Goal: Task Accomplishment & Management: Use online tool/utility

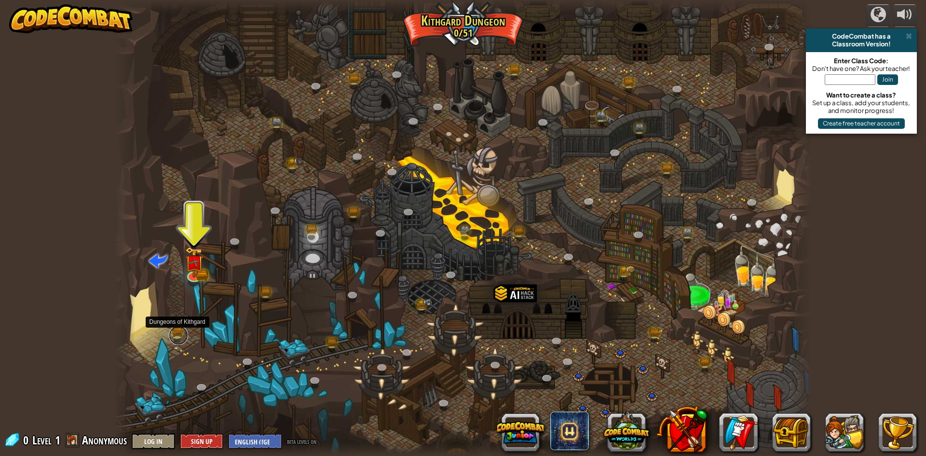
click at [181, 332] on link at bounding box center [178, 335] width 19 height 19
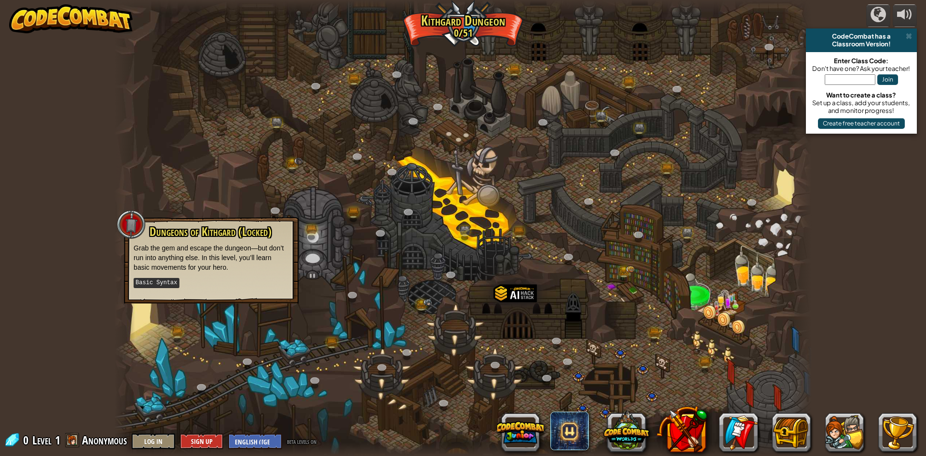
click at [164, 278] on kbd "Basic Syntax" at bounding box center [156, 283] width 45 height 10
click at [181, 249] on p "Grab the gem and escape the dungeon—but don’t run into anything else. In this l…" at bounding box center [211, 257] width 155 height 29
click at [311, 301] on div at bounding box center [462, 228] width 697 height 456
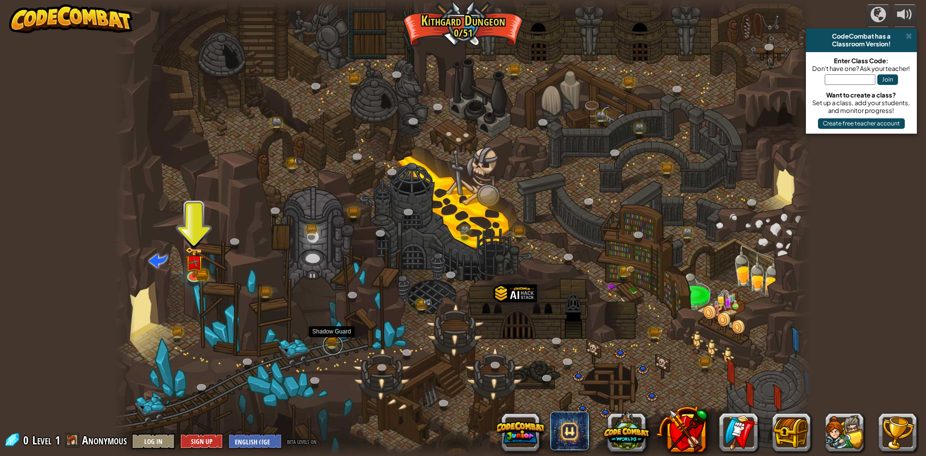
click at [333, 344] on link at bounding box center [332, 344] width 19 height 19
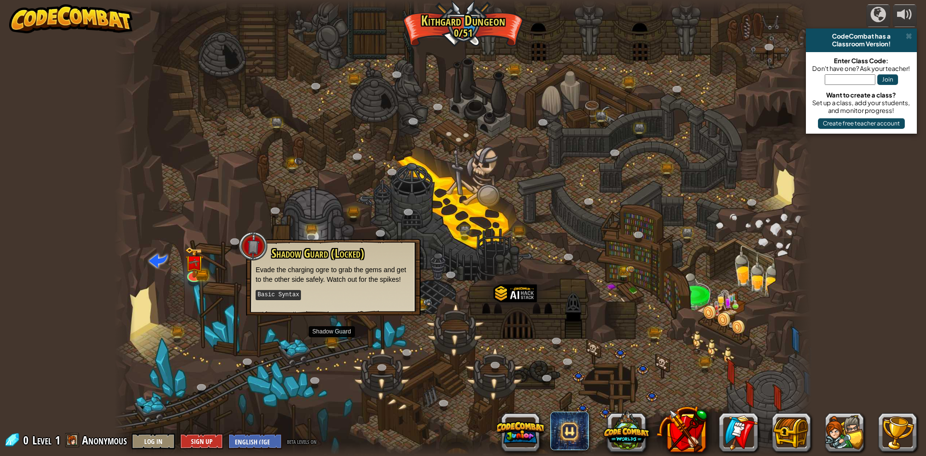
click at [234, 283] on div at bounding box center [462, 228] width 697 height 456
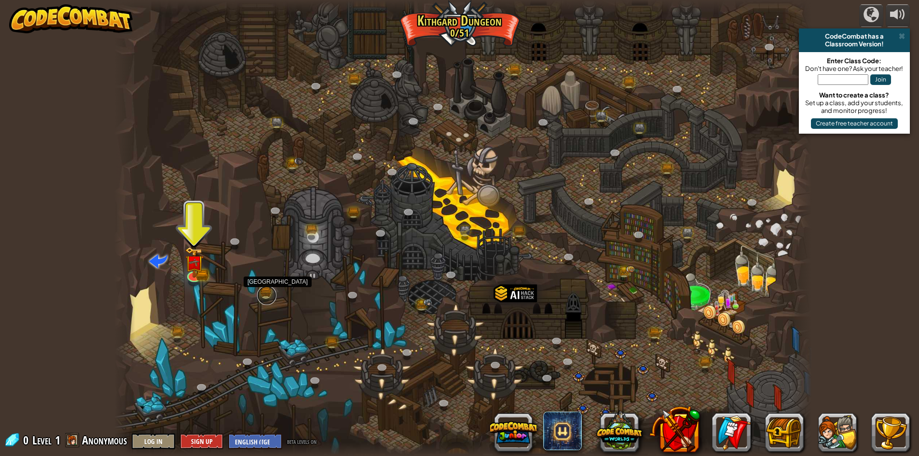
click at [268, 288] on link at bounding box center [266, 295] width 19 height 19
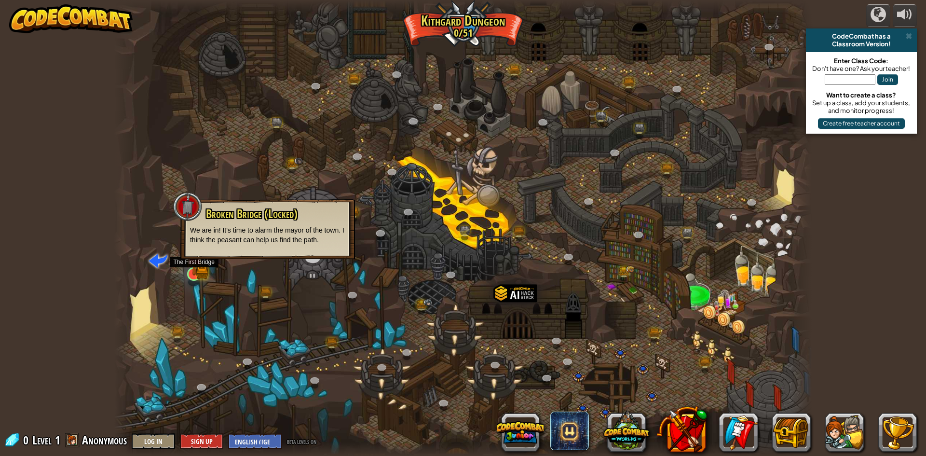
click at [197, 261] on img at bounding box center [194, 255] width 11 height 11
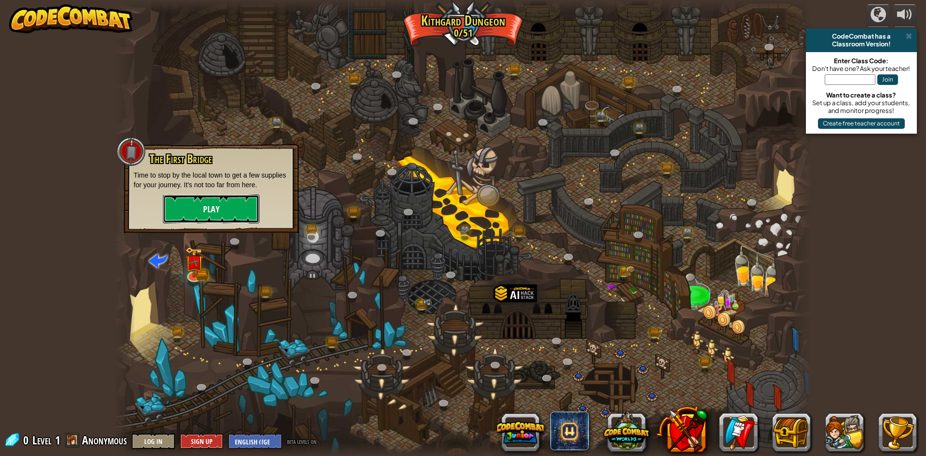
click at [204, 213] on button "Play" at bounding box center [211, 208] width 96 height 29
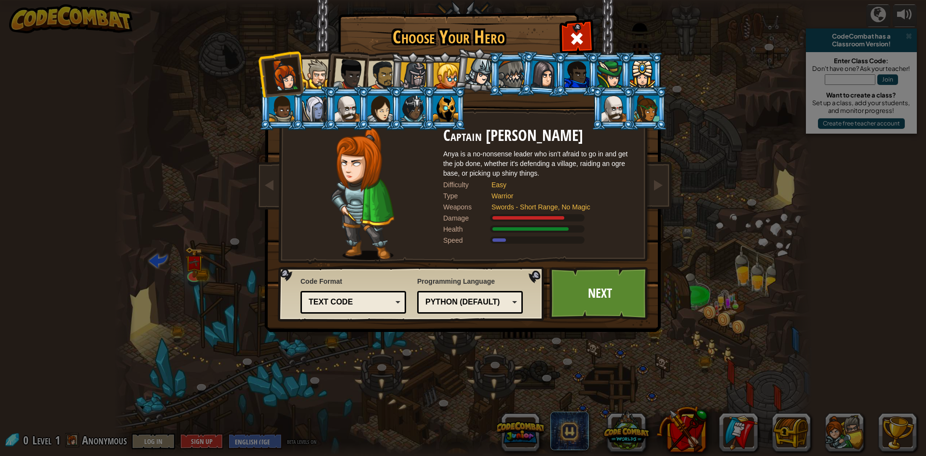
click at [447, 308] on div "Python (Default)" at bounding box center [470, 302] width 93 height 15
click at [387, 307] on div "Text code" at bounding box center [350, 302] width 83 height 11
click at [383, 271] on div "Code Format Text code Blocks and code Blocks Blocks (Icons) Text code Blocks - …" at bounding box center [411, 293] width 261 height 49
click at [566, 40] on div at bounding box center [576, 37] width 30 height 30
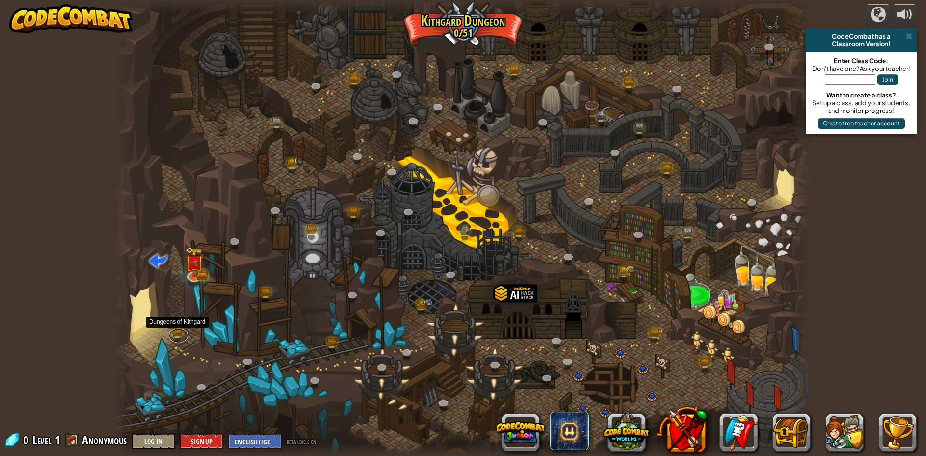
drag, startPoint x: 173, startPoint y: 329, endPoint x: 175, endPoint y: 324, distance: 6.0
click at [173, 328] on link at bounding box center [178, 335] width 19 height 14
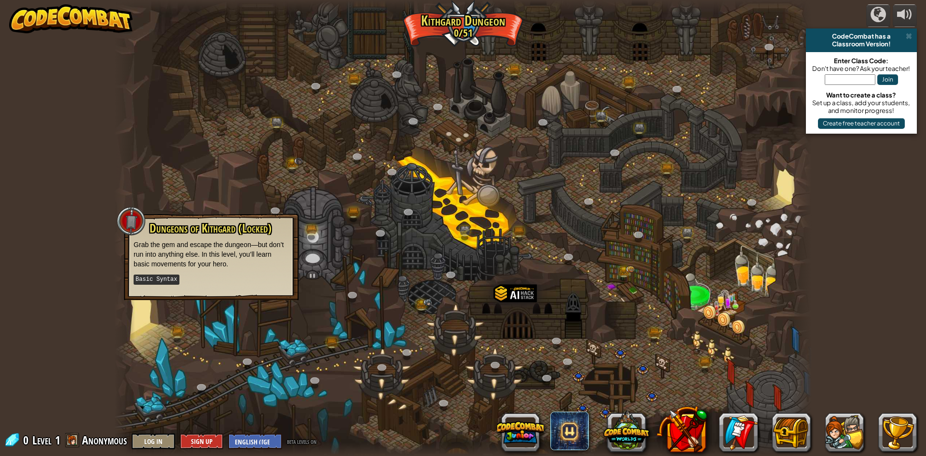
click at [225, 322] on div at bounding box center [462, 228] width 697 height 456
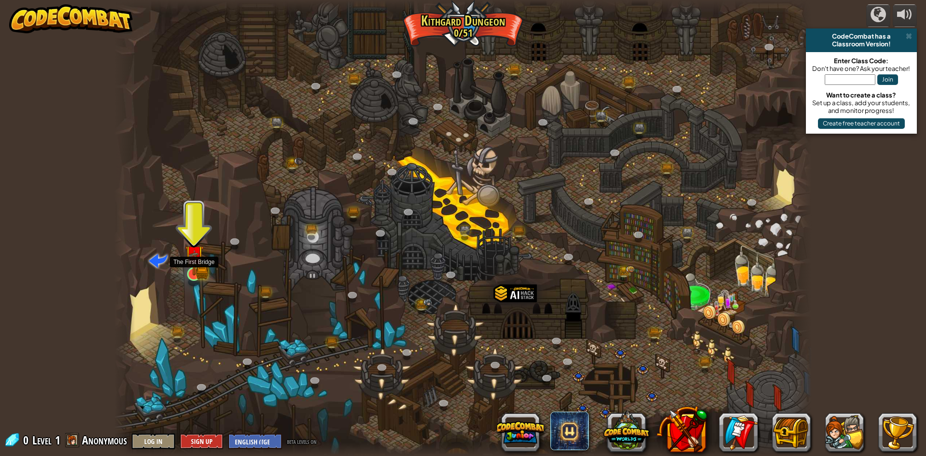
click at [207, 272] on img at bounding box center [202, 272] width 13 height 14
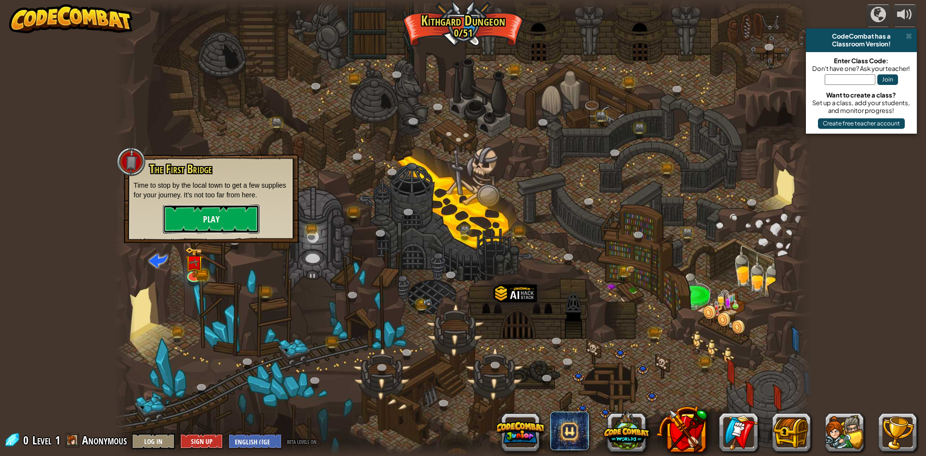
click at [217, 220] on button "Play" at bounding box center [211, 219] width 96 height 29
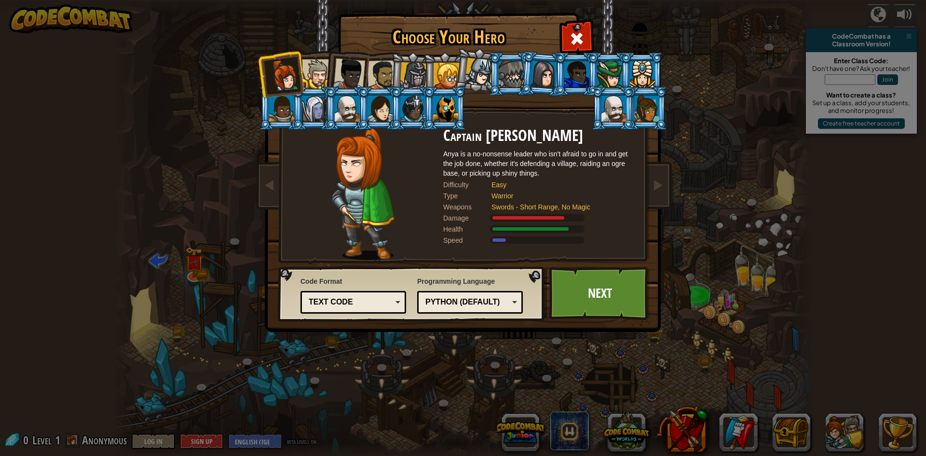
click at [453, 302] on div "Python (Default)" at bounding box center [466, 302] width 83 height 11
click at [564, 282] on link "Next" at bounding box center [599, 293] width 101 height 53
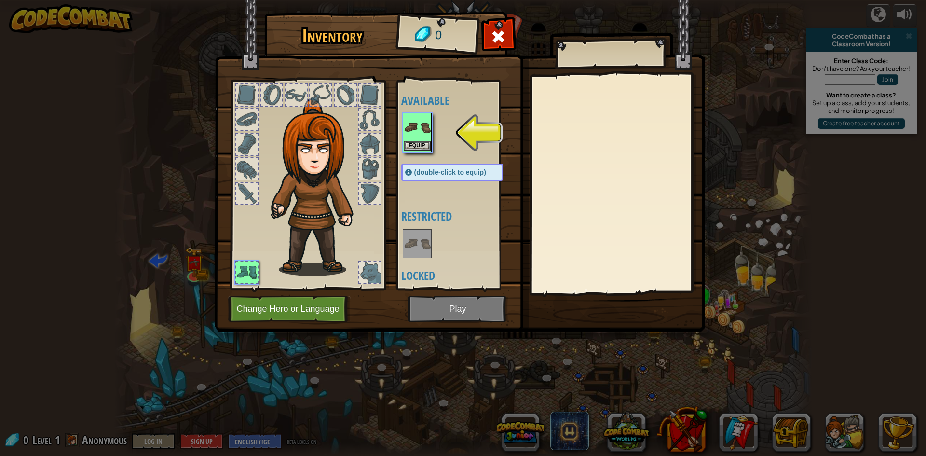
click at [416, 122] on img at bounding box center [417, 127] width 27 height 27
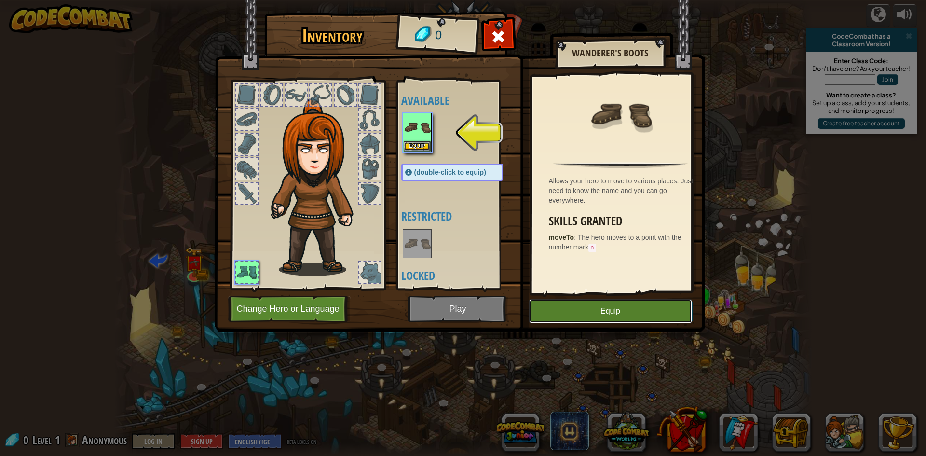
click at [565, 310] on button "Equip" at bounding box center [610, 311] width 163 height 24
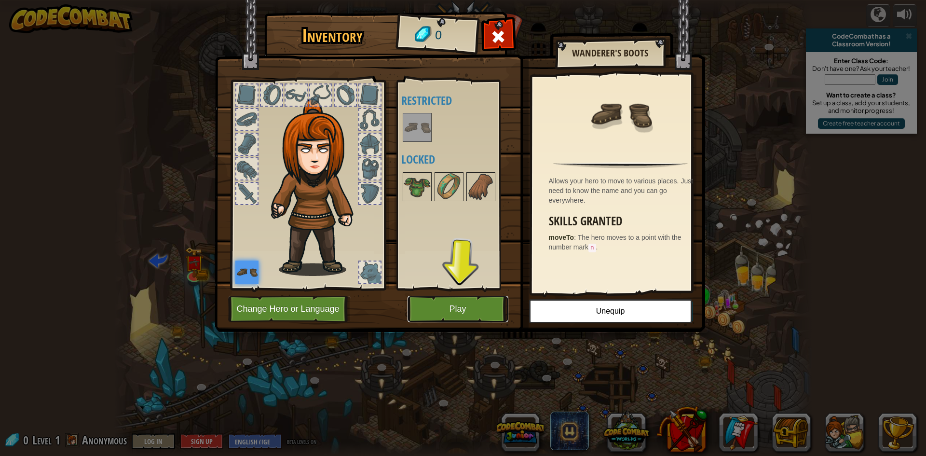
click at [479, 313] on button "Play" at bounding box center [458, 309] width 101 height 27
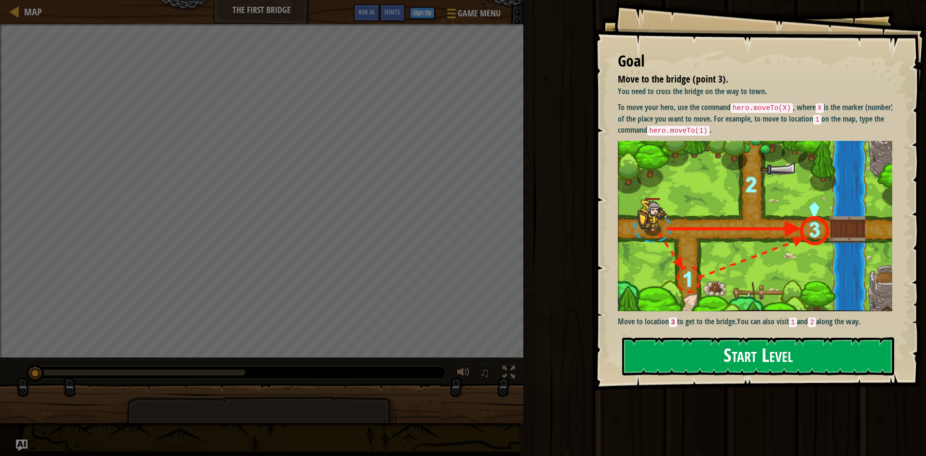
click at [672, 345] on button "Start Level" at bounding box center [758, 356] width 272 height 38
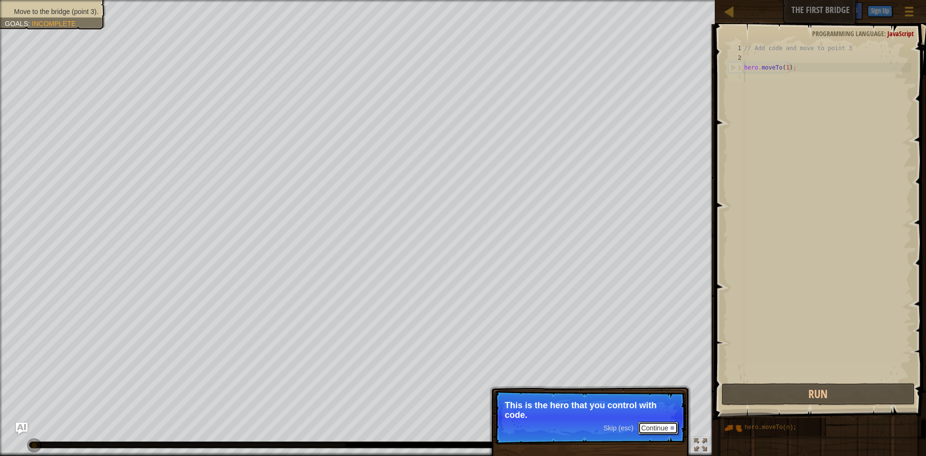
click at [655, 424] on button "Continue" at bounding box center [658, 428] width 40 height 13
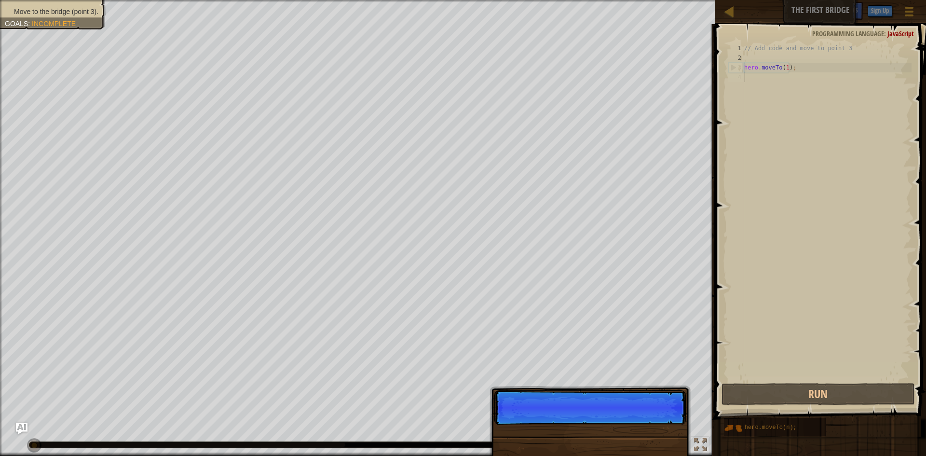
scroll to position [4, 0]
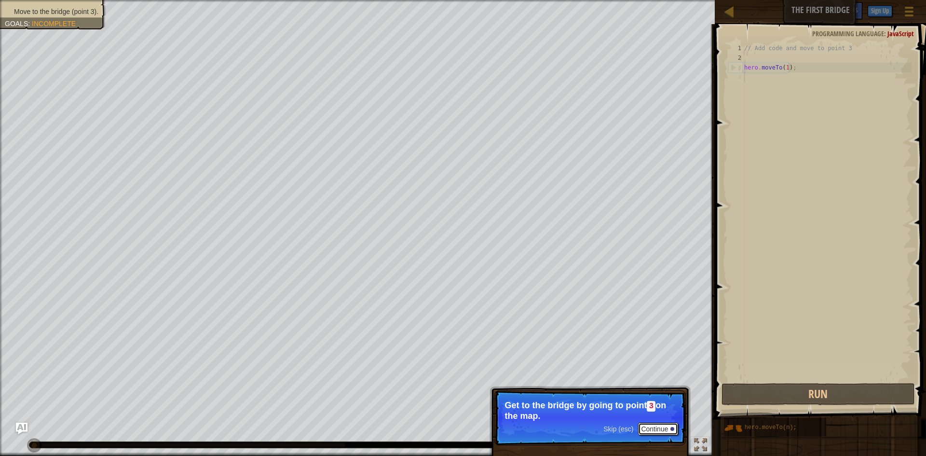
click at [653, 430] on button "Continue" at bounding box center [658, 429] width 40 height 13
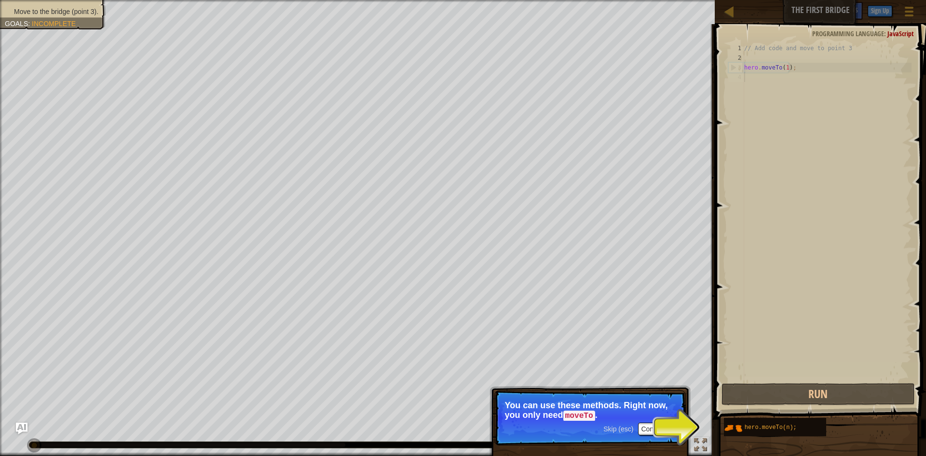
click at [785, 69] on div "// Add code and move to point 3 hero . moveTo ( 1 ) ;" at bounding box center [826, 221] width 169 height 357
type textarea "hero.moveTo(1);"
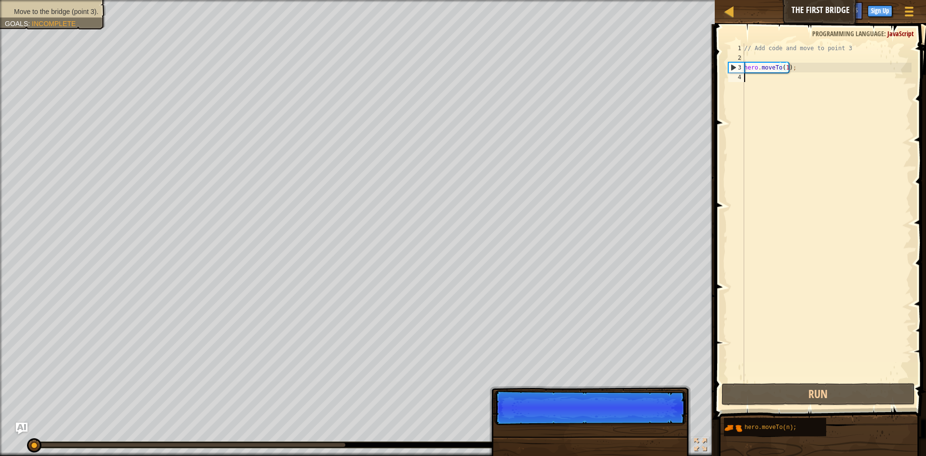
click at [779, 78] on div "// Add code and move to point 3 hero . moveTo ( 1 ) ;" at bounding box center [826, 221] width 169 height 357
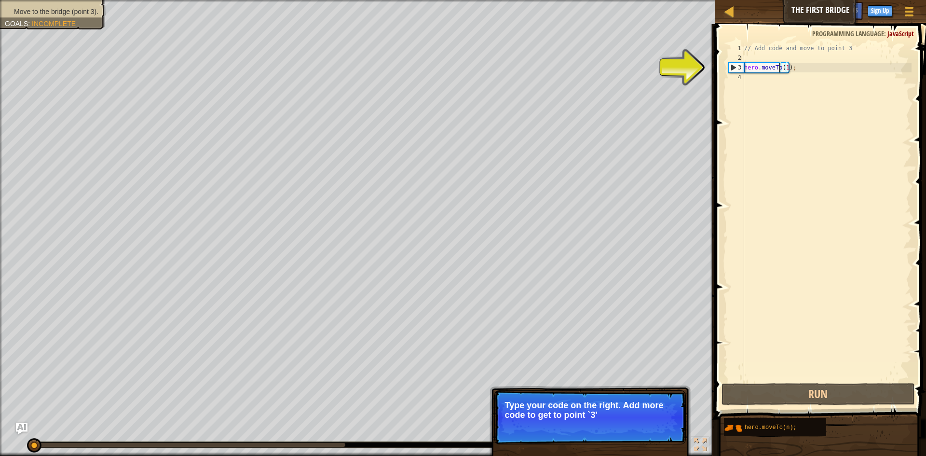
click at [781, 65] on div "// Add code and move to point 3 hero . moveTo ( 1 ) ;" at bounding box center [826, 221] width 169 height 357
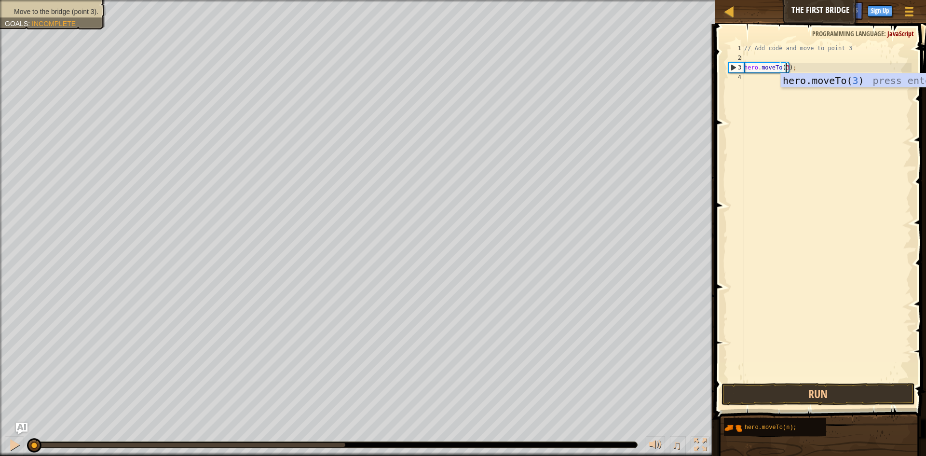
scroll to position [4, 3]
type textarea "hero.moveTo(3);"
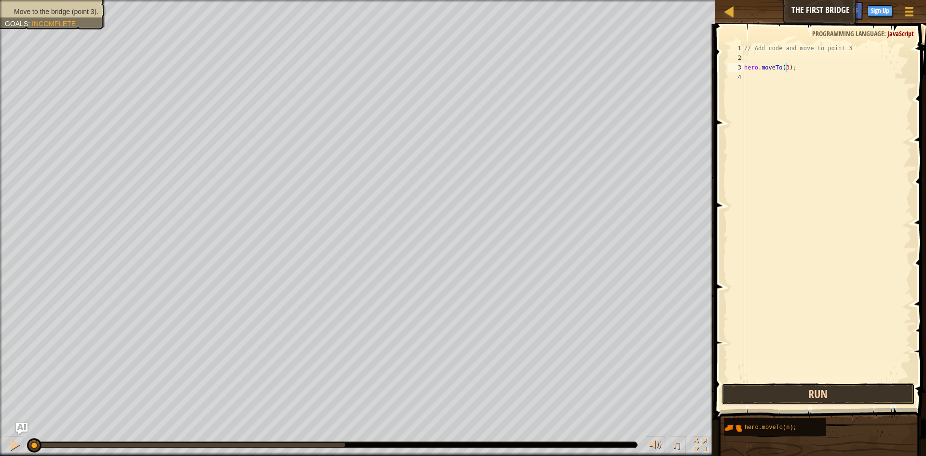
click at [776, 392] on button "Run" at bounding box center [818, 394] width 193 height 22
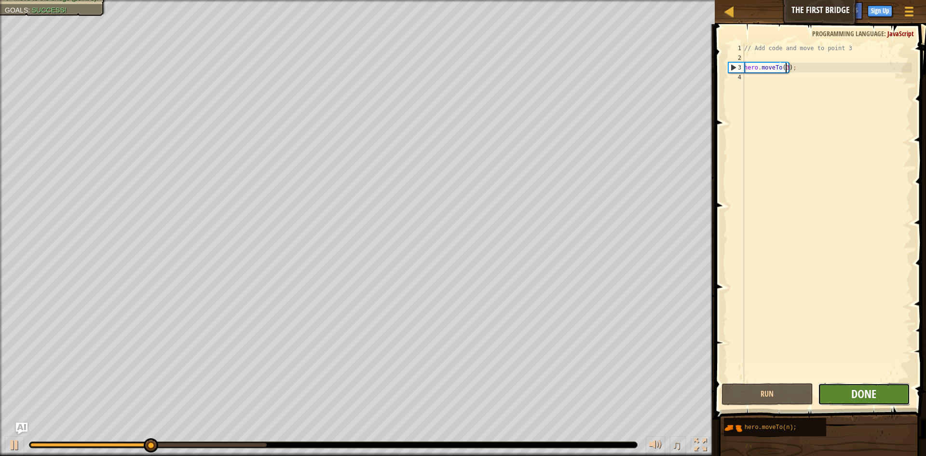
click at [863, 390] on span "Done" at bounding box center [863, 393] width 25 height 15
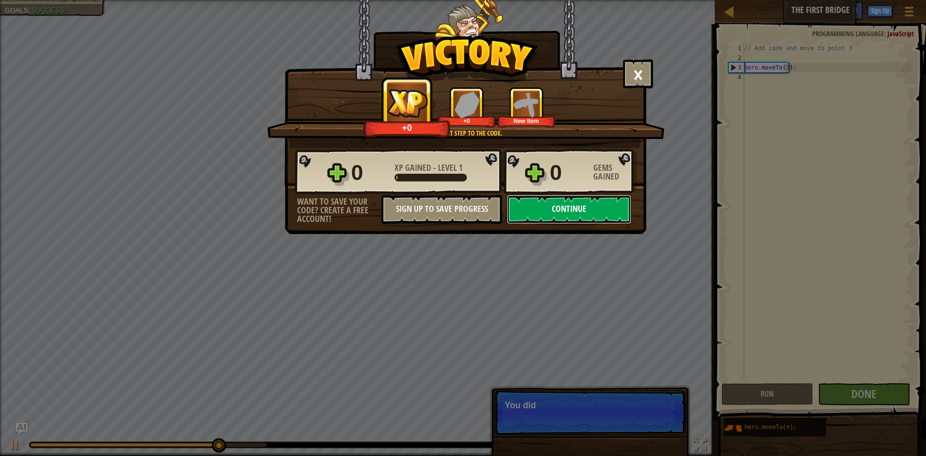
click at [583, 205] on button "Continue" at bounding box center [569, 209] width 124 height 29
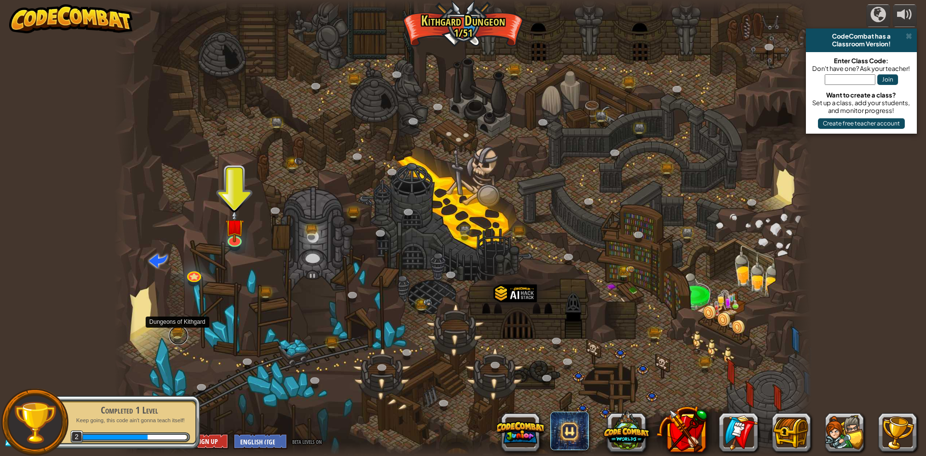
click at [174, 335] on link at bounding box center [178, 335] width 19 height 19
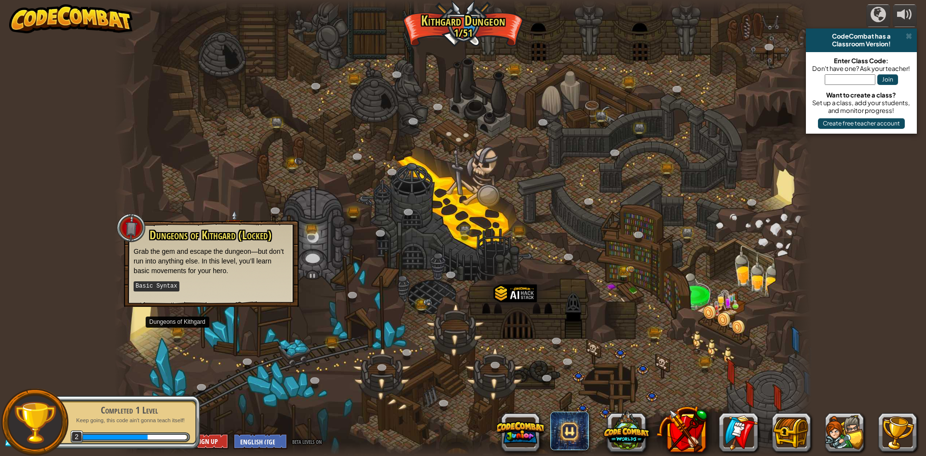
click at [226, 343] on div at bounding box center [462, 228] width 697 height 456
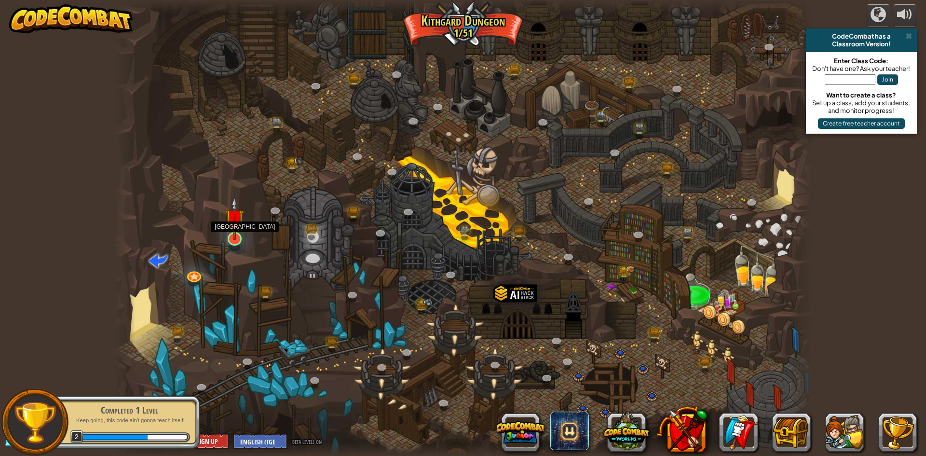
click at [238, 240] on img at bounding box center [234, 218] width 19 height 43
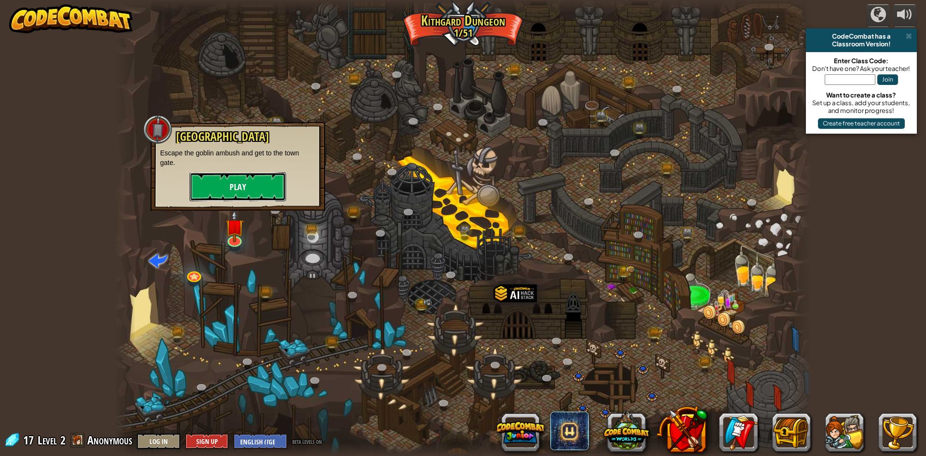
click at [240, 181] on button "Play" at bounding box center [238, 186] width 96 height 29
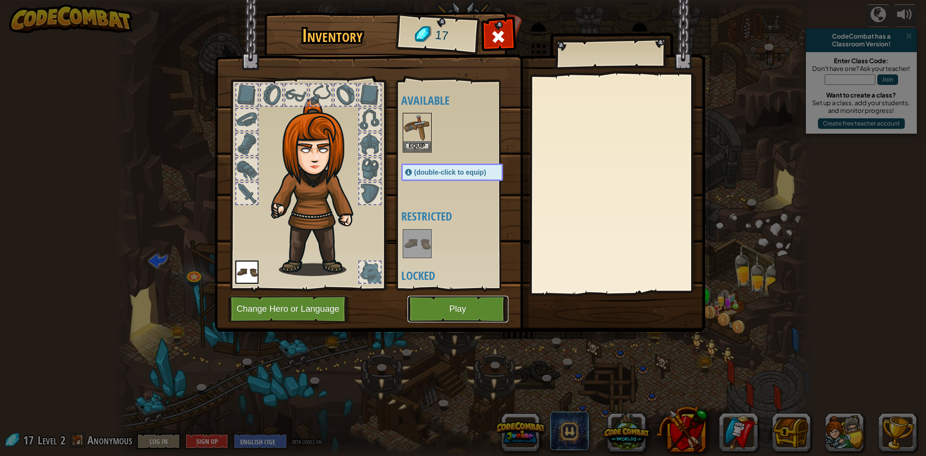
click at [468, 300] on button "Play" at bounding box center [458, 309] width 101 height 27
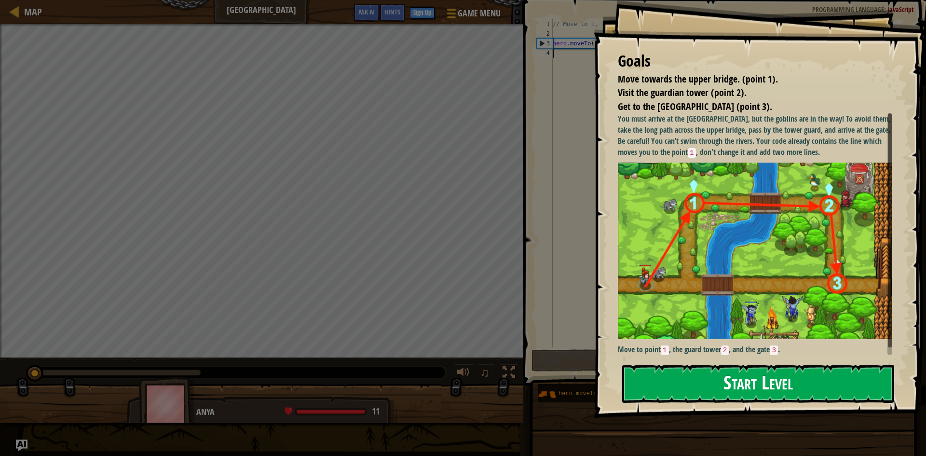
click at [746, 383] on button "Start Level" at bounding box center [758, 384] width 272 height 38
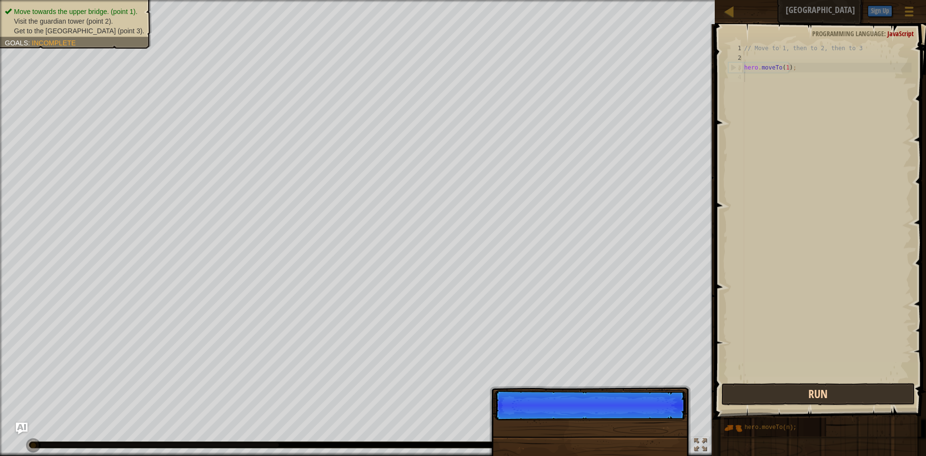
click at [783, 390] on button "Run" at bounding box center [818, 394] width 193 height 22
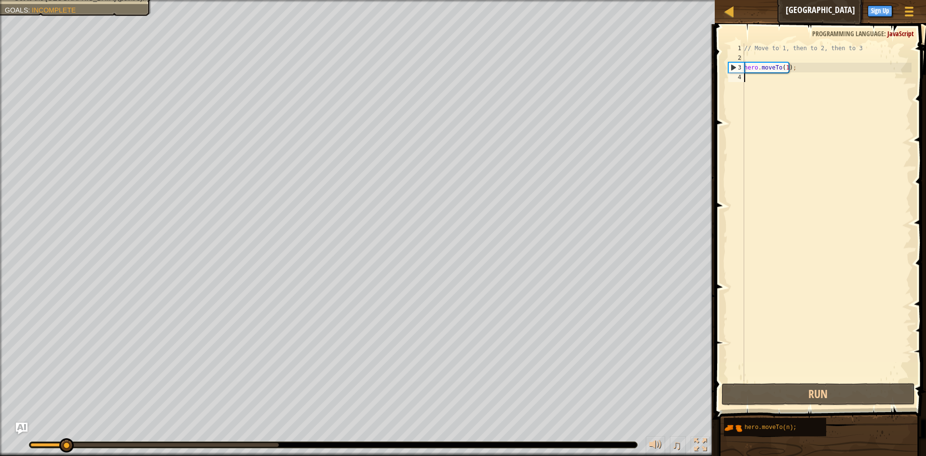
click at [784, 65] on div "// Move to 1, then to 2, then to 3 hero . moveTo ( 1 ) ;" at bounding box center [826, 221] width 169 height 357
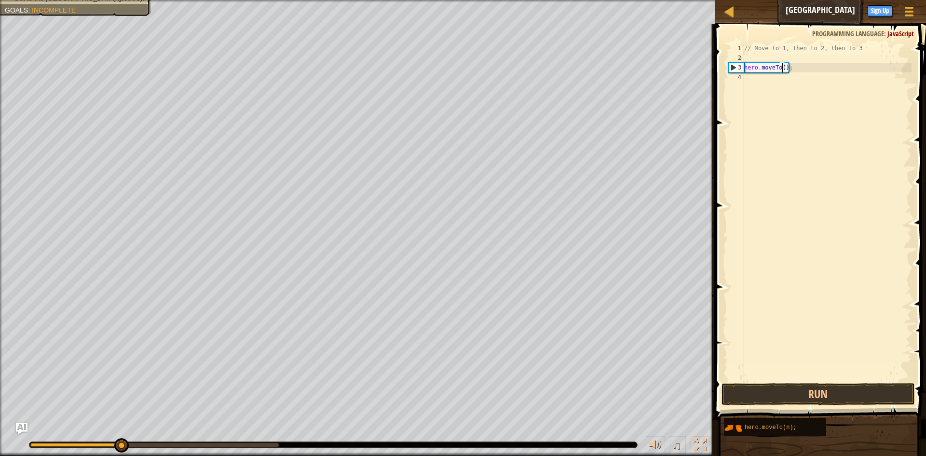
scroll to position [4, 3]
click at [808, 394] on button "Run" at bounding box center [818, 394] width 193 height 22
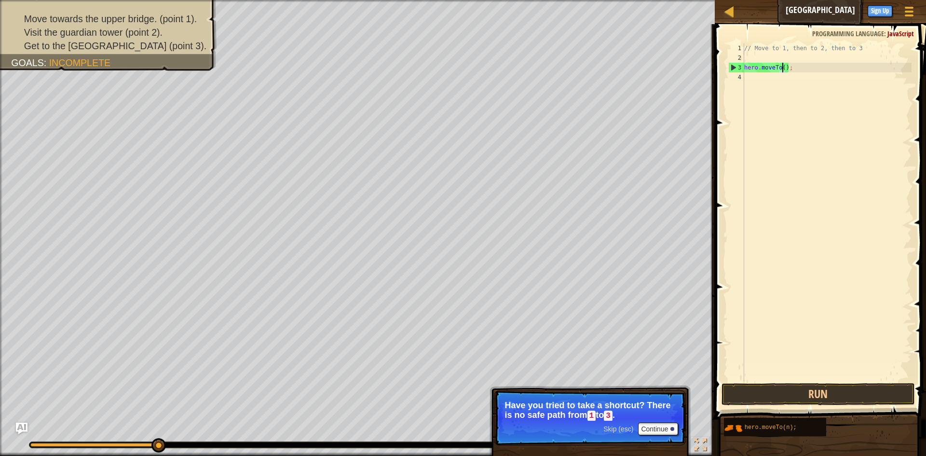
type textarea "hero.moveTo(1);"
click at [790, 62] on div "// Move to 1, then to 2, then to 3 hero . moveTo ( 1 ) ;" at bounding box center [826, 221] width 169 height 357
drag, startPoint x: 795, startPoint y: 68, endPoint x: 727, endPoint y: 64, distance: 68.1
click at [727, 64] on div "1 2 3 4 // Move to 1, then to 2, then to 3 hero . moveTo ( 1 ) ; הההההההההההההה…" at bounding box center [818, 212] width 185 height 338
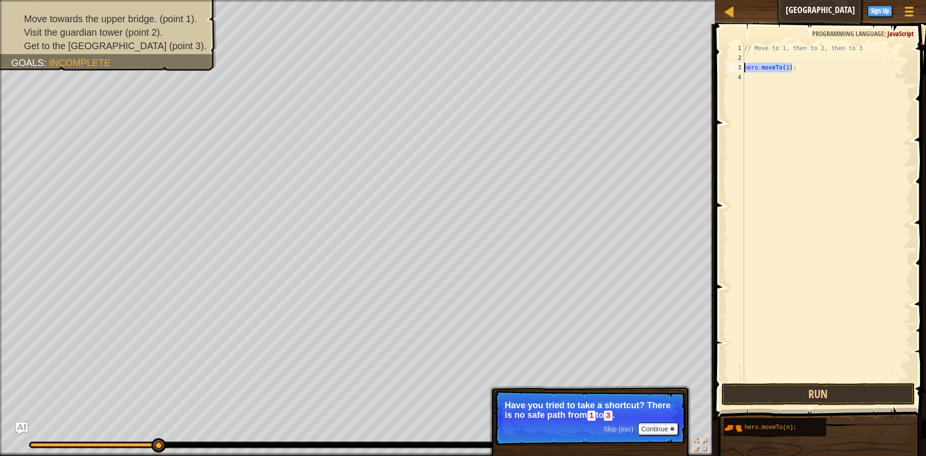
type textarea "hero.moveTo(1);"
click at [793, 69] on div "// Move to 1, then to 2, then to 3 hero . moveTo ( 1 ) ;" at bounding box center [826, 212] width 169 height 338
click at [793, 69] on div "// Move to 1, then to 2, then to 3 hero . moveTo ( 1 ) ;" at bounding box center [826, 221] width 169 height 357
paste textarea
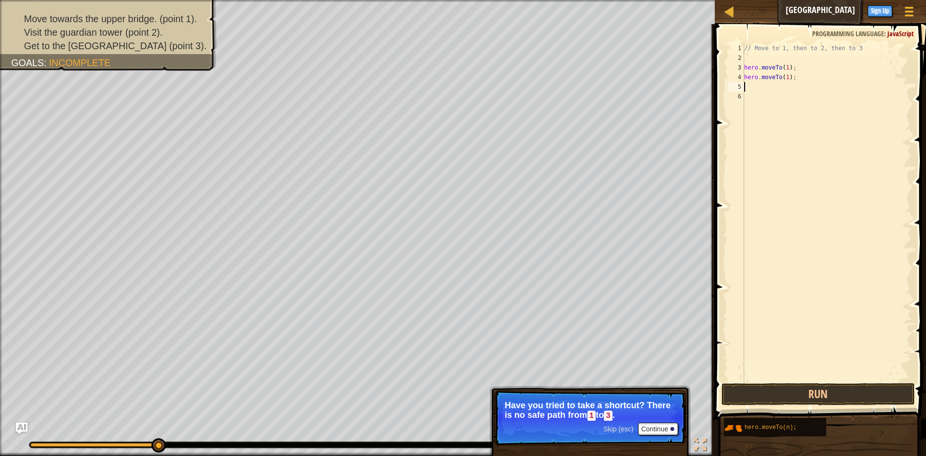
paste textarea "hero.moveTo(1);"
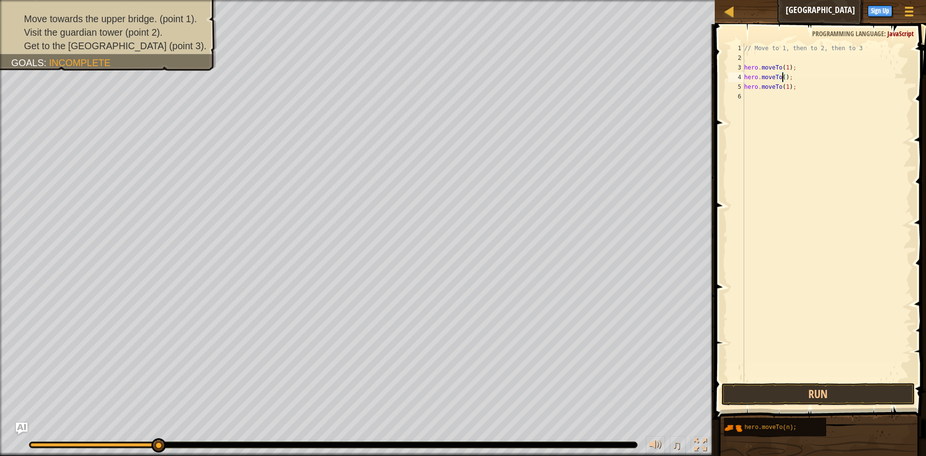
type textarea "hero.moveTo(2);"
click at [787, 112] on div "// Move to 1, then to 2, then to 3 hero . moveTo ( 1 ) ; hero . moveTo ( 2 ) ; …" at bounding box center [826, 221] width 169 height 357
click at [784, 88] on div "// Move to 1, then to 2, then to 3 hero . moveTo ( 1 ) ; hero . moveTo ( 2 ) ; …" at bounding box center [826, 221] width 169 height 357
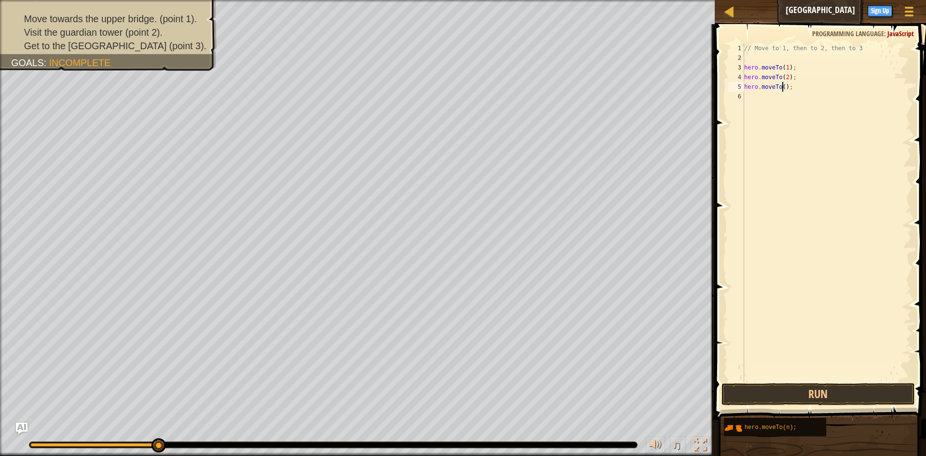
scroll to position [4, 3]
type textarea "hero.moveTo(3);"
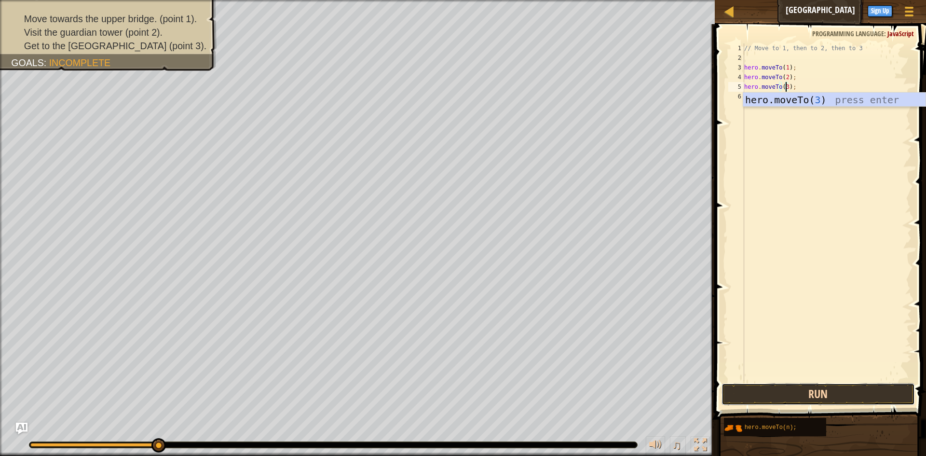
click at [793, 403] on button "Run" at bounding box center [818, 394] width 193 height 22
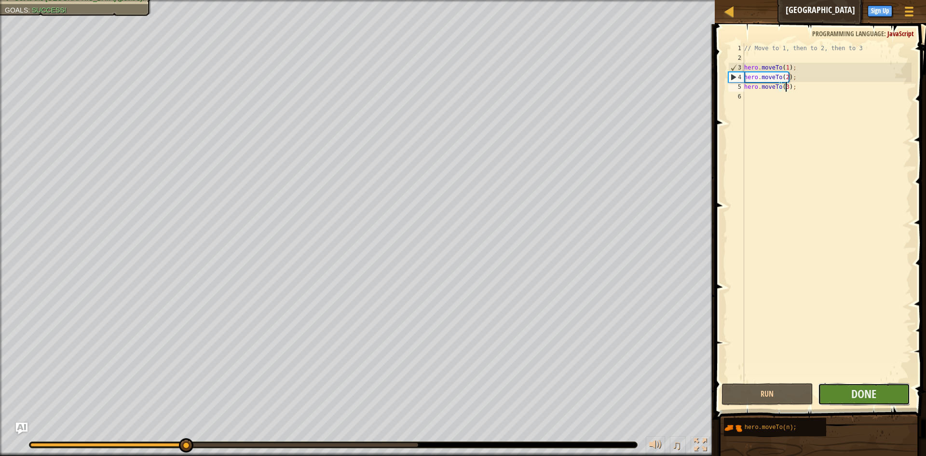
click at [846, 400] on button "Done" at bounding box center [864, 394] width 92 height 22
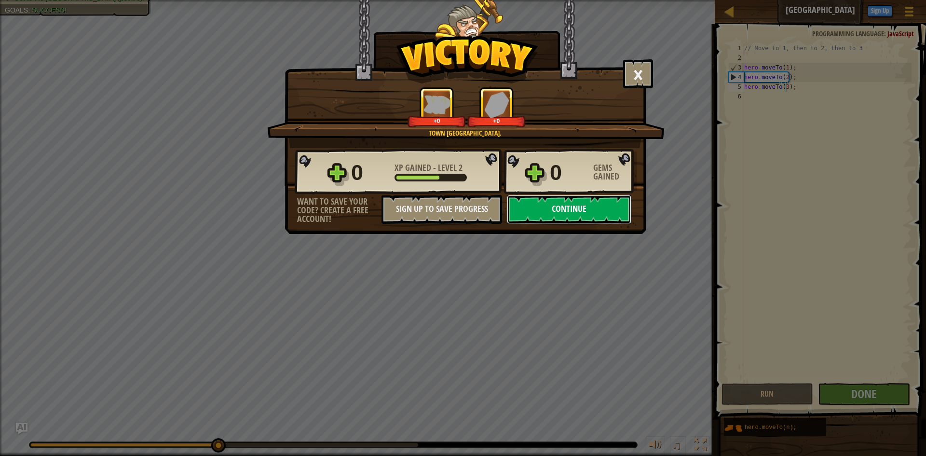
click at [564, 216] on button "Continue" at bounding box center [569, 209] width 124 height 29
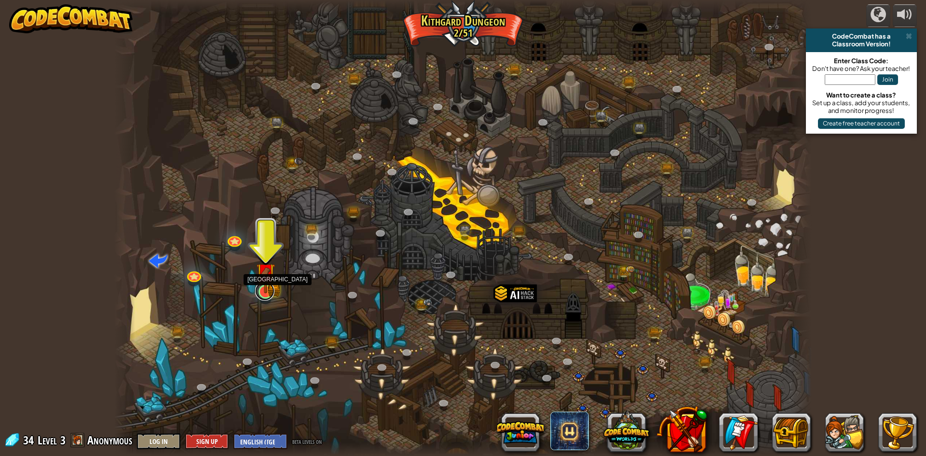
click at [270, 296] on link at bounding box center [264, 290] width 19 height 19
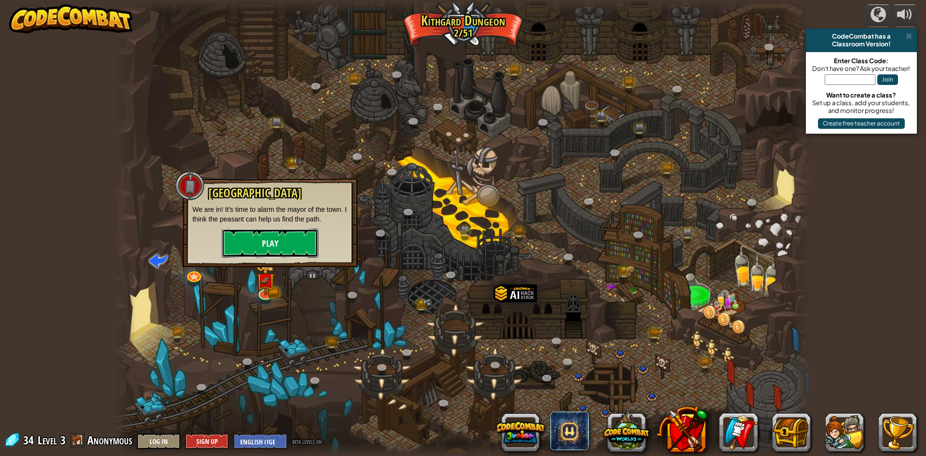
click at [272, 243] on button "Play" at bounding box center [270, 243] width 96 height 29
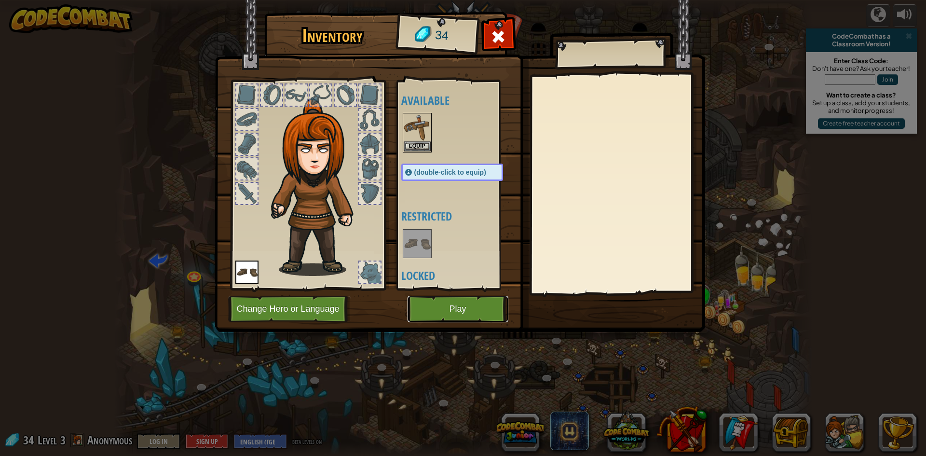
click at [453, 316] on button "Play" at bounding box center [458, 309] width 101 height 27
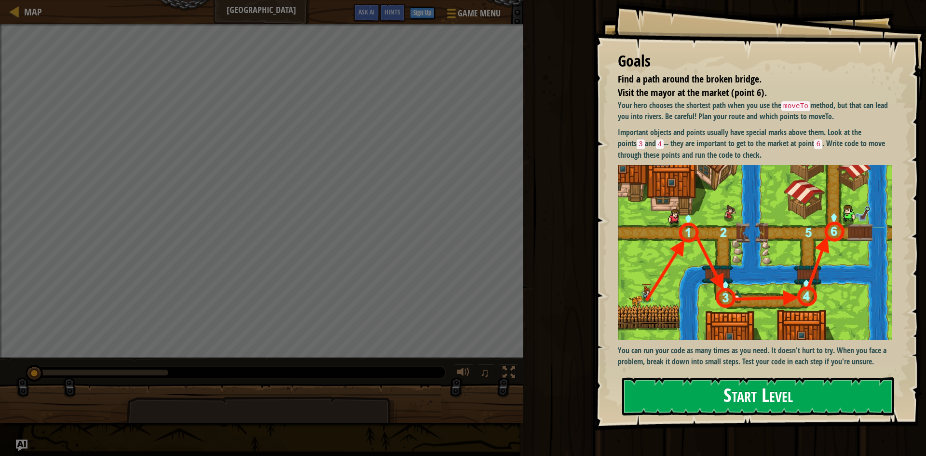
click at [721, 399] on button "Start Level" at bounding box center [758, 396] width 272 height 38
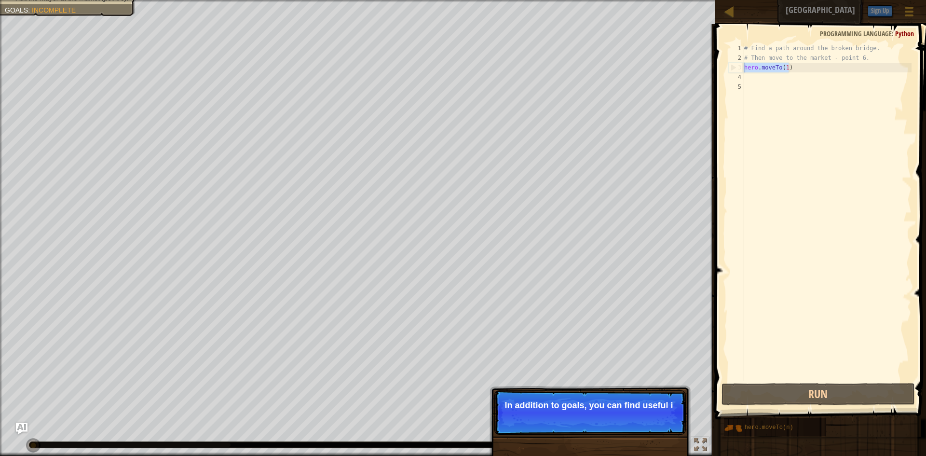
drag, startPoint x: 795, startPoint y: 69, endPoint x: 744, endPoint y: 65, distance: 51.8
click at [744, 65] on div "1 2 3 4 5 # Find a path around the broken bridge. # Then move to the market - p…" at bounding box center [818, 212] width 185 height 338
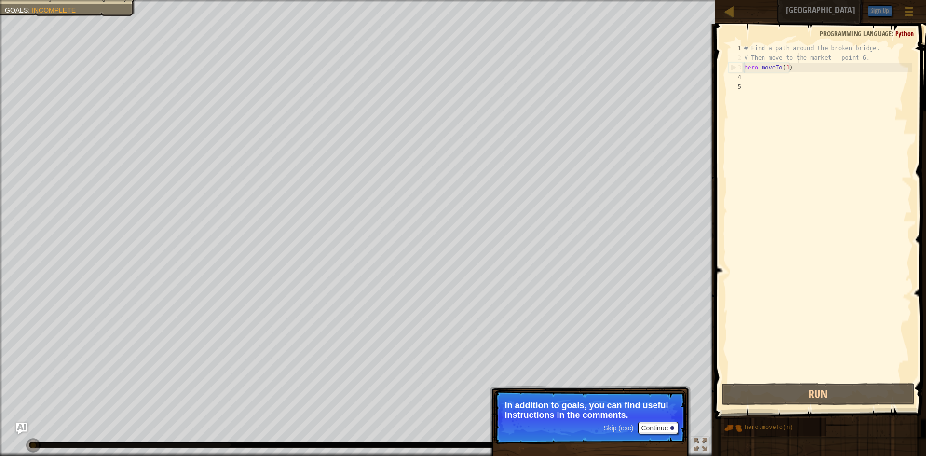
click at [799, 59] on div "# Find a path around the broken bridge. # Then move to the market - point 6. he…" at bounding box center [826, 221] width 169 height 357
click at [796, 69] on div "# Find a path around the broken bridge. # Then move to the market - point 6. he…" at bounding box center [826, 221] width 169 height 357
type textarea "hero.moveTo(1)"
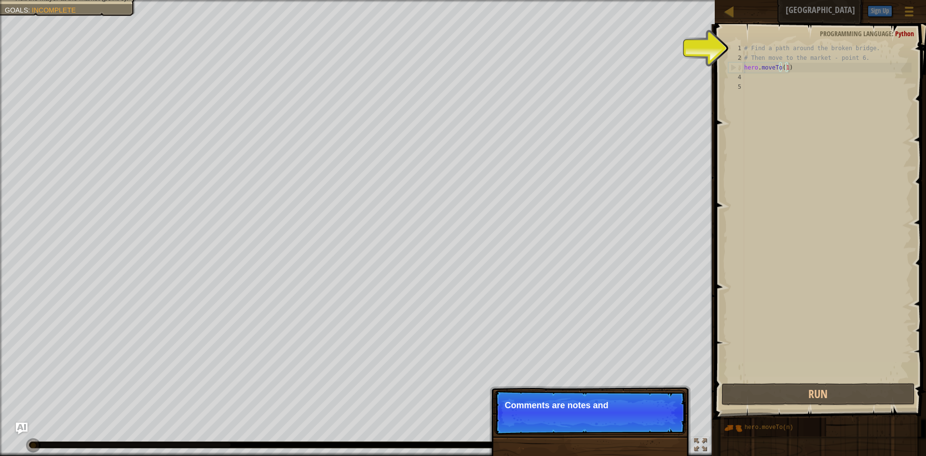
click at [797, 68] on div "# Find a path around the broken bridge. # Then move to the market - point 6. he…" at bounding box center [826, 221] width 169 height 357
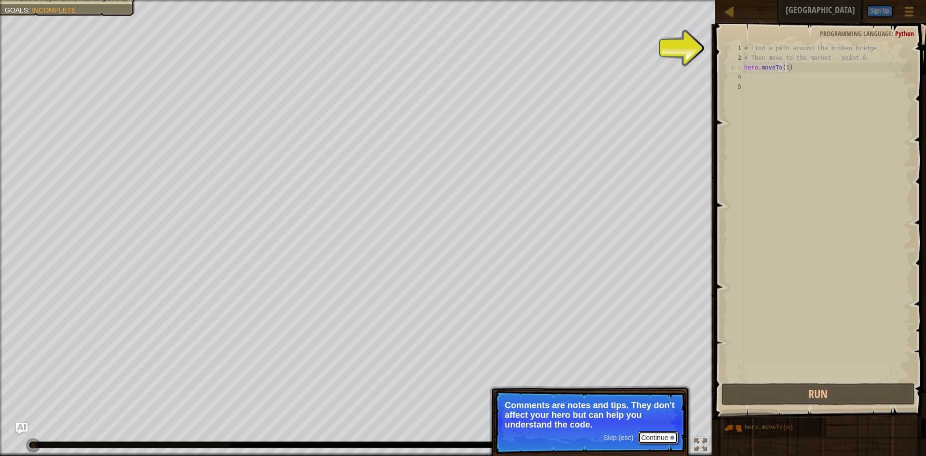
click at [648, 439] on button "Continue" at bounding box center [658, 437] width 40 height 13
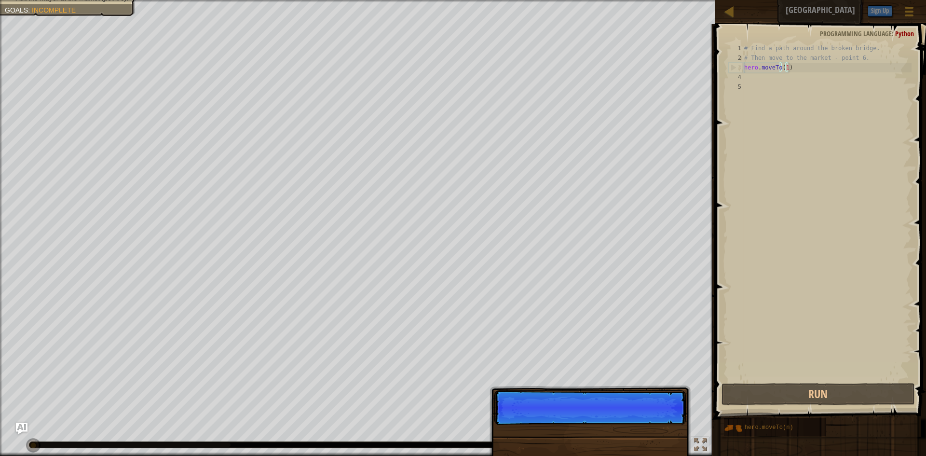
scroll to position [4, 3]
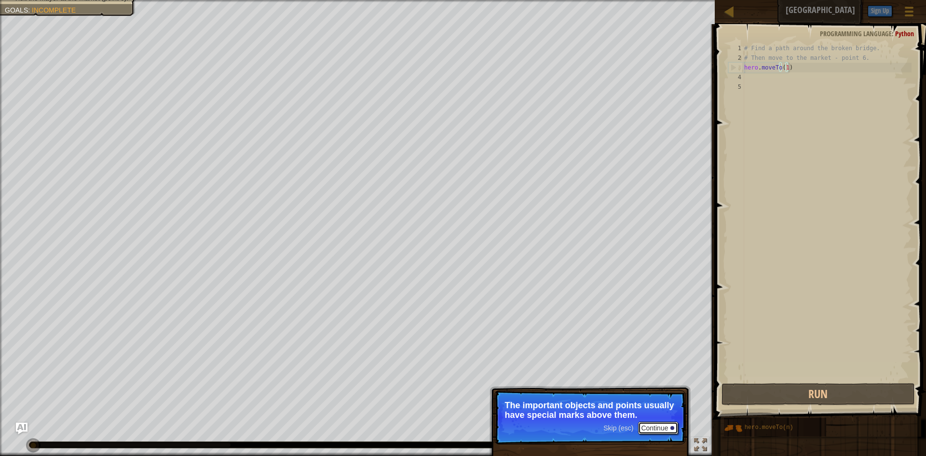
click at [656, 424] on button "Continue" at bounding box center [658, 428] width 40 height 13
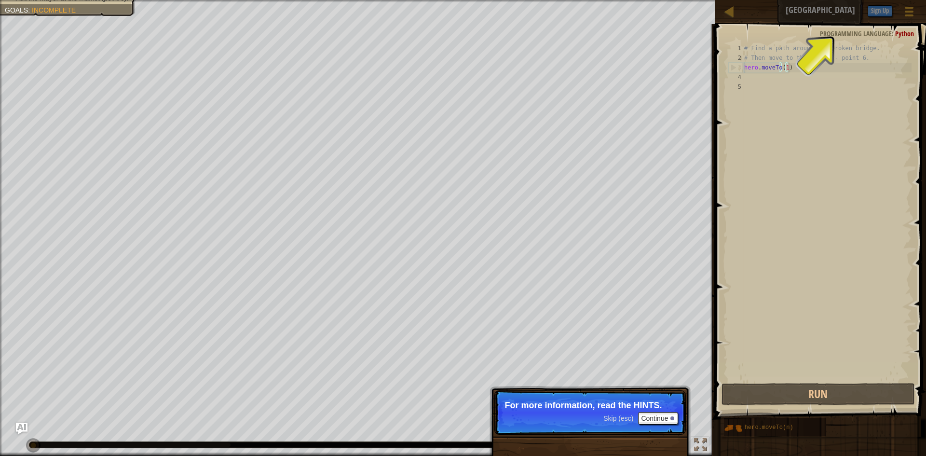
click at [770, 83] on div "# Find a path around the broken bridge. # Then move to the market - point 6. he…" at bounding box center [826, 221] width 169 height 357
click at [796, 66] on div "# Find a path around the broken bridge. # Then move to the market - point 6. he…" at bounding box center [826, 221] width 169 height 357
type textarea "hero.moveTo(1)"
click at [794, 63] on div "# Find a path around the broken bridge. # Then move to the market - point 6. he…" at bounding box center [826, 221] width 169 height 357
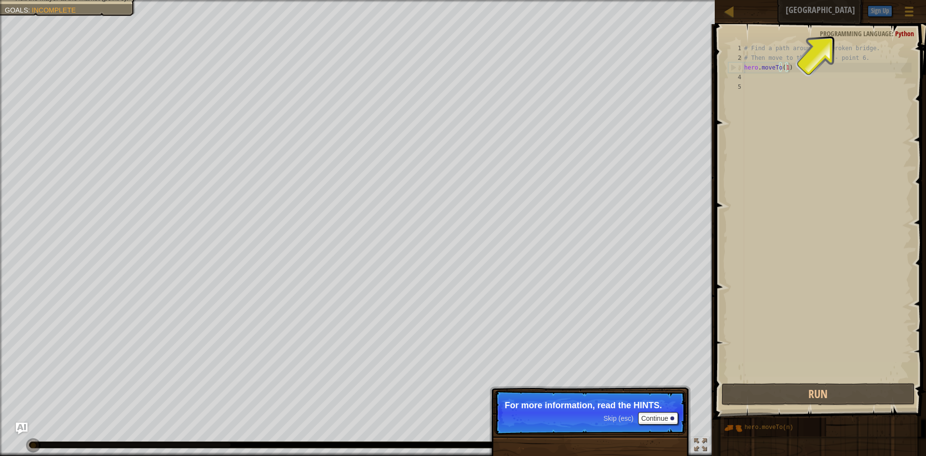
drag, startPoint x: 794, startPoint y: 63, endPoint x: 786, endPoint y: 96, distance: 33.8
click at [788, 89] on div "# Find a path around the broken bridge. # Then move to the market - point 6. he…" at bounding box center [826, 221] width 169 height 357
click at [836, 81] on div "# Find a path around the broken bridge. # Then move to the market - point 6. he…" at bounding box center [826, 212] width 169 height 338
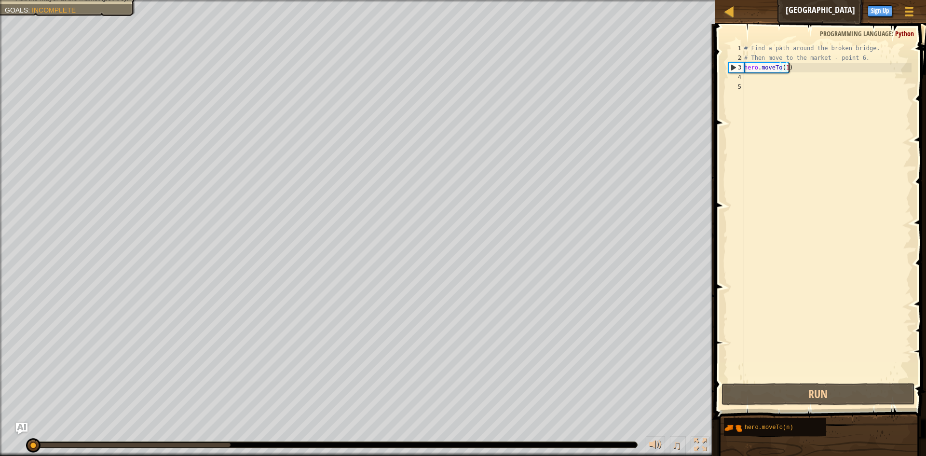
click at [793, 70] on div "# Find a path around the broken bridge. # Then move to the market - point 6. he…" at bounding box center [826, 221] width 169 height 357
type textarea "hero.moveTo(1)"
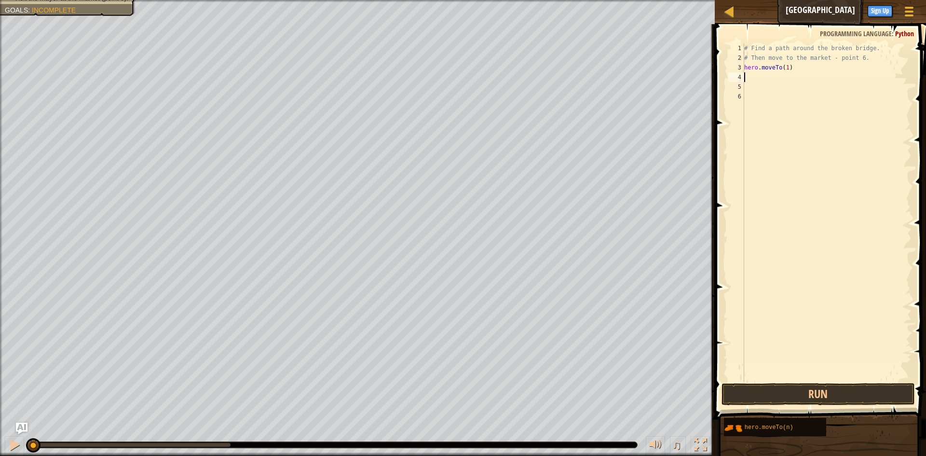
paste textarea "hero.moveTo(1)"
type textarea "hero.moveTo(1)"
paste textarea "hero.moveTo(1)"
type textarea "hero.moveTo(1)"
paste textarea "hero.moveTo(1)"
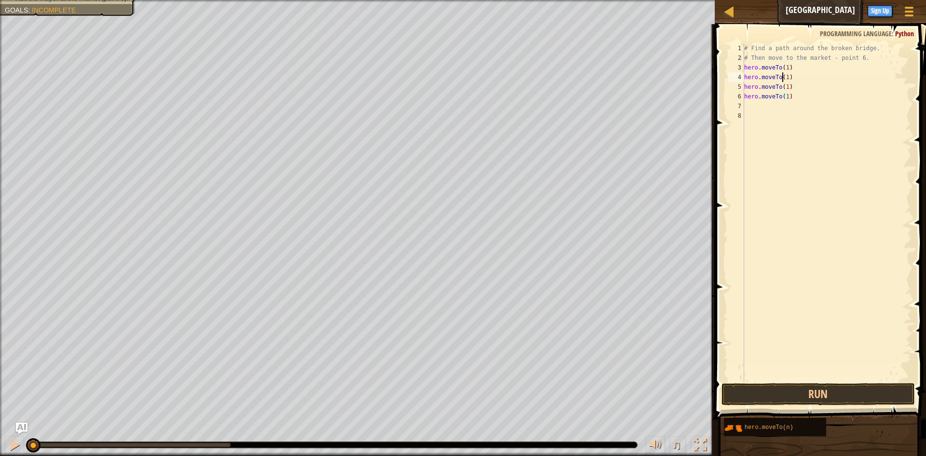
click at [784, 77] on div "# Find a path around the broken bridge. # Then move to the market - point 6. he…" at bounding box center [826, 221] width 169 height 357
type textarea "hero.moveTo(6)"
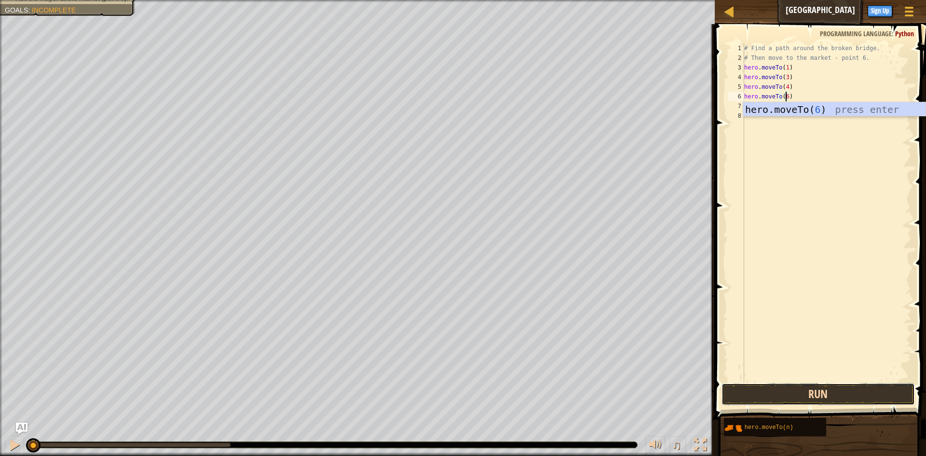
click at [740, 394] on button "Run" at bounding box center [818, 394] width 193 height 22
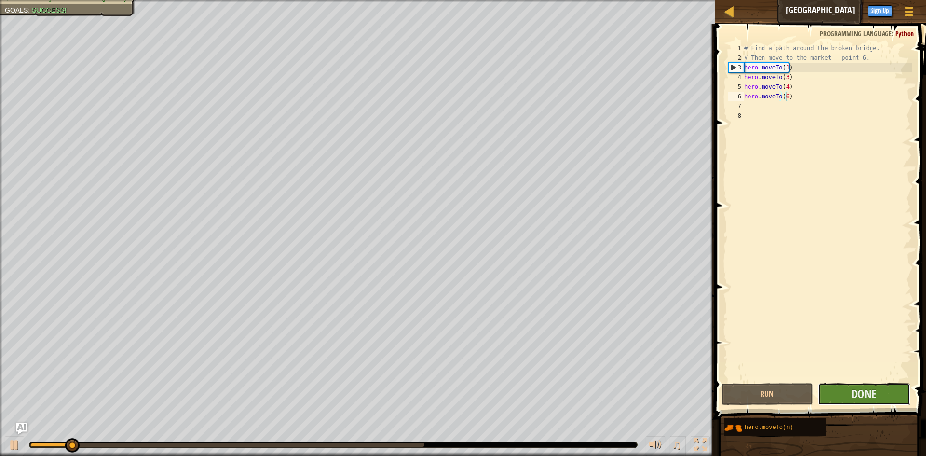
click at [848, 386] on button "Done" at bounding box center [864, 394] width 92 height 22
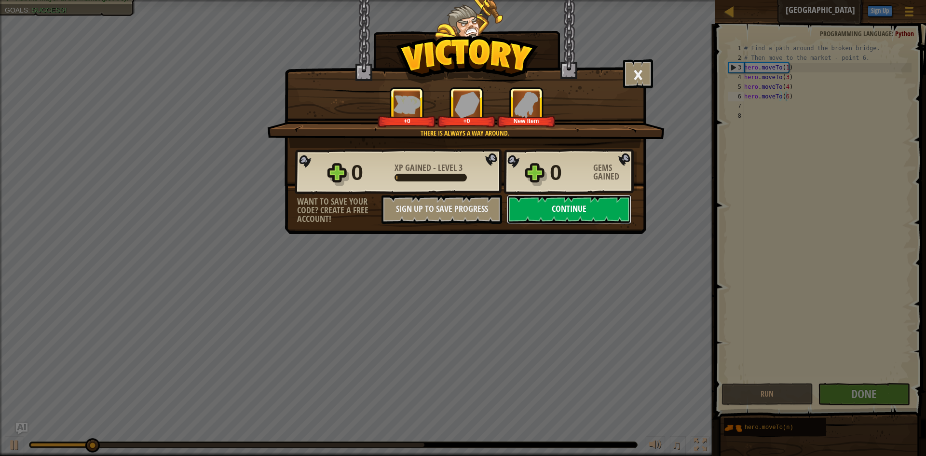
click at [586, 212] on button "Continue" at bounding box center [569, 209] width 124 height 29
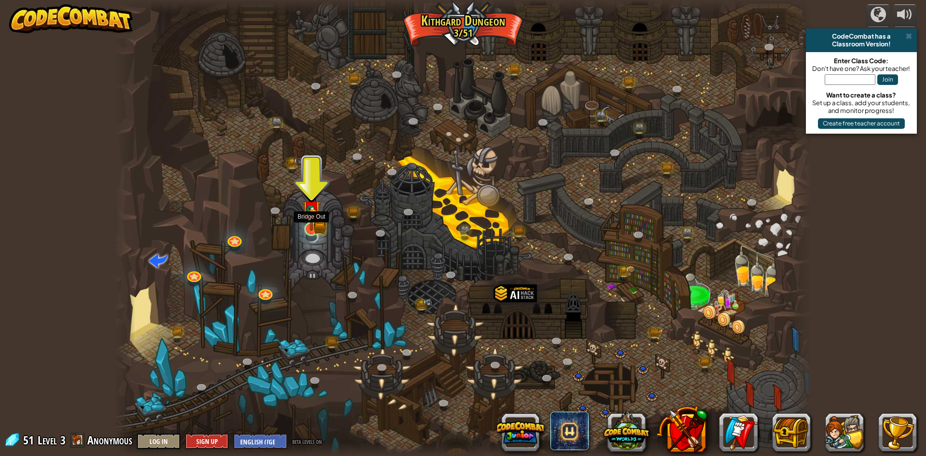
click at [316, 228] on img at bounding box center [311, 209] width 19 height 41
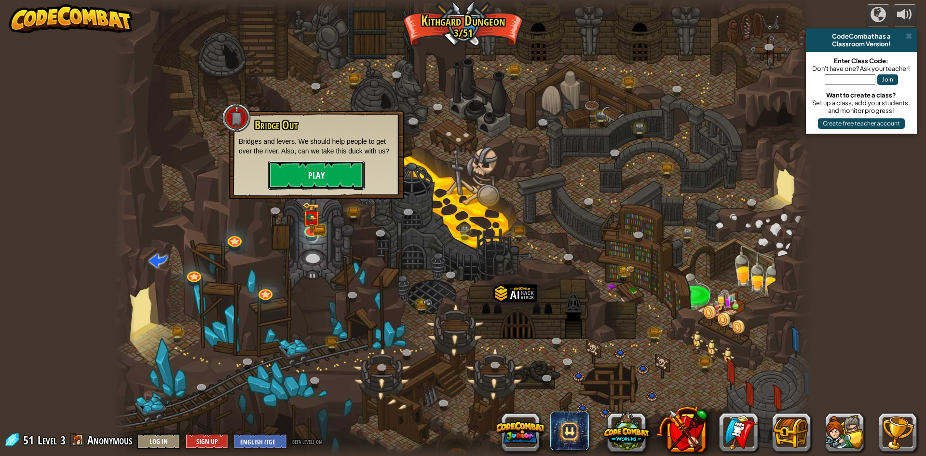
click at [306, 178] on button "Play" at bounding box center [316, 175] width 96 height 29
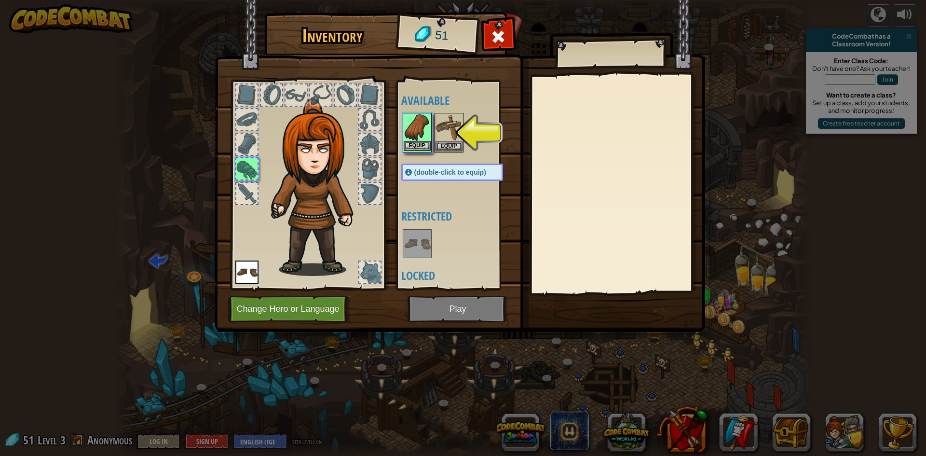
click at [426, 137] on img at bounding box center [417, 127] width 27 height 27
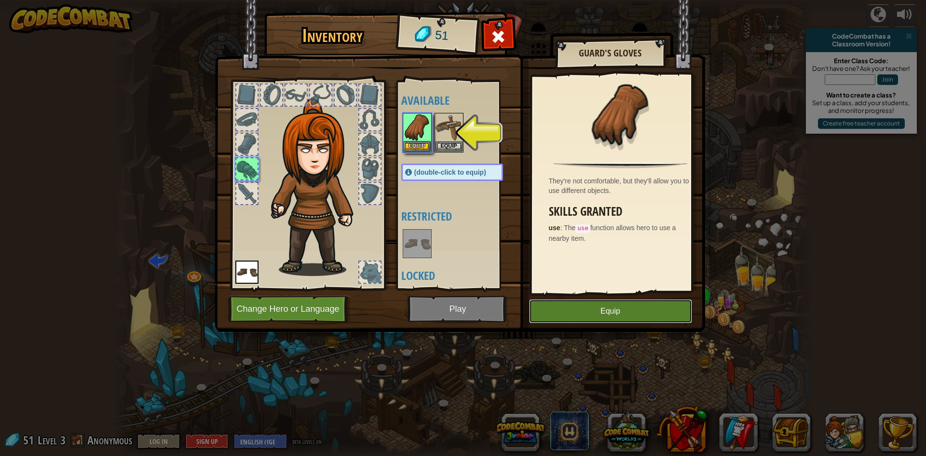
click at [580, 312] on button "Equip" at bounding box center [610, 311] width 163 height 24
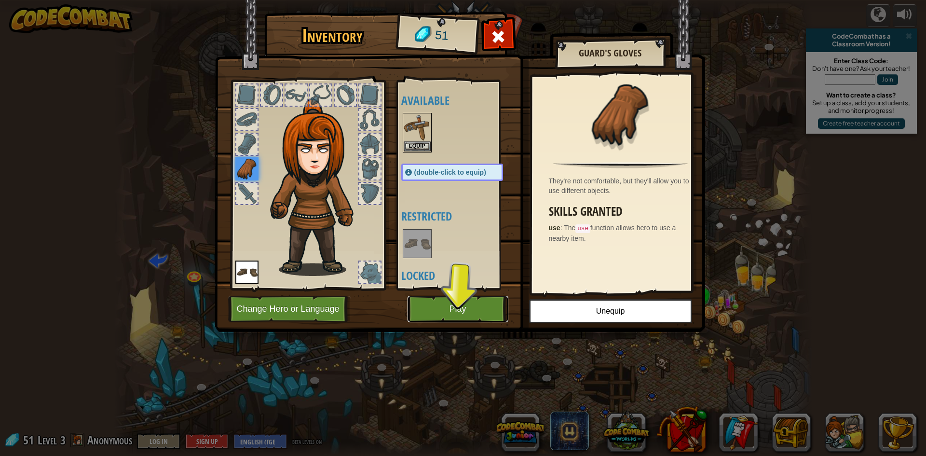
click at [465, 301] on button "Play" at bounding box center [458, 309] width 101 height 27
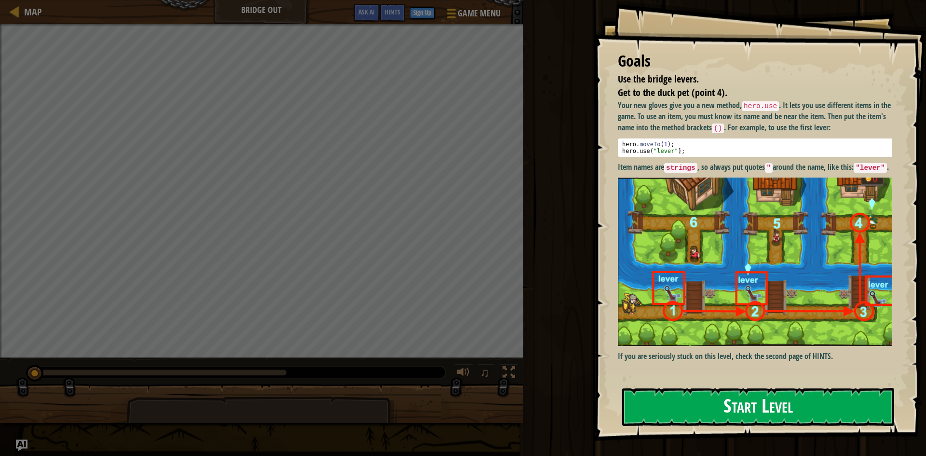
click at [749, 405] on button "Start Level" at bounding box center [758, 407] width 272 height 38
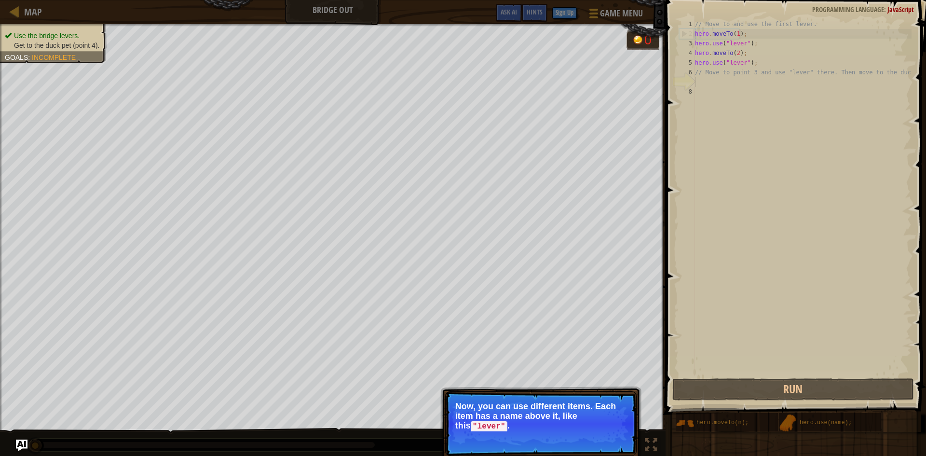
click at [570, 436] on span "Skip (esc)" at bounding box center [569, 440] width 30 height 8
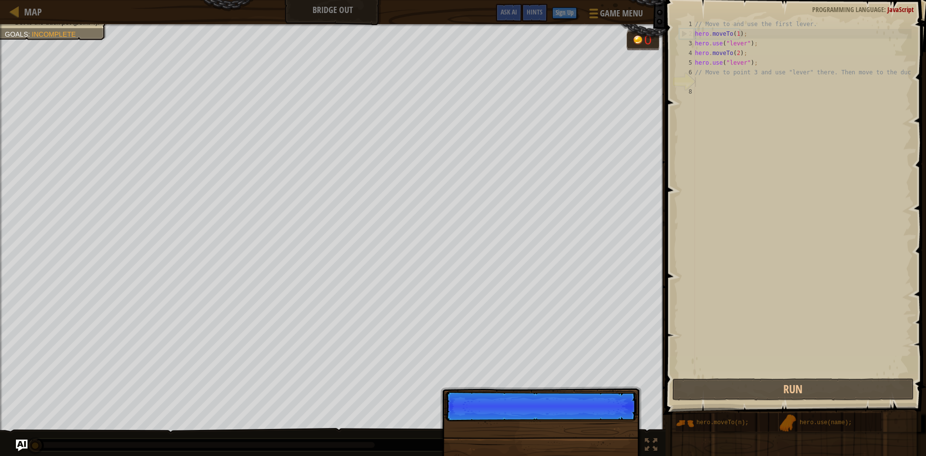
scroll to position [4, 0]
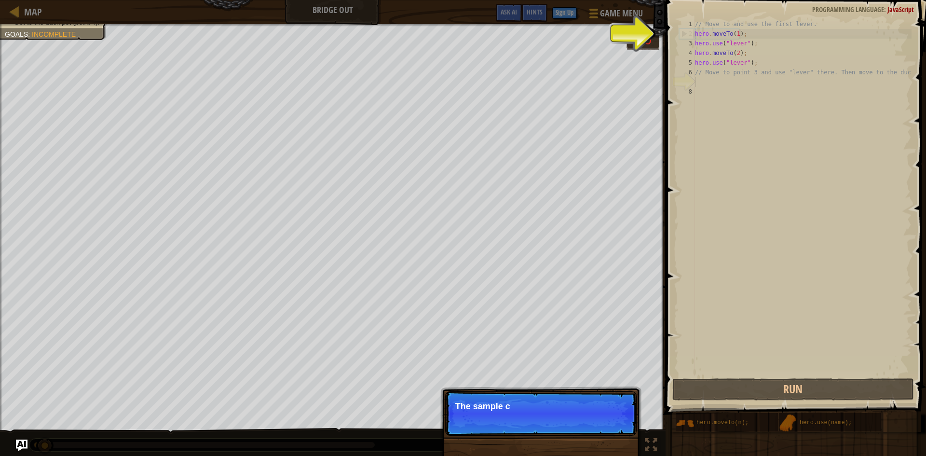
click at [570, 428] on p "Skip (esc) Continue The sample c" at bounding box center [540, 413] width 191 height 44
drag, startPoint x: 572, startPoint y: 423, endPoint x: 572, endPoint y: 415, distance: 8.2
click at [572, 415] on p "Skip (esc) Continue The sample code helps with the fi" at bounding box center [540, 413] width 191 height 44
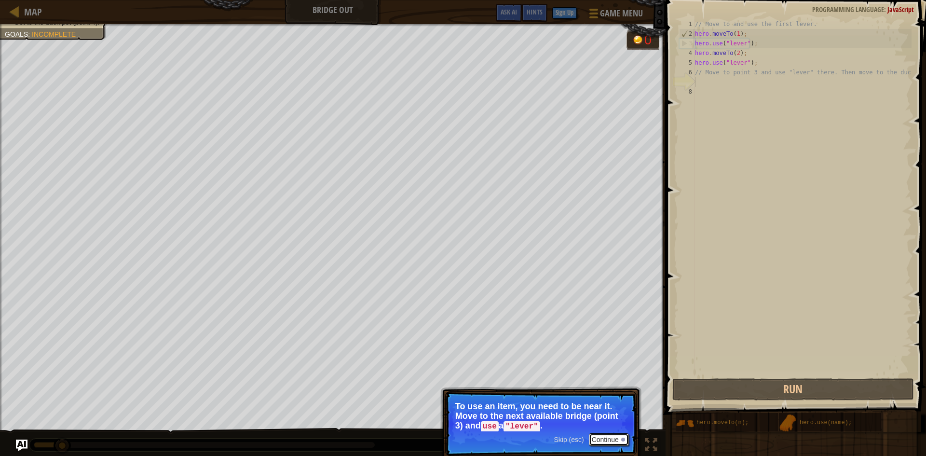
click at [600, 438] on button "Continue" at bounding box center [609, 439] width 40 height 13
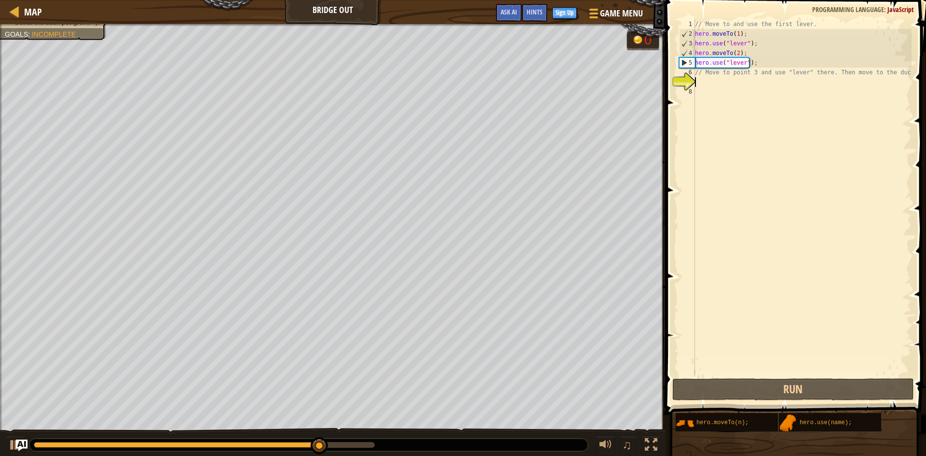
click at [706, 87] on div "// Move to and use the first lever. hero . moveTo ( 1 ) ; hero . use ( "lever" …" at bounding box center [802, 207] width 219 height 376
drag, startPoint x: 744, startPoint y: 52, endPoint x: 685, endPoint y: 51, distance: 58.4
click at [685, 51] on div "1 2 3 4 5 6 7 8 // Move to and use the first lever. hero . moveTo ( 1 ) ; hero …" at bounding box center [794, 197] width 234 height 357
type textarea "hero.moveTo(2);"
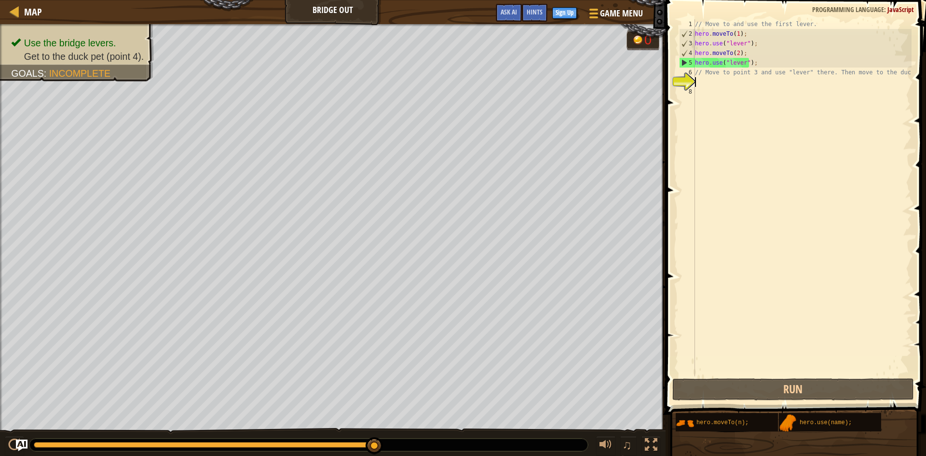
click at [709, 82] on div "// Move to and use the first lever. hero . moveTo ( 1 ) ; hero . use ( "lever" …" at bounding box center [802, 207] width 219 height 376
paste textarea "hero.moveTo(2);"
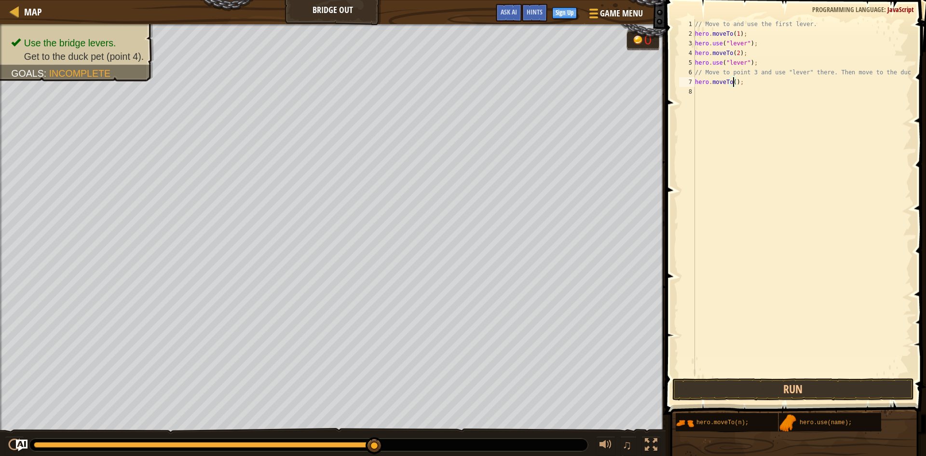
type textarea "hero.moveTo(3);"
click at [748, 81] on div "// Move to and use the first lever. hero . moveTo ( 1 ) ; hero . use ( "lever" …" at bounding box center [802, 207] width 219 height 376
drag, startPoint x: 752, startPoint y: 66, endPoint x: 689, endPoint y: 67, distance: 63.2
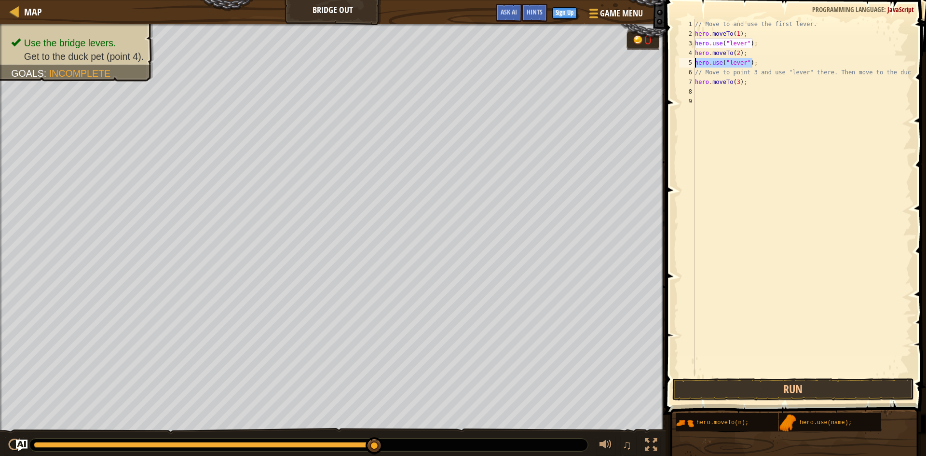
click at [689, 67] on div "1 2 3 4 5 6 7 8 9 // Move to and use the first lever. hero . moveTo ( 1 ) ; her…" at bounding box center [794, 197] width 234 height 357
click at [755, 77] on div "// Move to and use the first lever. hero . moveTo ( 1 ) ; hero . use ( "lever" …" at bounding box center [802, 207] width 219 height 376
type textarea "hero.moveTo(3);"
paste textarea "hero.use("lever");"
type textarea "hero.use("lever");"
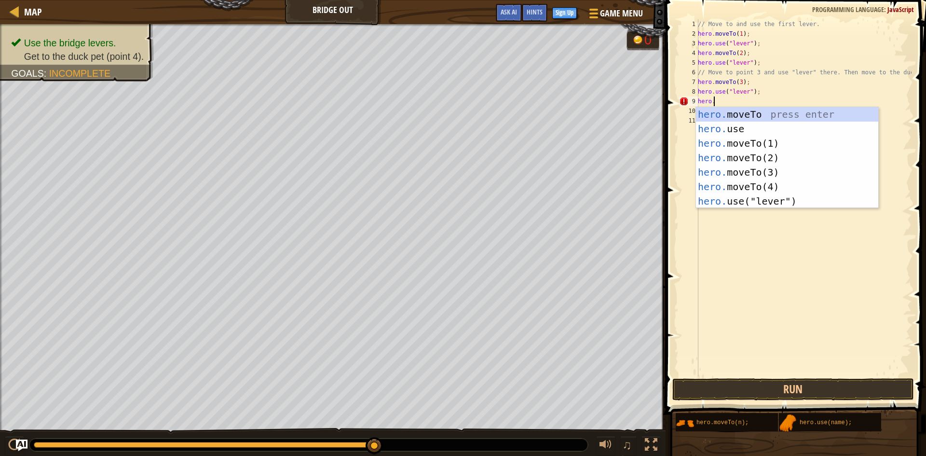
scroll to position [4, 1]
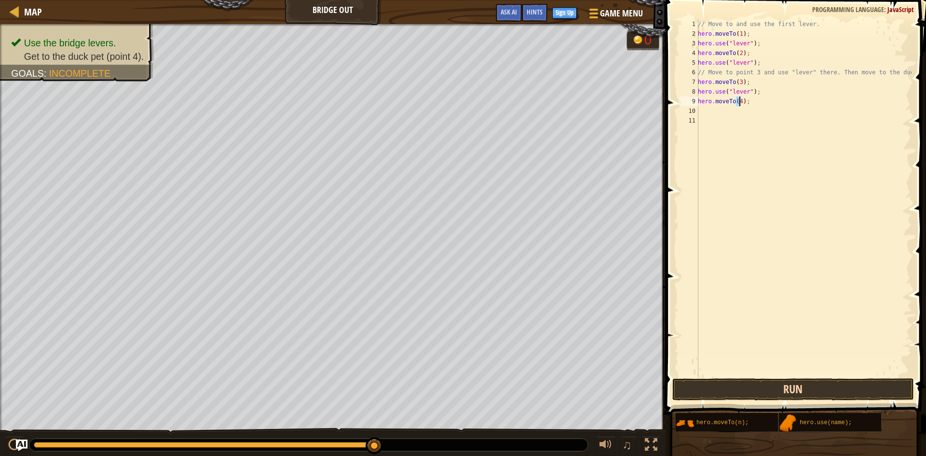
type textarea "hero.moveTo(4);"
click at [700, 389] on button "Run" at bounding box center [793, 389] width 242 height 22
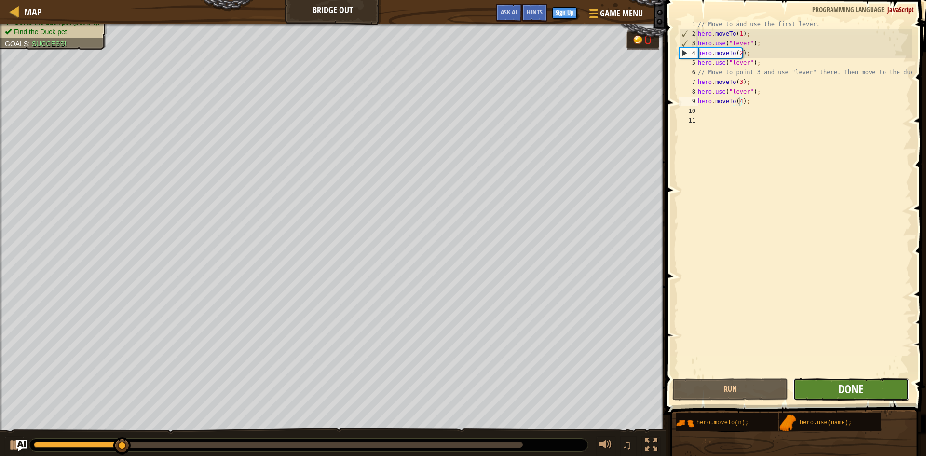
click at [857, 394] on span "Done" at bounding box center [850, 388] width 25 height 15
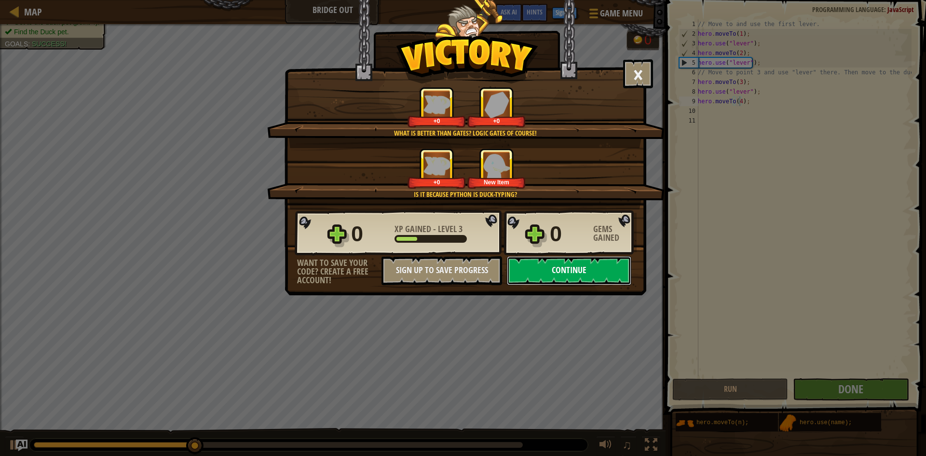
click at [575, 275] on button "Continue" at bounding box center [569, 270] width 124 height 29
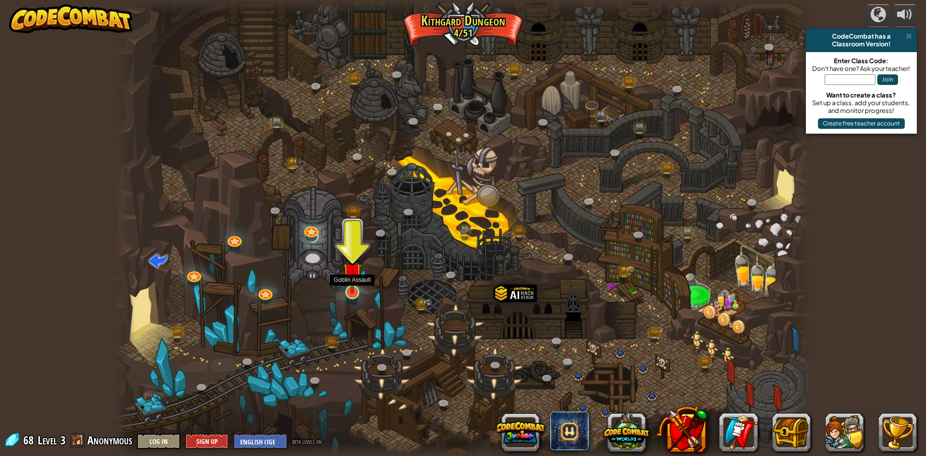
click at [352, 288] on img at bounding box center [352, 271] width 19 height 43
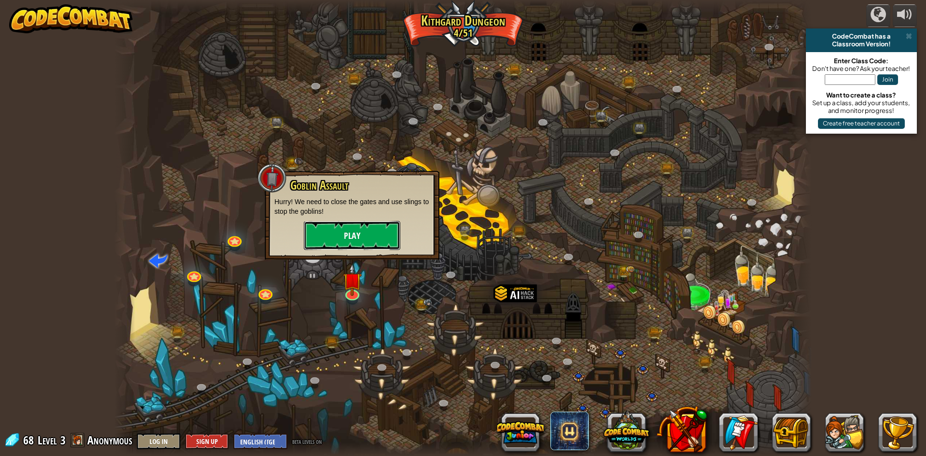
click at [365, 238] on button "Play" at bounding box center [352, 235] width 96 height 29
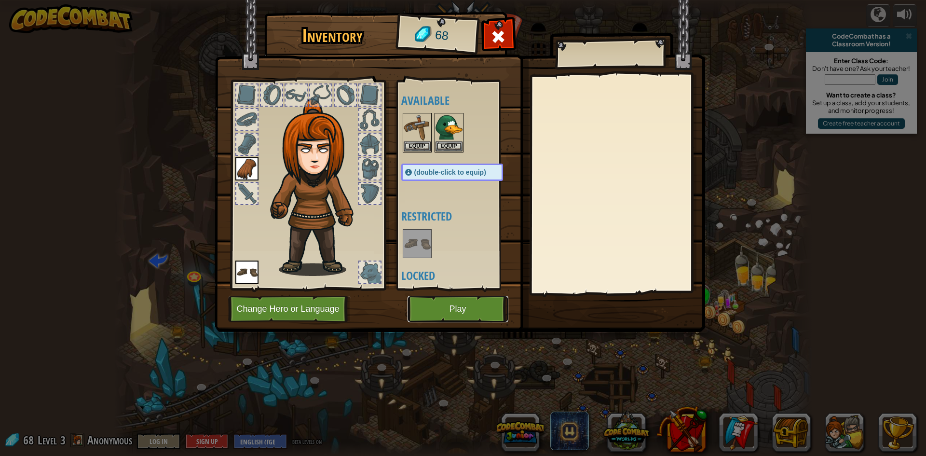
click at [436, 306] on button "Play" at bounding box center [458, 309] width 101 height 27
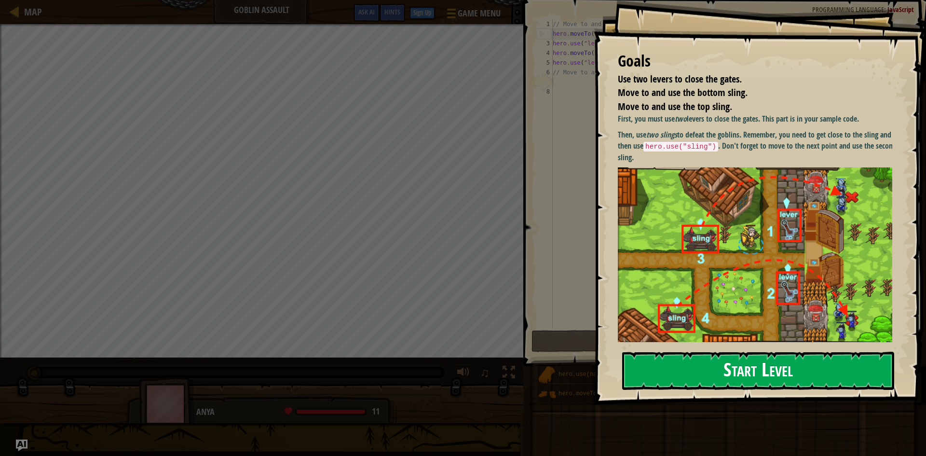
click at [736, 376] on button "Start Level" at bounding box center [758, 371] width 272 height 38
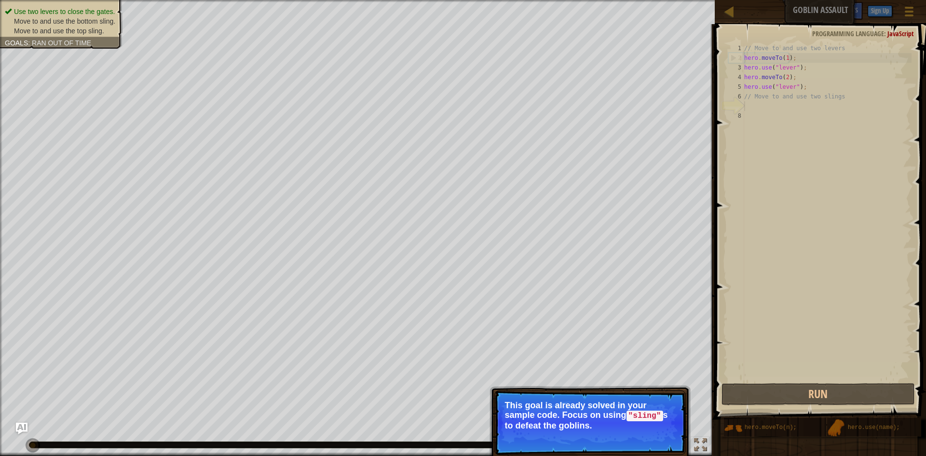
click at [640, 433] on button "Continue" at bounding box center [658, 438] width 40 height 13
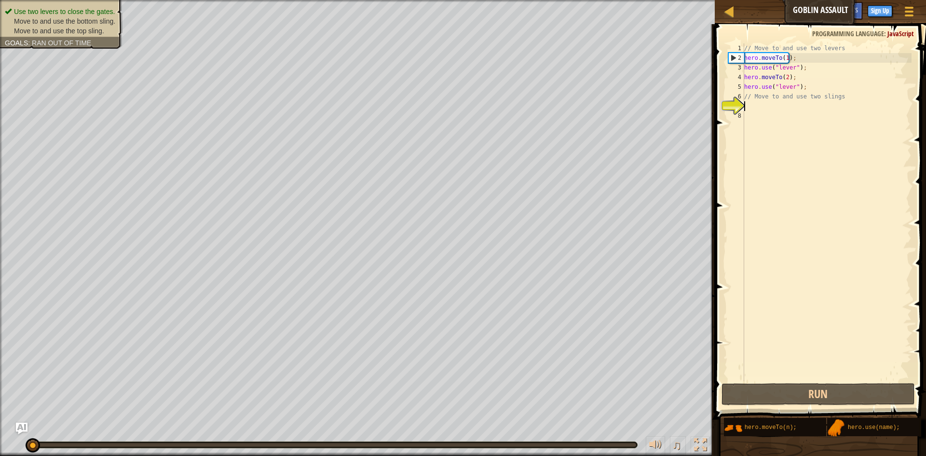
scroll to position [4, 0]
click at [764, 110] on div "// Move to and use two levers hero . moveTo ( 1 ) ; hero . use ( "lever" ) ; he…" at bounding box center [826, 221] width 169 height 357
drag, startPoint x: 793, startPoint y: 76, endPoint x: 734, endPoint y: 78, distance: 58.9
click at [734, 78] on div "1 2 3 4 5 6 7 8 // Move to and use two levers hero . moveTo ( 1 ) ; hero . use …" at bounding box center [818, 212] width 185 height 338
type textarea "hero.moveTo(2);"
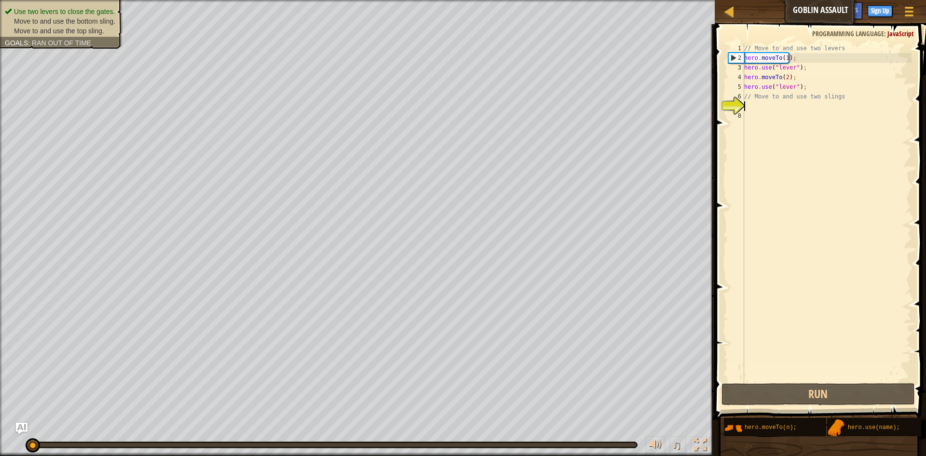
click at [754, 102] on div "// Move to and use two levers hero . moveTo ( 1 ) ; hero . use ( "lever" ) ; he…" at bounding box center [826, 221] width 169 height 357
paste textarea "hero.moveTo(2);"
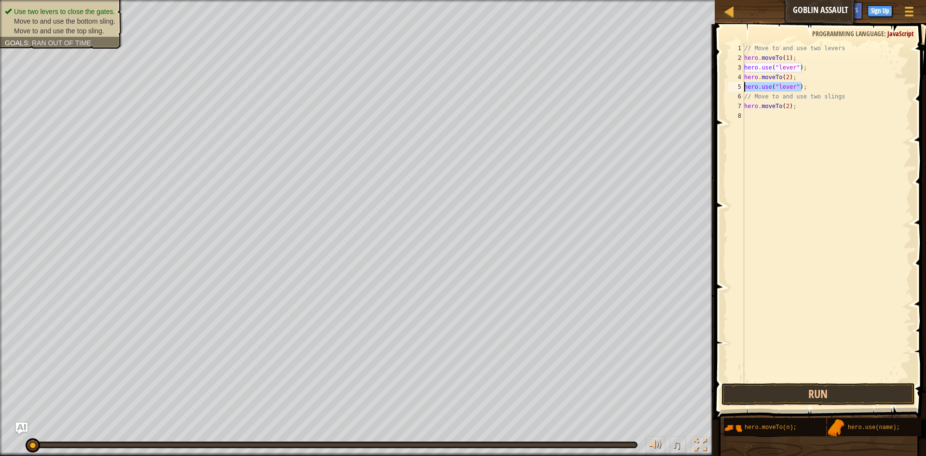
click at [708, 85] on div "Map Goblin Assault Game Menu Done Sign Up Hints Ask AI 1 הההההההההההההההההההההה…" at bounding box center [463, 228] width 926 height 456
click at [815, 100] on div "// Move to and use two levers hero . moveTo ( 1 ) ; hero . use ( "lever" ) ; he…" at bounding box center [826, 221] width 169 height 357
click at [805, 105] on div "// Move to and use two levers hero . moveTo ( 1 ) ; hero . use ( "lever" ) ; he…" at bounding box center [826, 221] width 169 height 357
type textarea "hero.moveTo(2);"
paste textarea "hero.use("lever");"
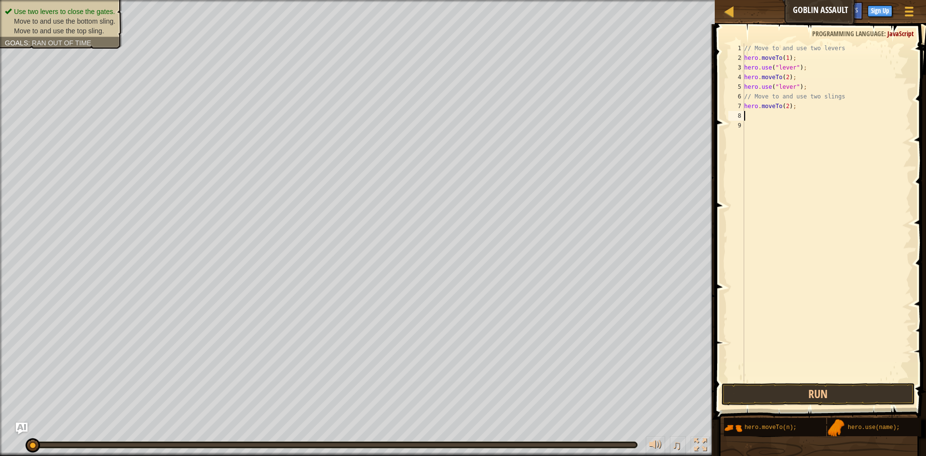
type textarea "hero.use("lever");"
paste textarea "hero.use("lever");"
drag, startPoint x: 795, startPoint y: 108, endPoint x: 711, endPoint y: 95, distance: 85.5
click at [728, 101] on div "hero.use("lever"); 1 2 3 4 5 6 7 8 9 10 11 // Move to and use two levers hero .…" at bounding box center [818, 212] width 185 height 338
type textarea "hero.moveTo(2);"
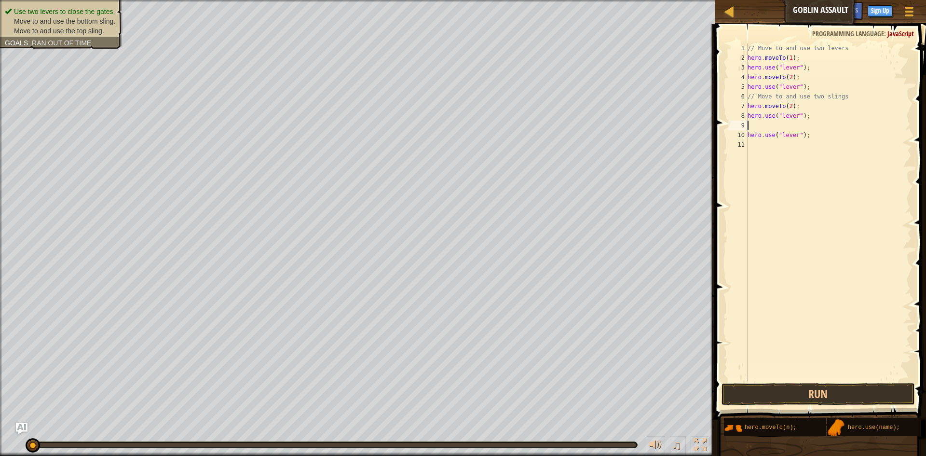
click at [751, 123] on div "// Move to and use two levers hero . moveTo ( 1 ) ; hero . use ( "lever" ) ; he…" at bounding box center [829, 221] width 166 height 357
paste textarea "hero.moveTo(2);"
click at [789, 103] on div "// Move to and use two levers hero . moveTo ( 1 ) ; hero . use ( "lever" ) ; he…" at bounding box center [829, 221] width 166 height 357
click at [788, 125] on div "// Move to and use two levers hero . moveTo ( 1 ) ; hero . use ( "lever" ) ; he…" at bounding box center [829, 221] width 166 height 357
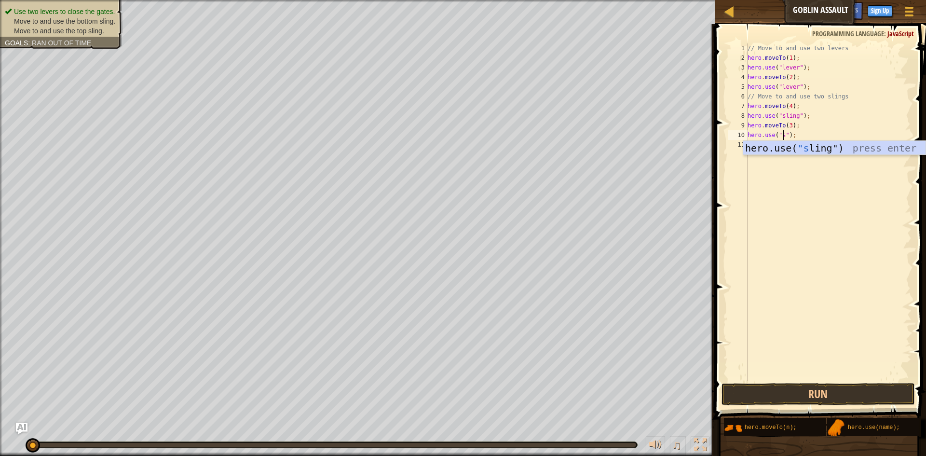
scroll to position [4, 3]
type textarea "hero.use("sling");"
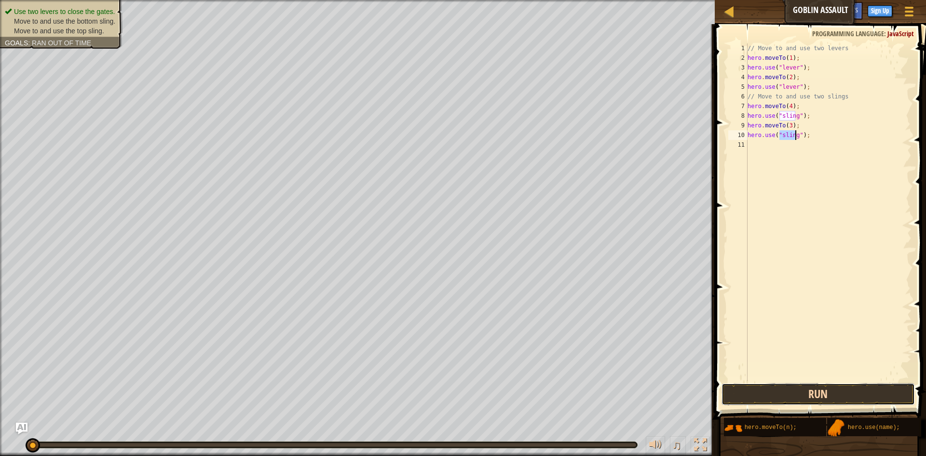
click at [753, 392] on button "Run" at bounding box center [818, 394] width 193 height 22
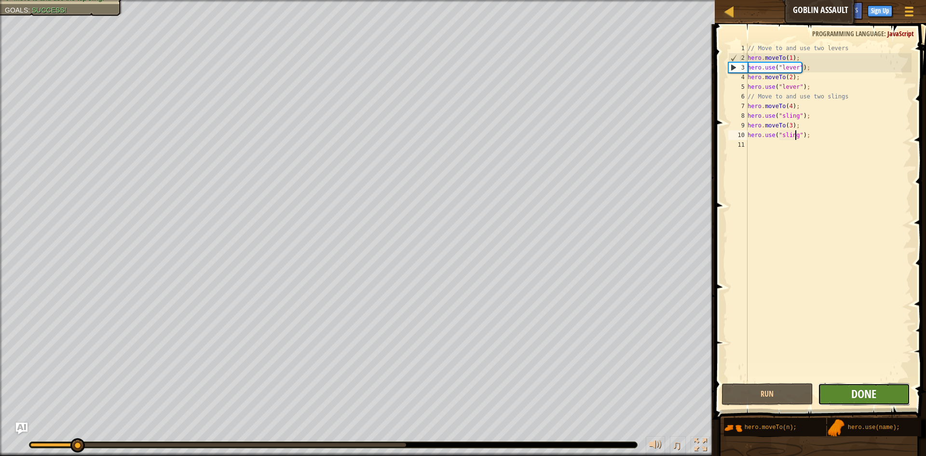
click at [862, 399] on span "Done" at bounding box center [863, 393] width 25 height 15
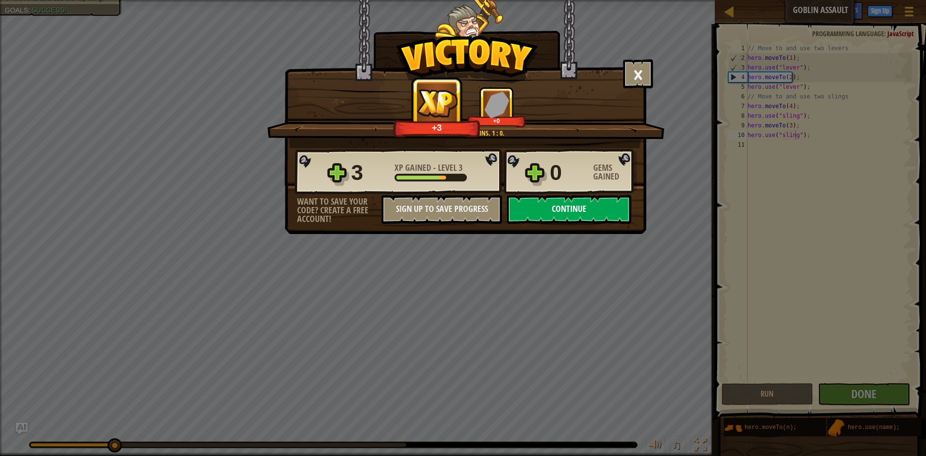
click at [581, 210] on button "Continue" at bounding box center [569, 209] width 124 height 29
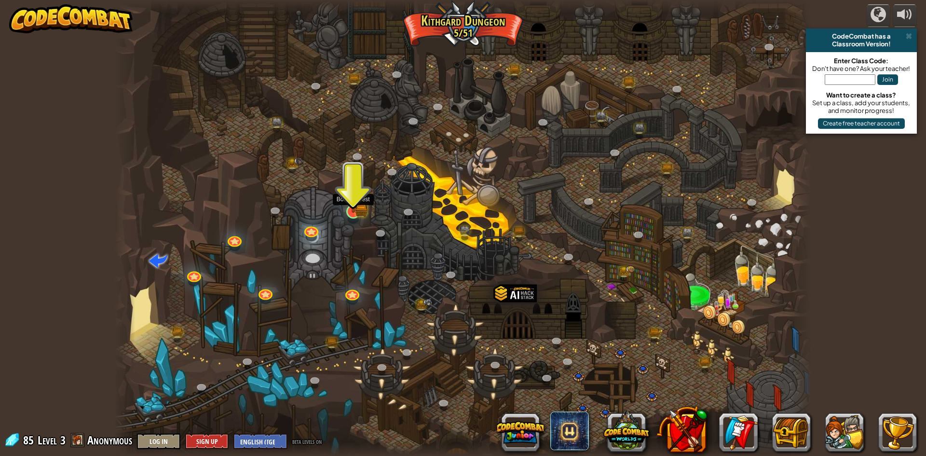
click at [354, 202] on img at bounding box center [353, 192] width 19 height 41
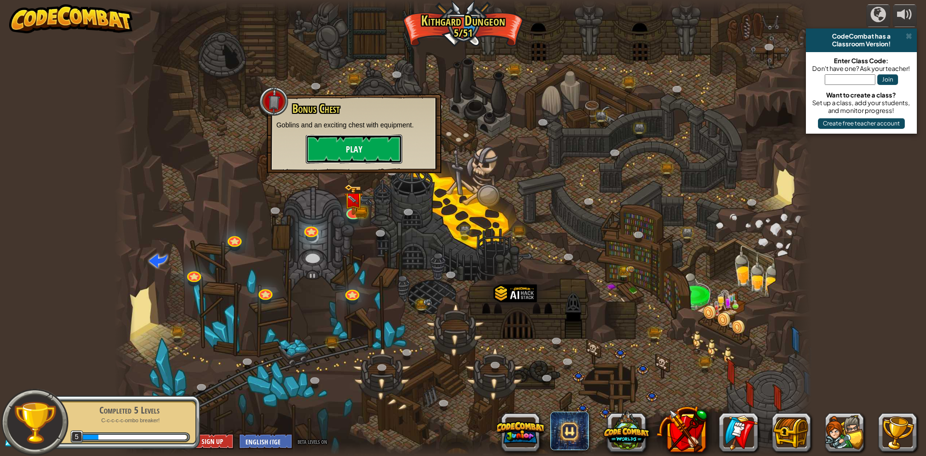
click at [352, 148] on button "Play" at bounding box center [354, 149] width 96 height 29
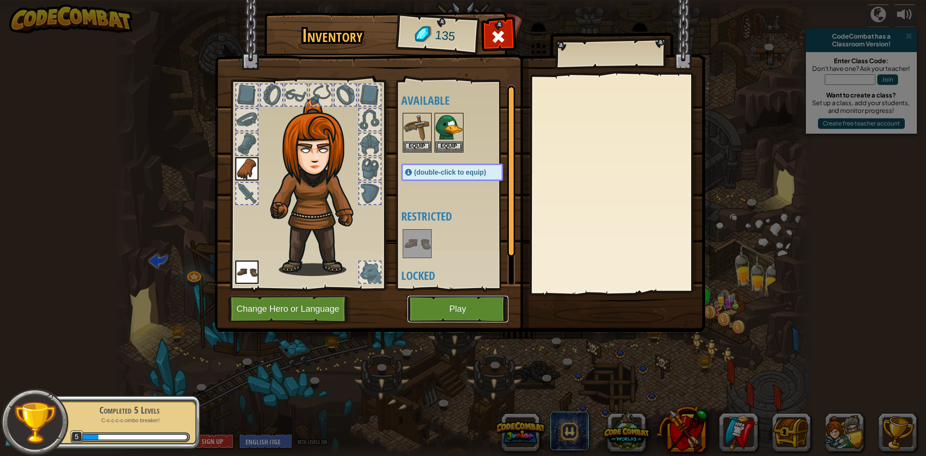
click at [444, 315] on button "Play" at bounding box center [458, 309] width 101 height 27
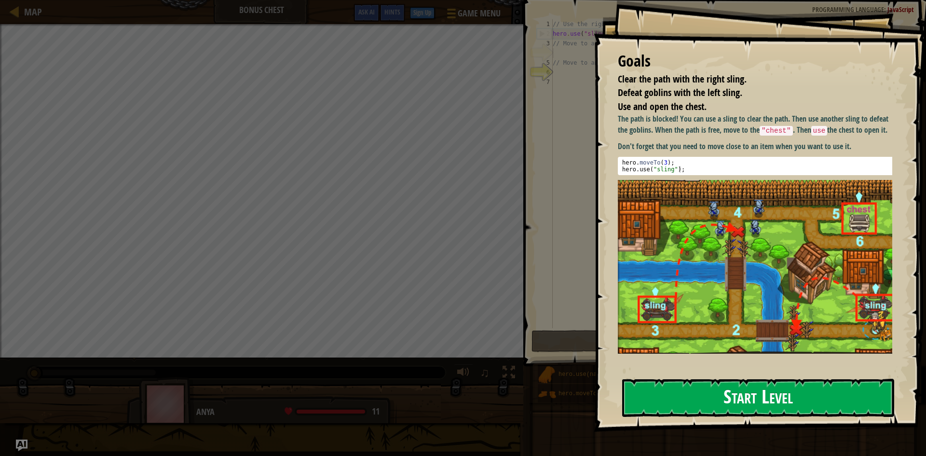
click at [664, 406] on button "Start Level" at bounding box center [758, 398] width 272 height 38
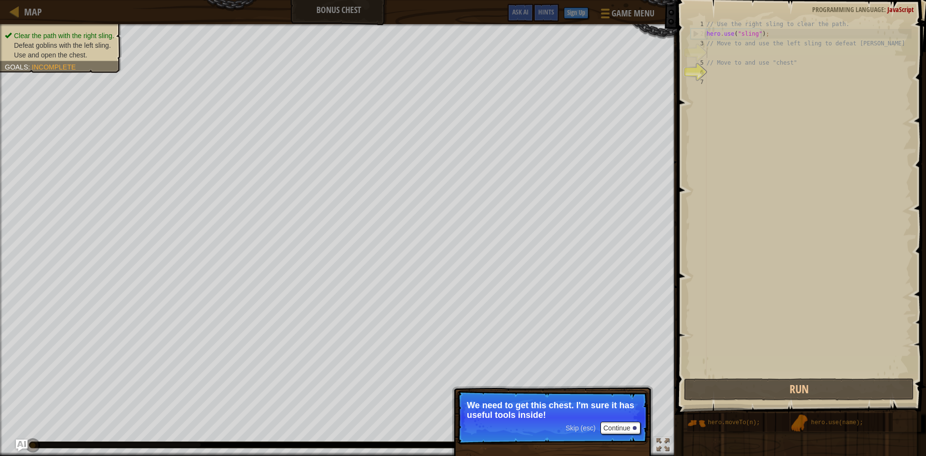
click at [545, 428] on p "Skip (esc) Continue We need to get this chest. I'm sure it has useful tools ins…" at bounding box center [552, 417] width 191 height 54
click at [609, 409] on p "We need to get this chest. I'm sure it has useful tools inside!" at bounding box center [552, 409] width 171 height 19
click at [630, 429] on p "Skip (esc) Continue But first, you need to use those slings to clear the pat" at bounding box center [552, 417] width 191 height 54
click at [628, 430] on p "Skip (esc) Continue But first, you need to use those slings to clear the path a…" at bounding box center [552, 417] width 191 height 54
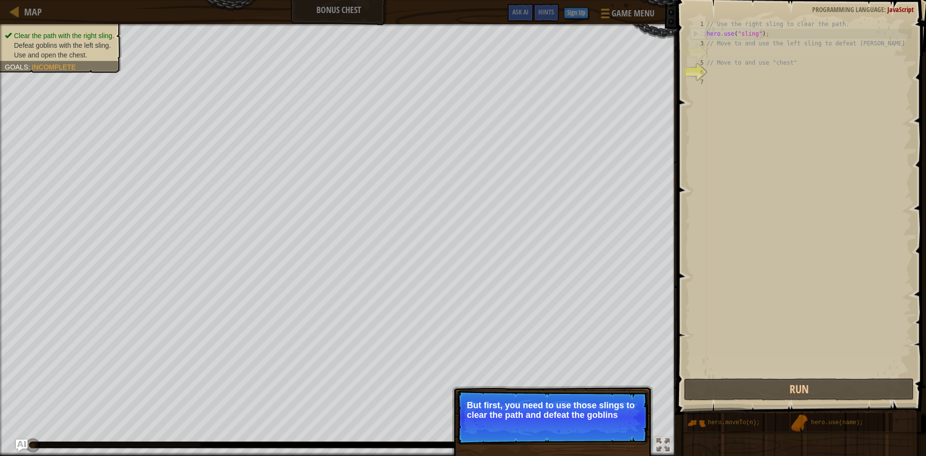
click at [628, 430] on button "Continue" at bounding box center [621, 428] width 40 height 13
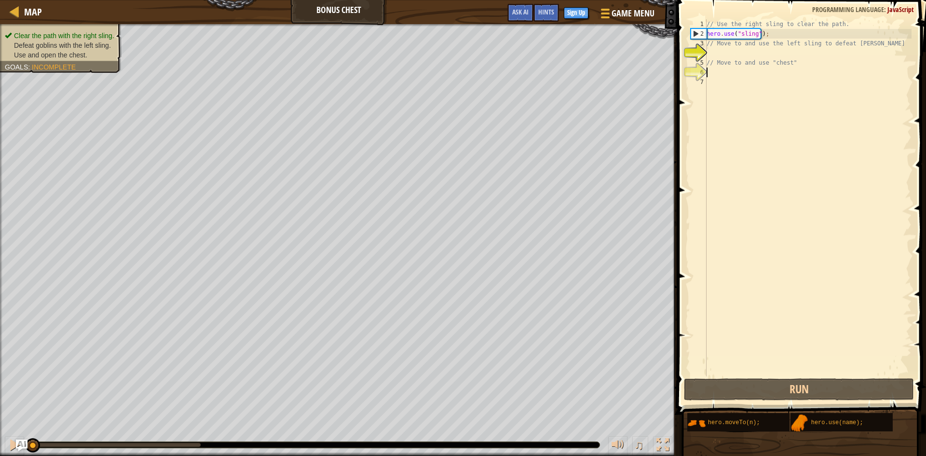
click at [751, 73] on div "// Use the right sling to clear the path. hero . use ( "sling" ) ; // Move to a…" at bounding box center [808, 207] width 207 height 376
drag, startPoint x: 763, startPoint y: 34, endPoint x: 702, endPoint y: 34, distance: 60.3
click at [703, 28] on div "1 2 3 4 5 6 7 // Use the right sling to clear the path. hero . use ( "sling" ) …" at bounding box center [800, 197] width 223 height 357
type textarea "// Use the right sling to clear the path. hero.use("sling");"
click at [711, 73] on div "// Use the right sling to clear the path. hero . use ( "sling" ) ; // Move to a…" at bounding box center [808, 207] width 207 height 376
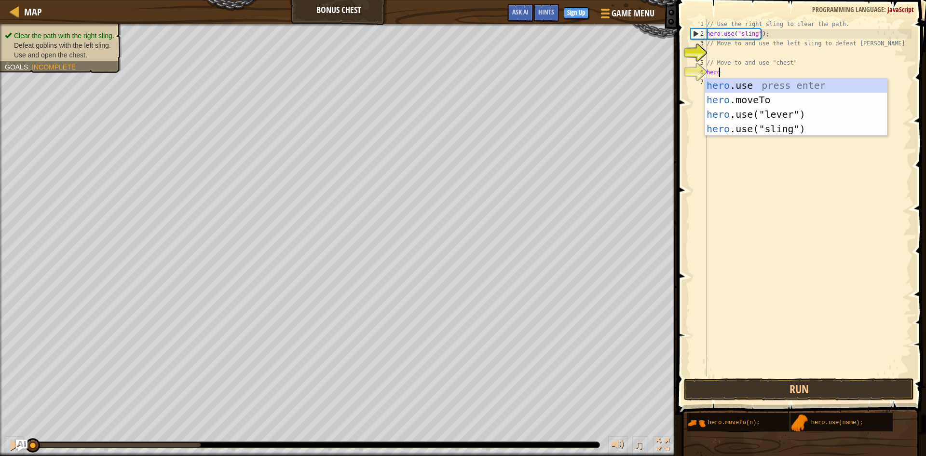
scroll to position [4, 1]
type textarea "hero.moveTo(2);"
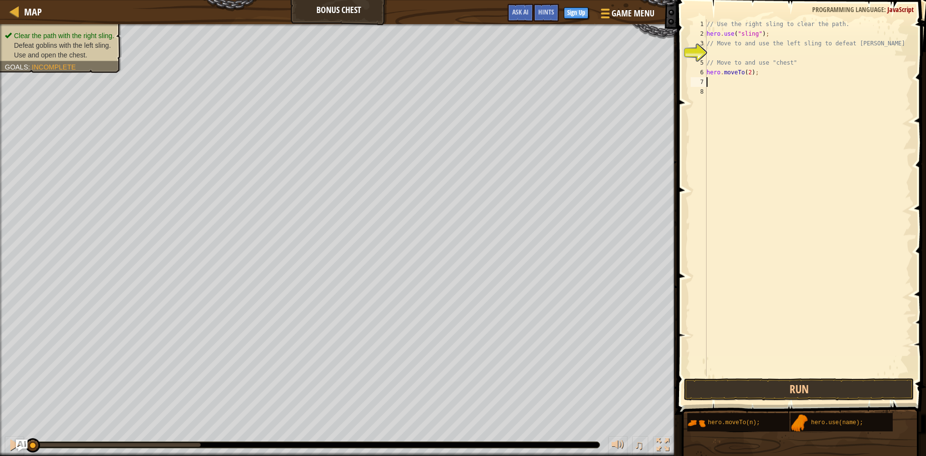
scroll to position [4, 0]
type textarea "hero.moveTo(3);"
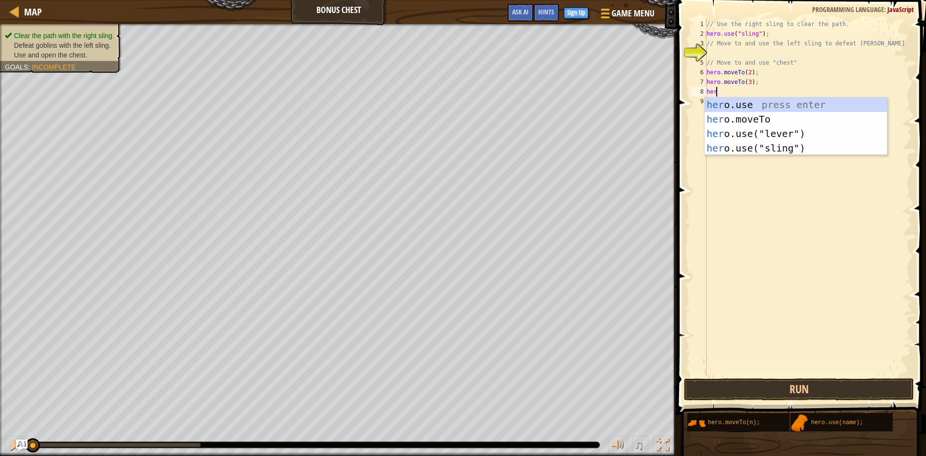
scroll to position [4, 0]
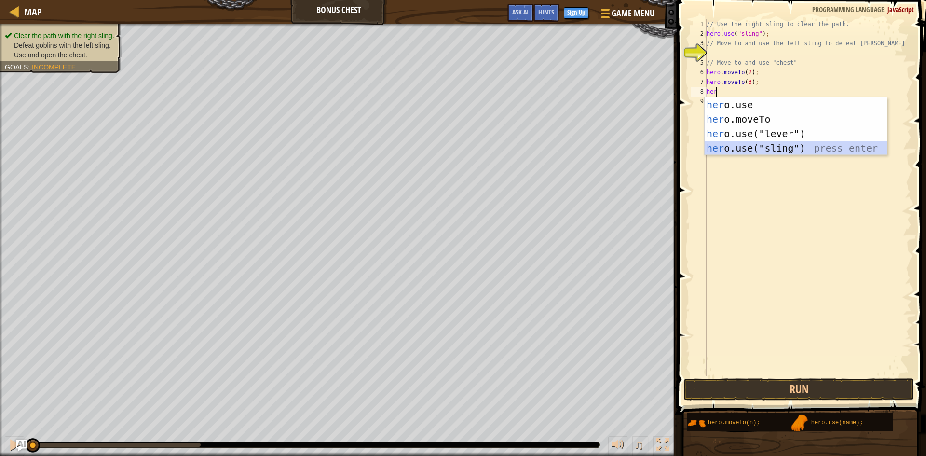
type textarea "hero.use("sling");"
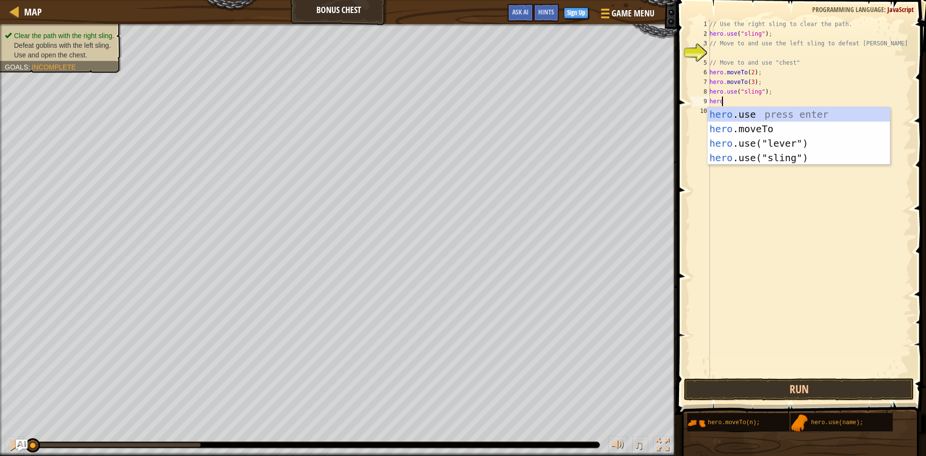
scroll to position [4, 1]
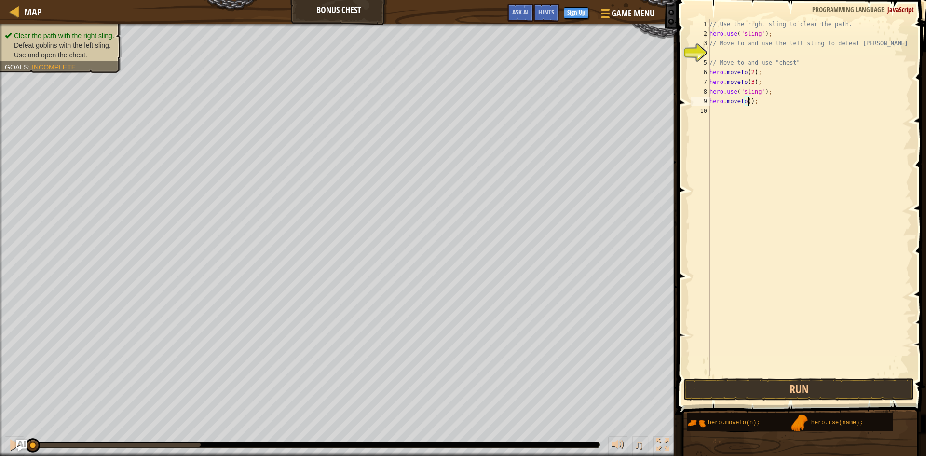
type textarea "hero.moveTo(4);"
type textarea "hero.moveTo(5);"
click at [728, 391] on button "Run" at bounding box center [799, 389] width 230 height 22
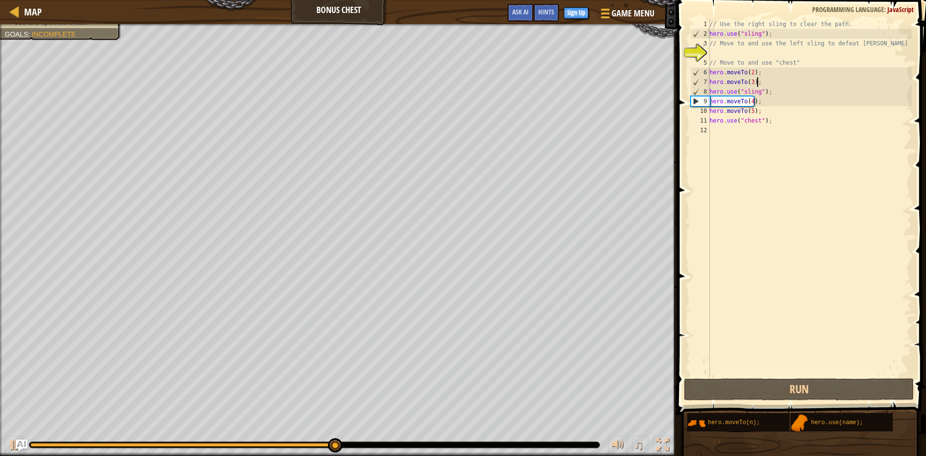
click at [767, 82] on div "// Use the right sling to clear the path. hero . use ( "sling" ) ; // Move to a…" at bounding box center [810, 207] width 204 height 376
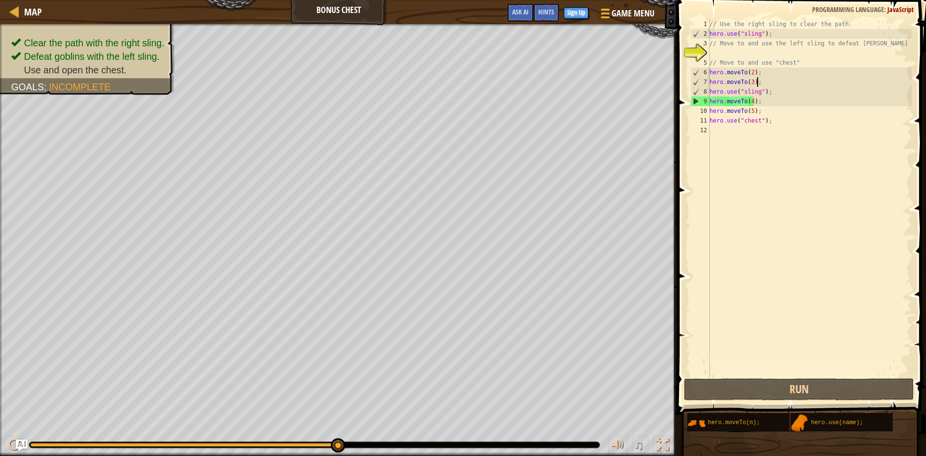
drag, startPoint x: 766, startPoint y: 83, endPoint x: 769, endPoint y: 94, distance: 11.7
click at [766, 88] on div "// Use the right sling to clear the path. hero . use ( "sling" ) ; // Move to a…" at bounding box center [810, 207] width 204 height 376
click at [772, 96] on div "// Use the right sling to clear the path. hero . use ( "sling" ) ; // Move to a…" at bounding box center [810, 207] width 204 height 376
click at [774, 93] on div "// Use the right sling to clear the path. hero . use ( "sling" ) ; // Move to a…" at bounding box center [810, 207] width 204 height 376
type textarea "hero.use("sling");"
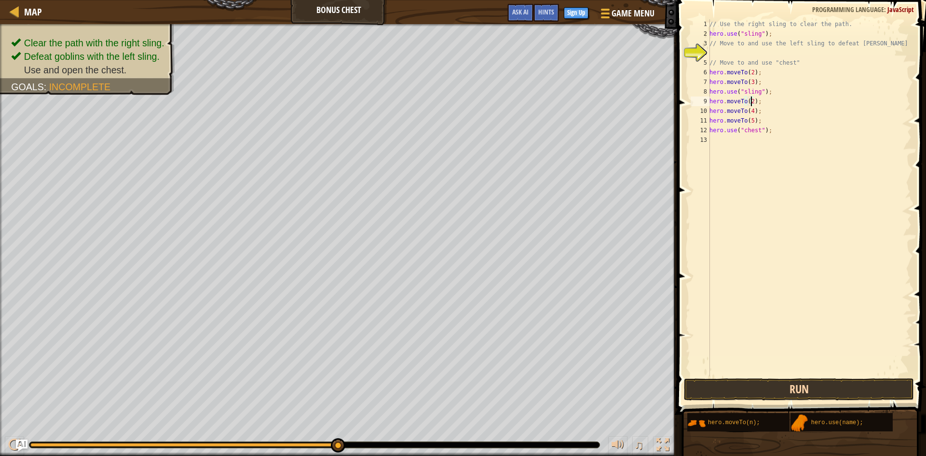
type textarea "hero.moveTo(2);"
click at [731, 389] on button "Run" at bounding box center [799, 389] width 230 height 22
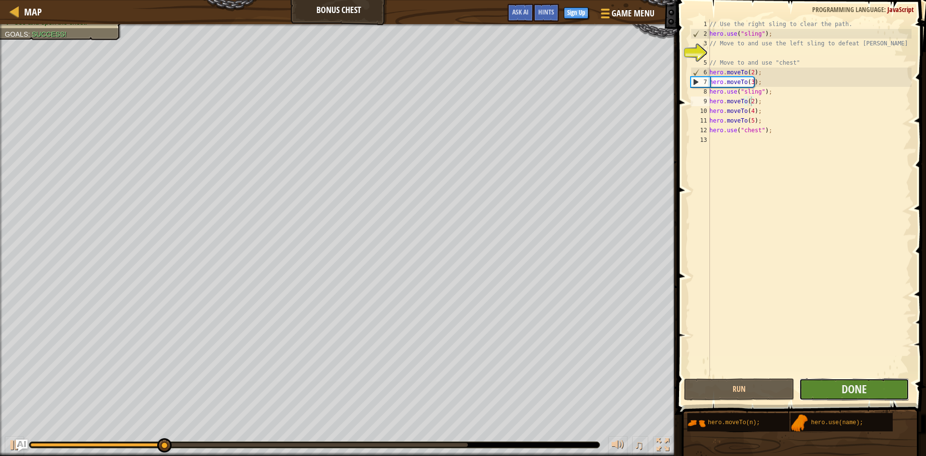
click at [832, 391] on button "Done" at bounding box center [854, 389] width 110 height 22
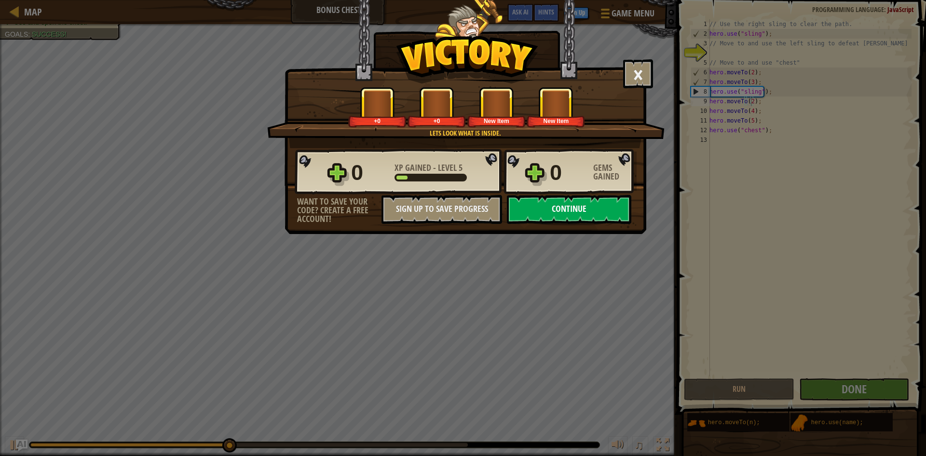
click at [567, 210] on button "Continue" at bounding box center [569, 209] width 124 height 29
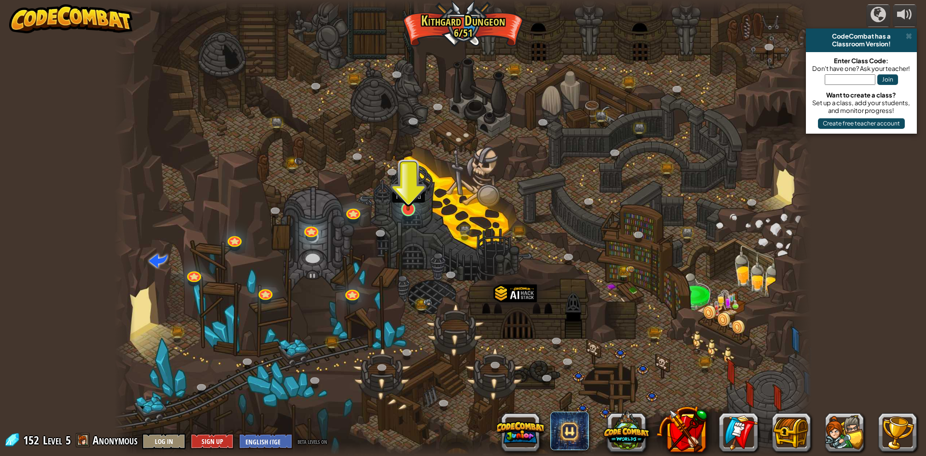
click at [403, 205] on img at bounding box center [408, 188] width 19 height 43
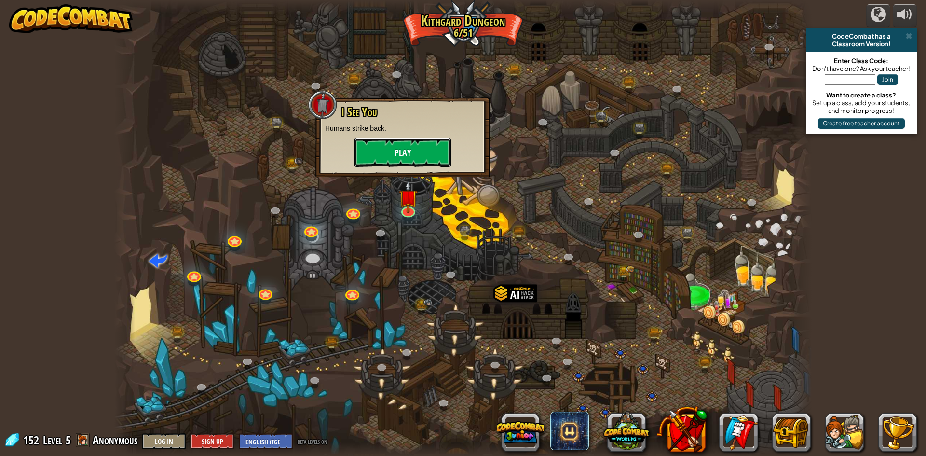
click at [407, 152] on button "Play" at bounding box center [403, 152] width 96 height 29
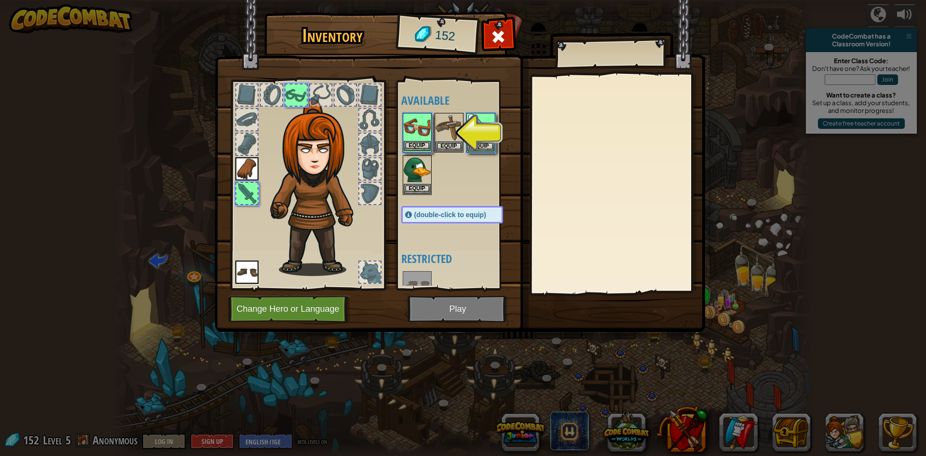
click at [425, 137] on img at bounding box center [417, 127] width 27 height 27
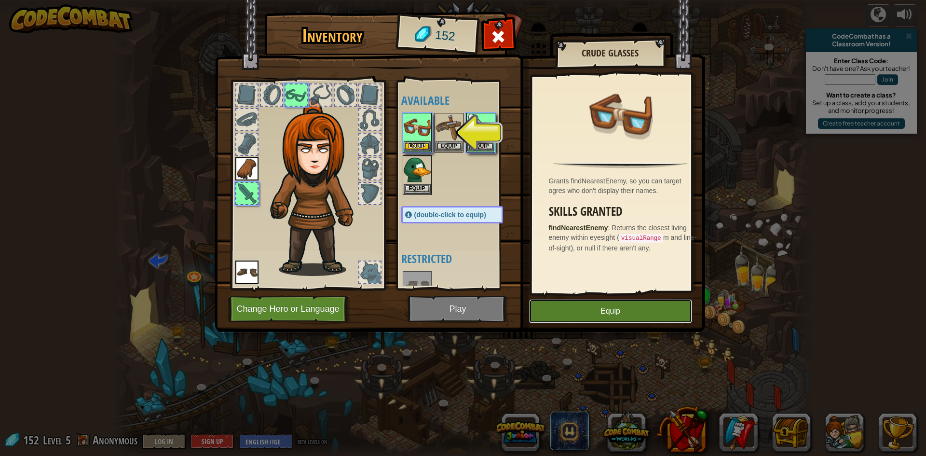
click at [577, 317] on button "Equip" at bounding box center [610, 311] width 163 height 24
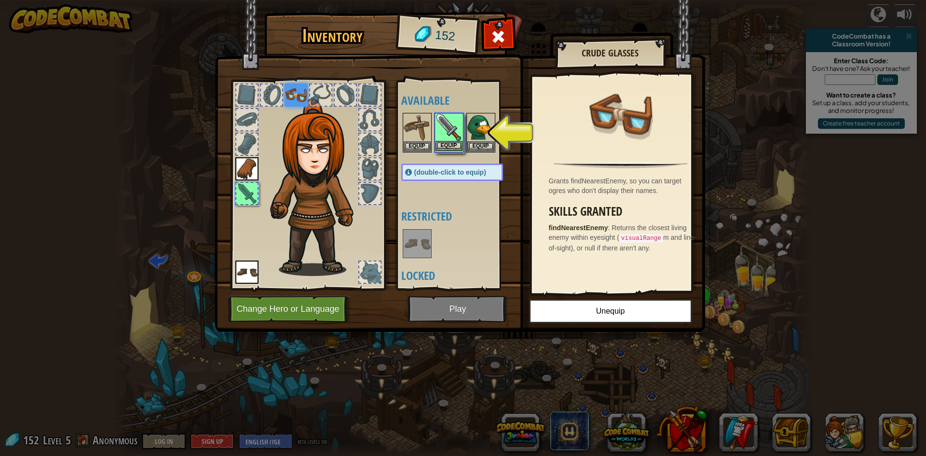
click at [447, 134] on img at bounding box center [449, 127] width 27 height 27
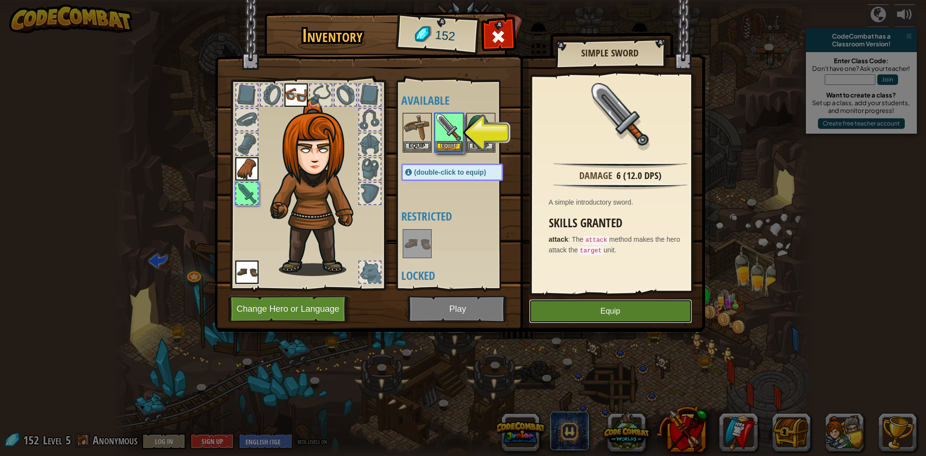
click at [612, 305] on button "Equip" at bounding box center [610, 311] width 163 height 24
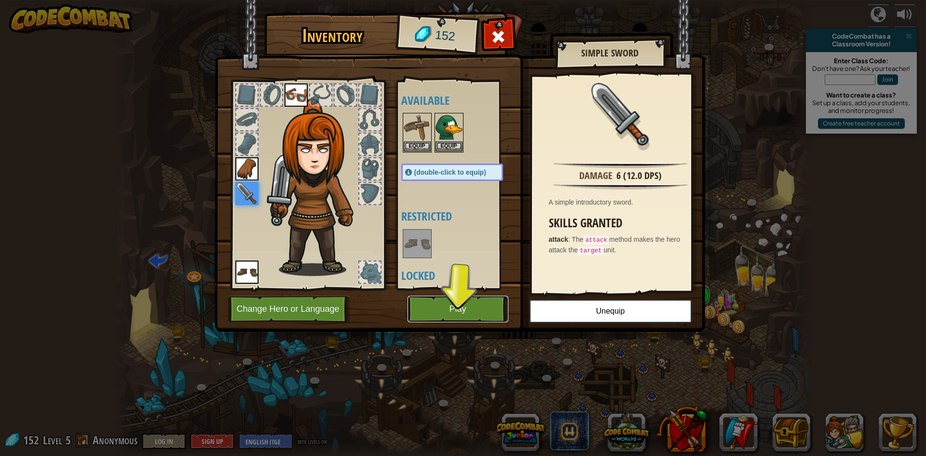
click at [502, 309] on button "Play" at bounding box center [458, 309] width 101 height 27
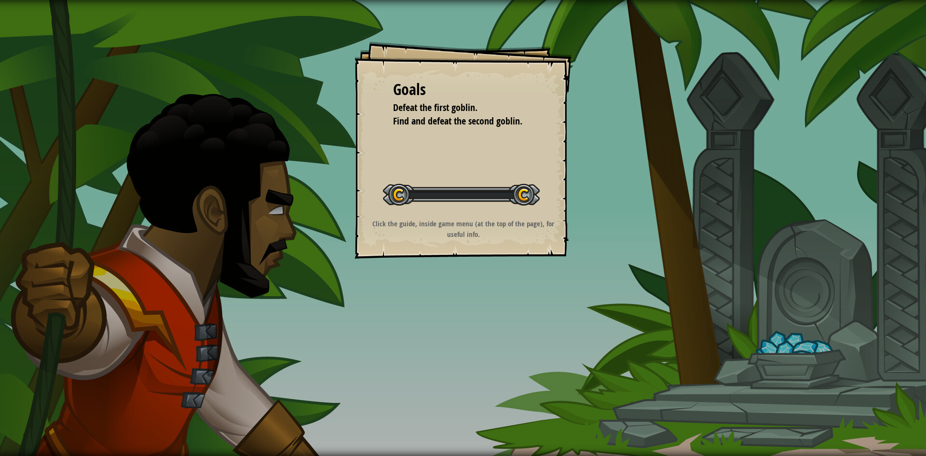
click at [500, 309] on div "Goals Defeat the first goblin. Find and defeat the second goblin. Start Level E…" at bounding box center [463, 228] width 926 height 456
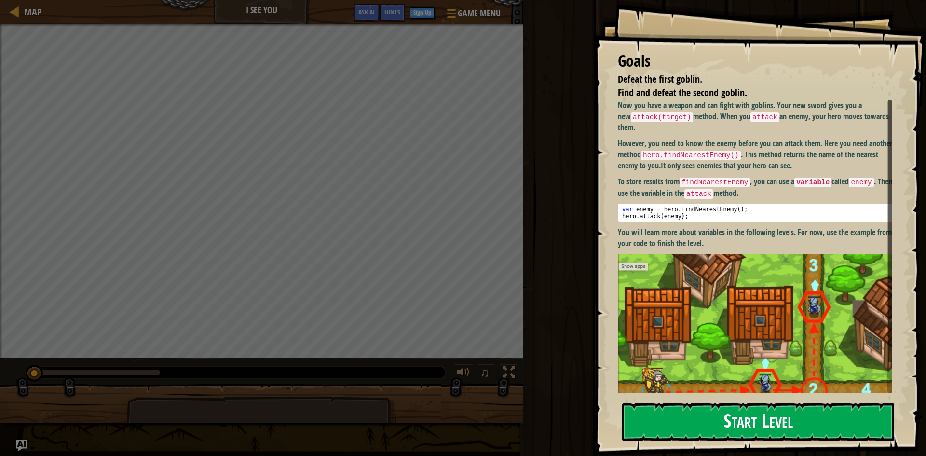
click at [711, 414] on button "Start Level" at bounding box center [758, 422] width 272 height 38
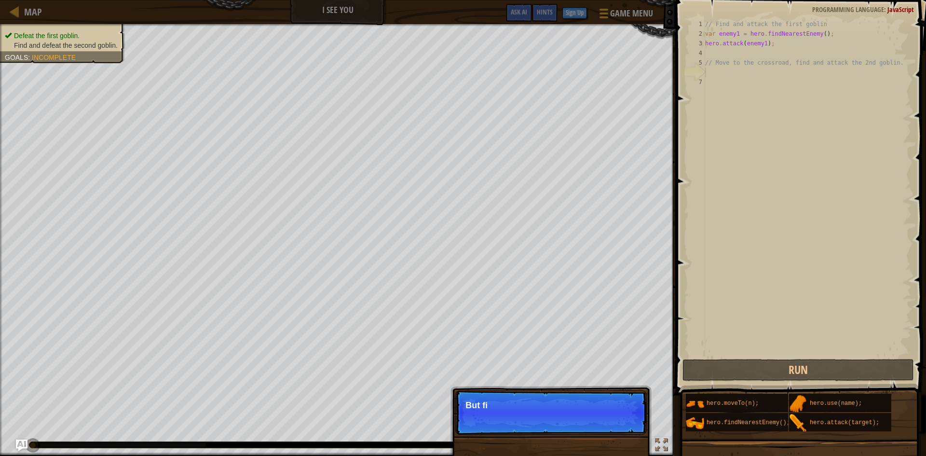
click at [613, 437] on div "Skip (esc) Continue But fi" at bounding box center [551, 461] width 201 height 143
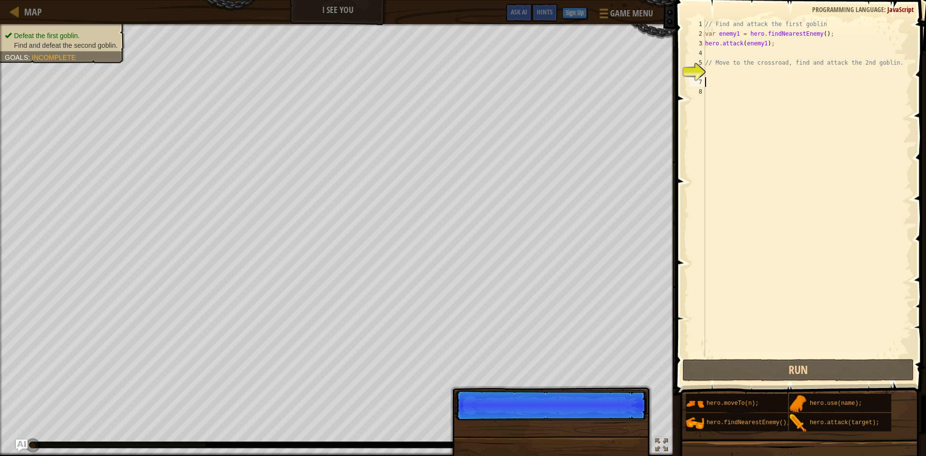
scroll to position [4, 0]
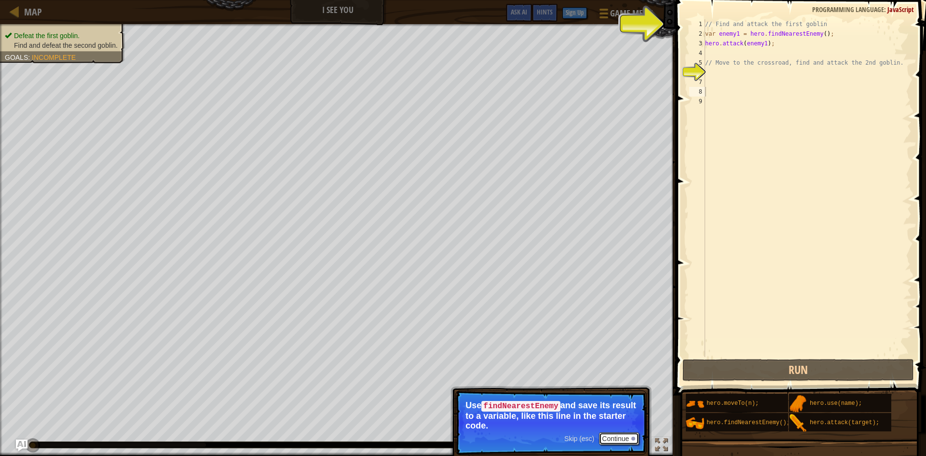
click at [618, 433] on button "Continue" at bounding box center [619, 438] width 40 height 13
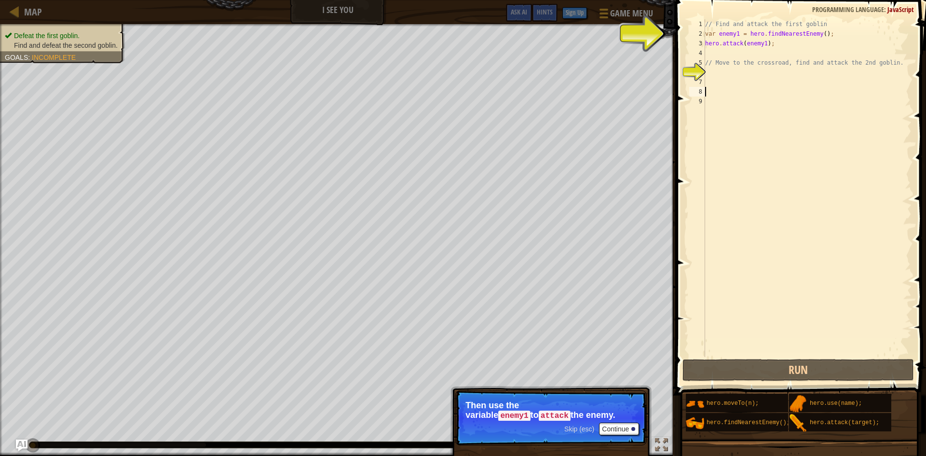
click at [719, 82] on div "// Find and attack the first goblin var enemy1 = hero . findNearestEnemy ( ) ; …" at bounding box center [807, 197] width 208 height 357
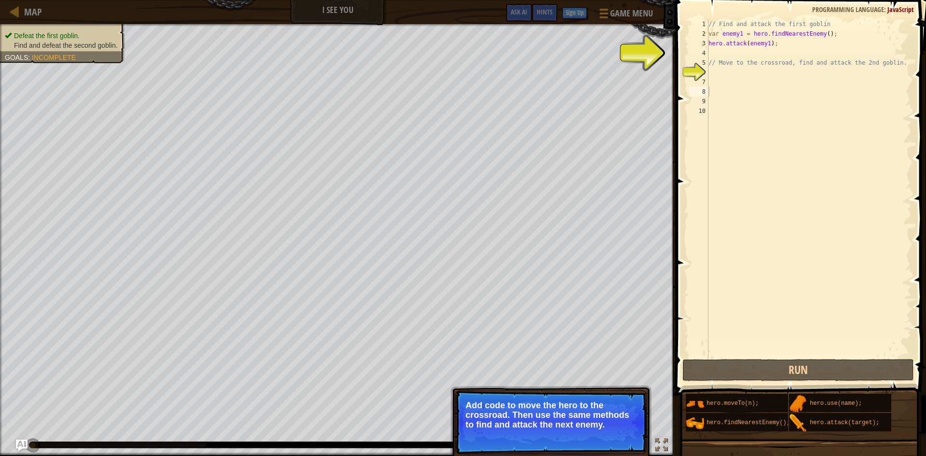
click at [623, 436] on button "Continue" at bounding box center [619, 437] width 40 height 13
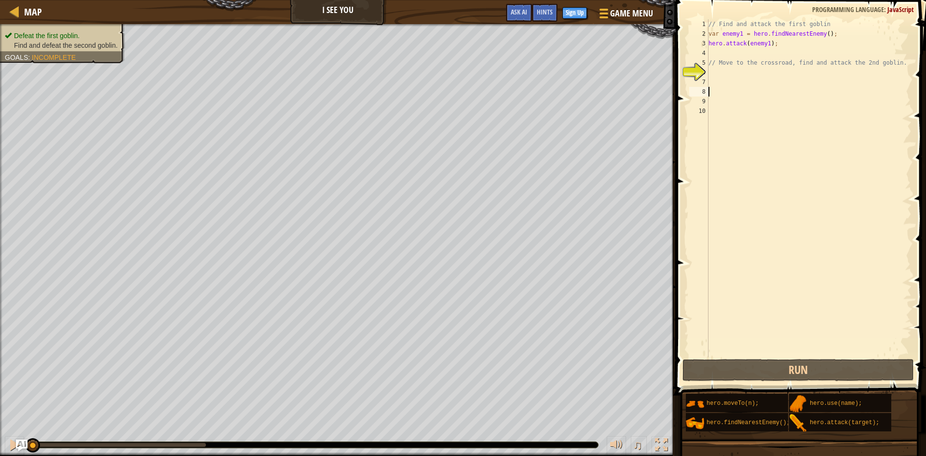
click at [742, 105] on div "// Find and attack the first goblin var enemy1 = hero . findNearestEnemy ( ) ; …" at bounding box center [809, 197] width 205 height 357
click at [736, 77] on div "// Find and attack the first goblin var enemy1 = hero . findNearestEnemy ( ) ; …" at bounding box center [809, 197] width 205 height 357
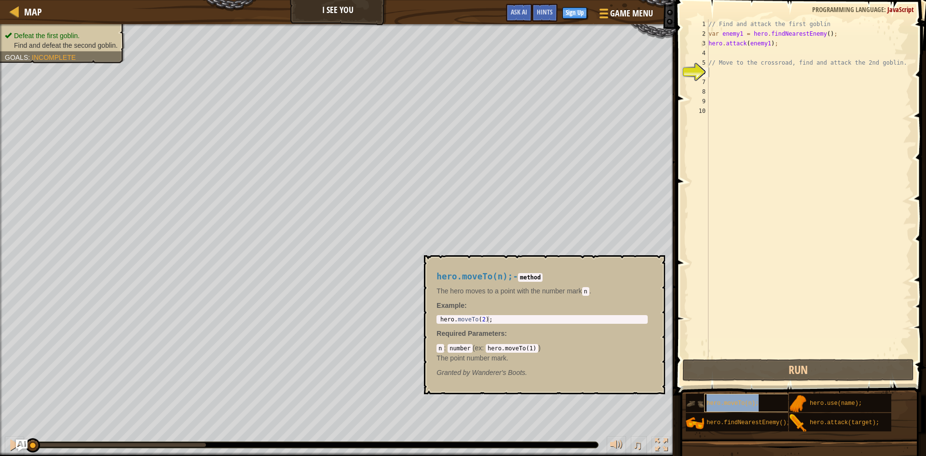
click at [734, 402] on span "hero.moveTo(n);" at bounding box center [733, 403] width 52 height 7
type textarea "hero.moveTo(2);"
click at [499, 317] on div "hero . moveTo ( 2 ) ;" at bounding box center [541, 326] width 207 height 20
drag, startPoint x: 499, startPoint y: 317, endPoint x: 427, endPoint y: 315, distance: 72.4
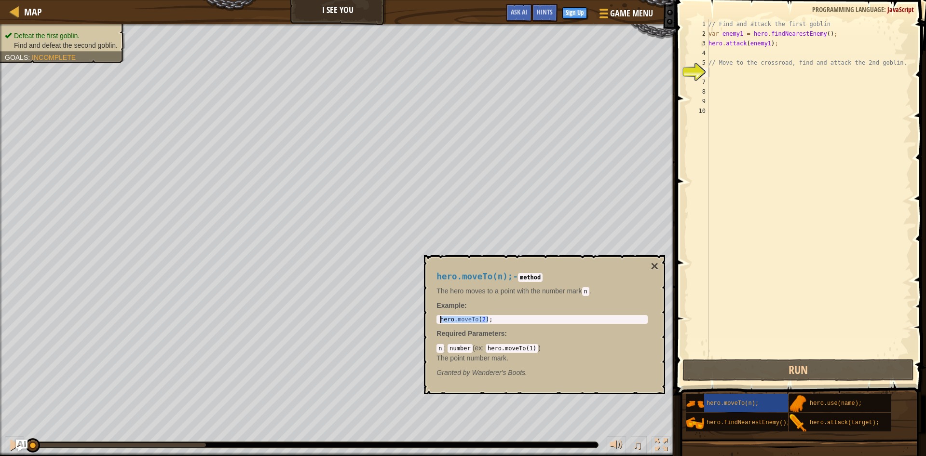
click at [426, 315] on div "hero.moveTo(n); - method The hero moves to a point with the number [PERSON_NAME…" at bounding box center [544, 324] width 241 height 139
click at [722, 78] on div "// Find and attack the first goblin var enemy1 = hero . findNearestEnemy ( ) ; …" at bounding box center [809, 197] width 205 height 357
paste textarea "hero.moveTo(2);"
type textarea "hero.moveTo(2);"
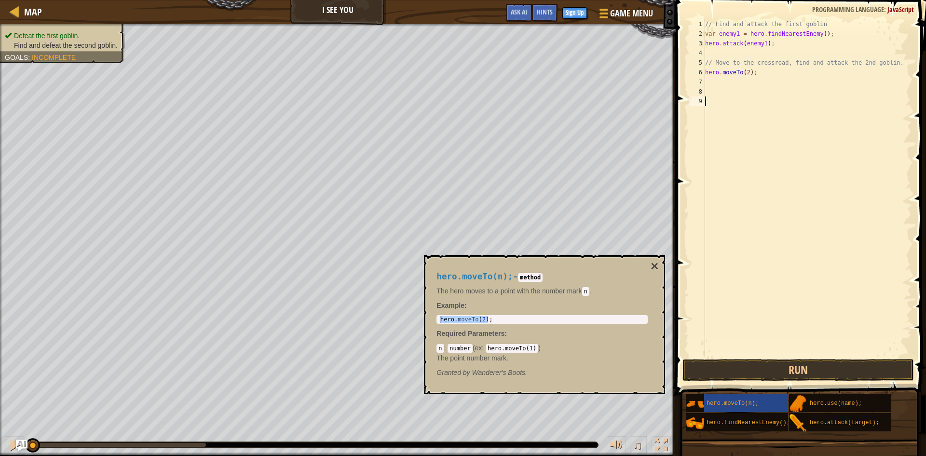
click at [732, 131] on div "// Find and attack the first goblin var enemy1 = hero . findNearestEnemy ( ) ; …" at bounding box center [807, 197] width 208 height 357
click at [648, 264] on div "hero.moveTo(n); - method The hero moves to a point with the number [PERSON_NAME…" at bounding box center [542, 324] width 225 height 123
click at [656, 266] on button "×" at bounding box center [655, 267] width 8 height 14
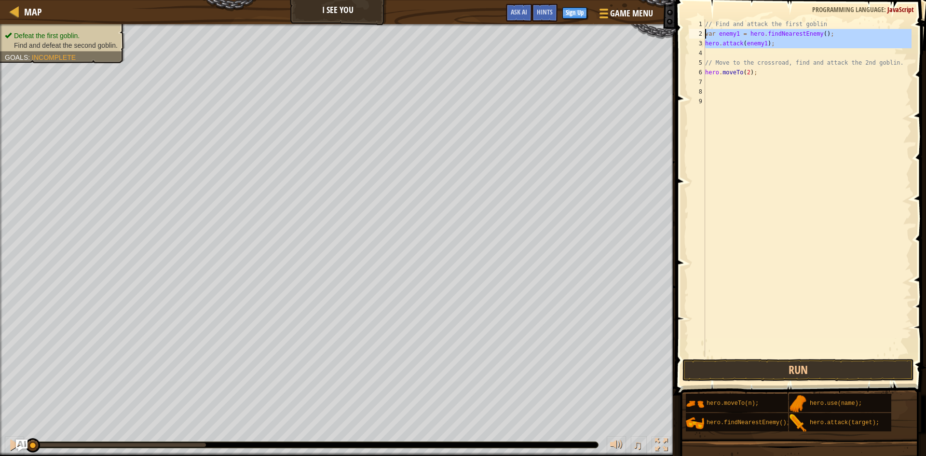
drag, startPoint x: 788, startPoint y: 49, endPoint x: 681, endPoint y: 36, distance: 107.9
click at [681, 36] on div "1 2 3 4 5 6 7 8 9 // Find and attack the first goblin var enemy1 = hero . findN…" at bounding box center [799, 217] width 253 height 424
type textarea "var enemy1 = hero.findNearestEnemy(); hero.attack(enemy1);"
click at [780, 82] on div "// Find and attack the first goblin var enemy1 = hero . findNearestEnemy ( ) ; …" at bounding box center [807, 197] width 208 height 357
paste textarea "var enemy1 = hero.findNearestEnemy();"
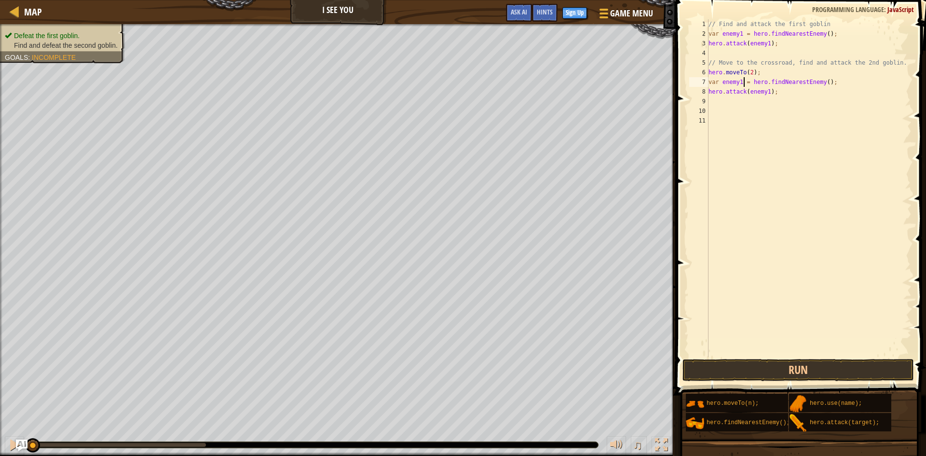
click at [742, 82] on div "// Find and attack the first goblin var enemy1 = hero . findNearestEnemy ( ) ; …" at bounding box center [809, 197] width 205 height 357
type textarea "hero.attack(enemy2);"
drag, startPoint x: 776, startPoint y: 99, endPoint x: 781, endPoint y: 90, distance: 10.4
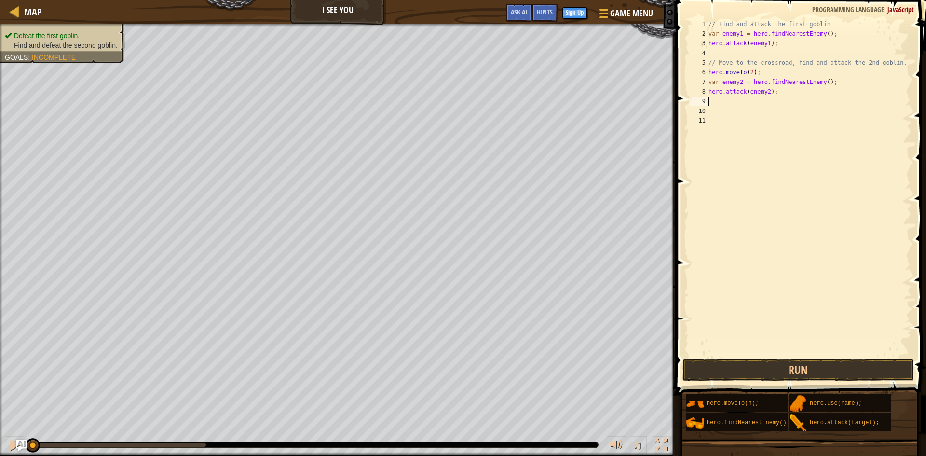
click at [776, 99] on div "// Find and attack the first goblin var enemy1 = hero . findNearestEnemy ( ) ; …" at bounding box center [809, 197] width 205 height 357
click at [781, 90] on div "// Find and attack the first goblin var enemy1 = hero . findNearestEnemy ( ) ; …" at bounding box center [809, 197] width 205 height 357
type textarea "hero.attack(enemy2);"
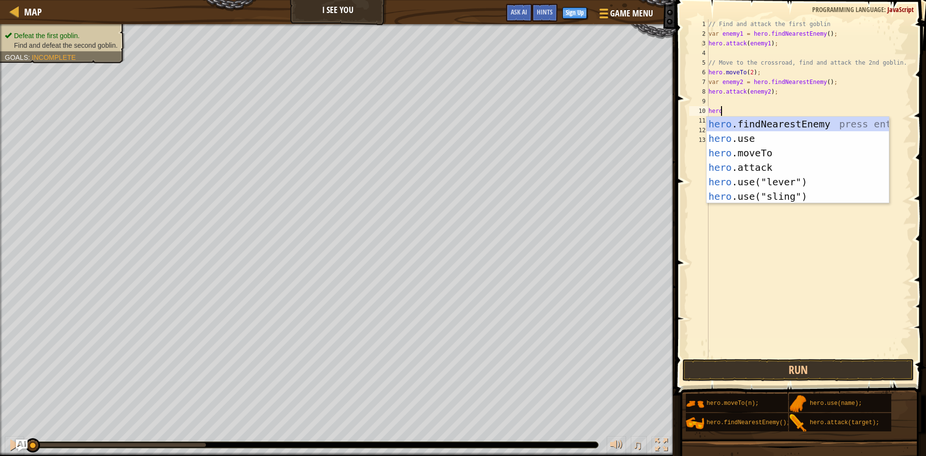
scroll to position [4, 1]
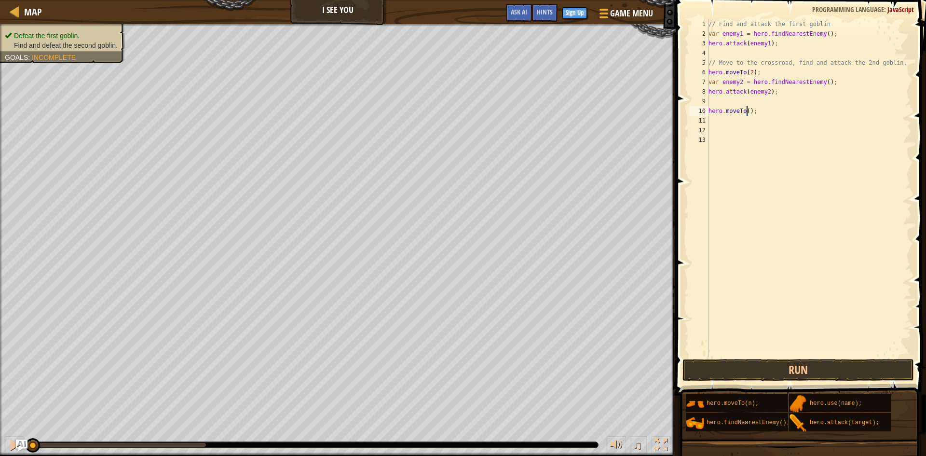
type textarea "hero.moveTo(3);"
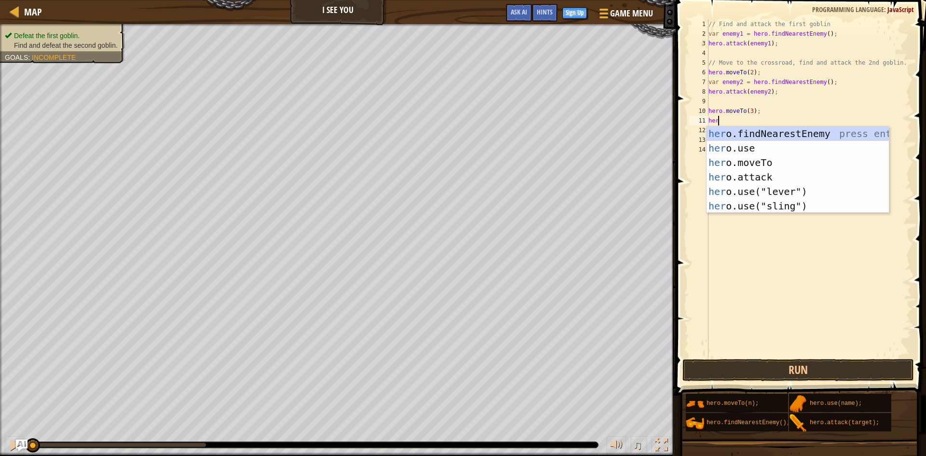
scroll to position [4, 0]
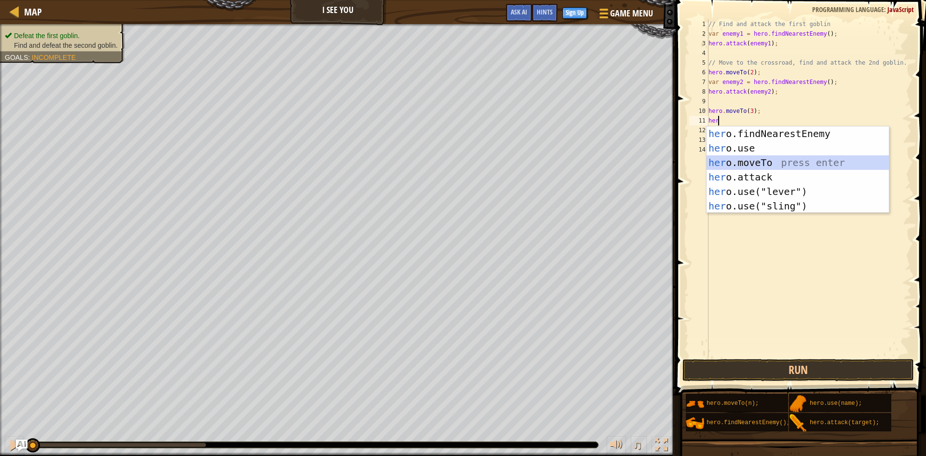
type textarea "hero.moveTo(2);"
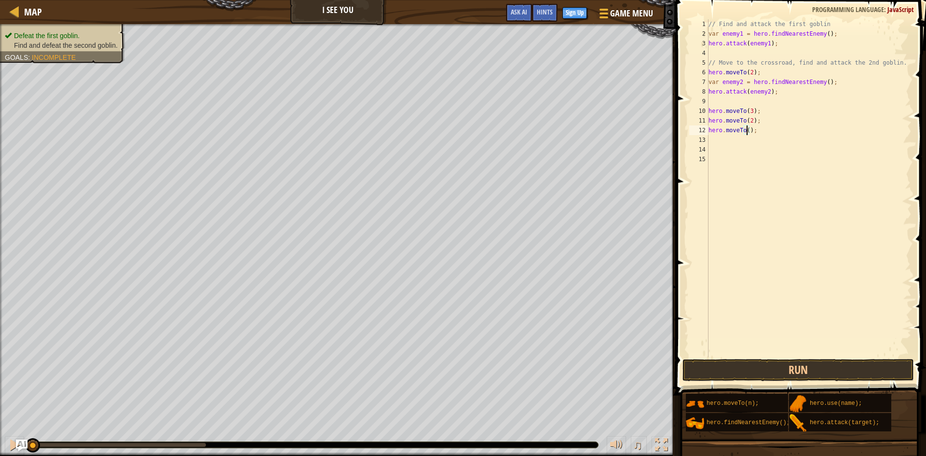
scroll to position [4, 3]
type textarea "hero.moveTo(4);"
click at [726, 369] on button "Run" at bounding box center [799, 370] width 232 height 22
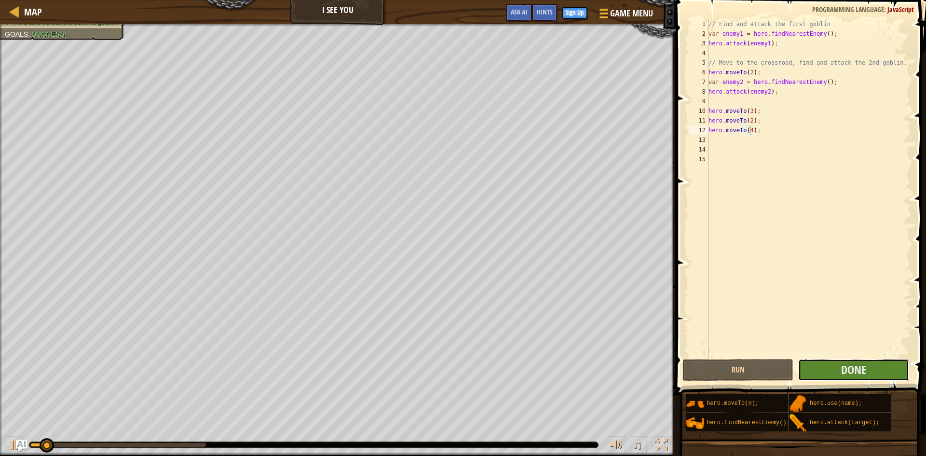
click at [818, 366] on button "Done" at bounding box center [853, 370] width 111 height 22
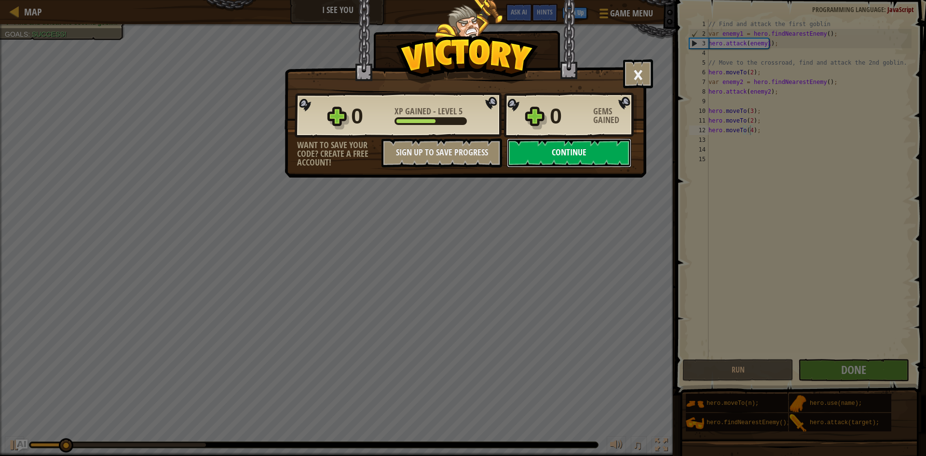
click at [608, 155] on button "Continue" at bounding box center [569, 152] width 124 height 29
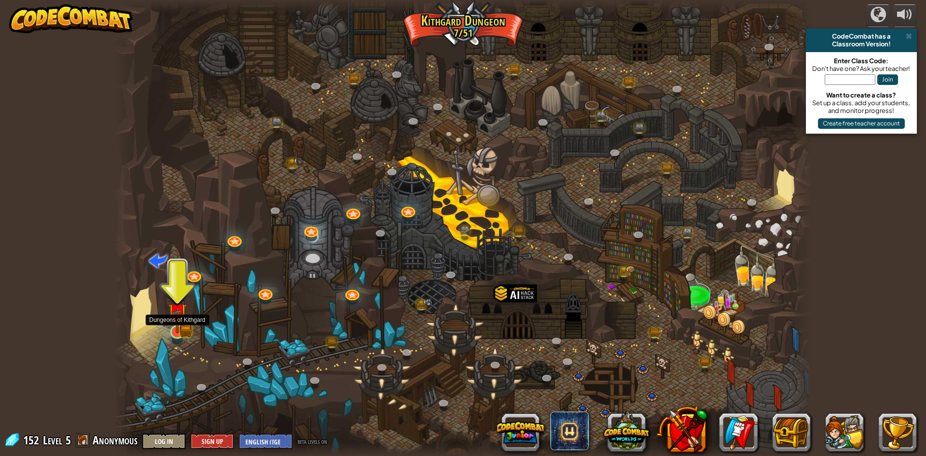
click at [178, 327] on img at bounding box center [177, 312] width 19 height 41
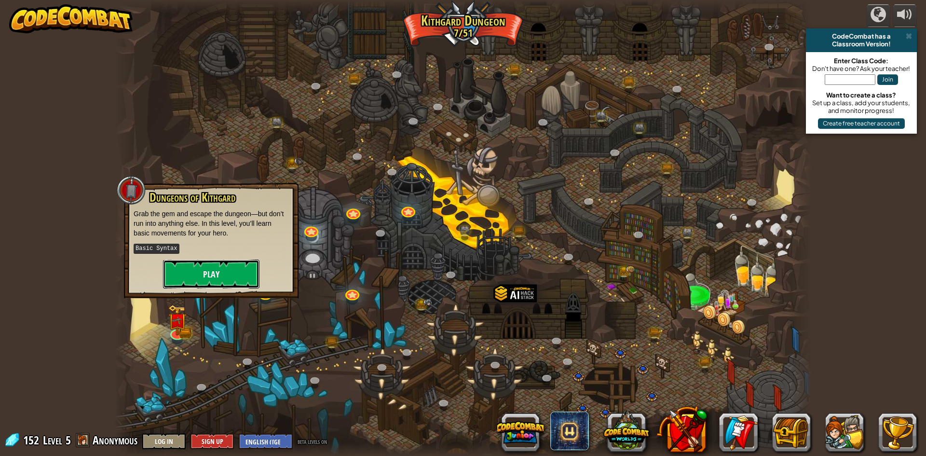
click at [204, 270] on button "Play" at bounding box center [211, 274] width 96 height 29
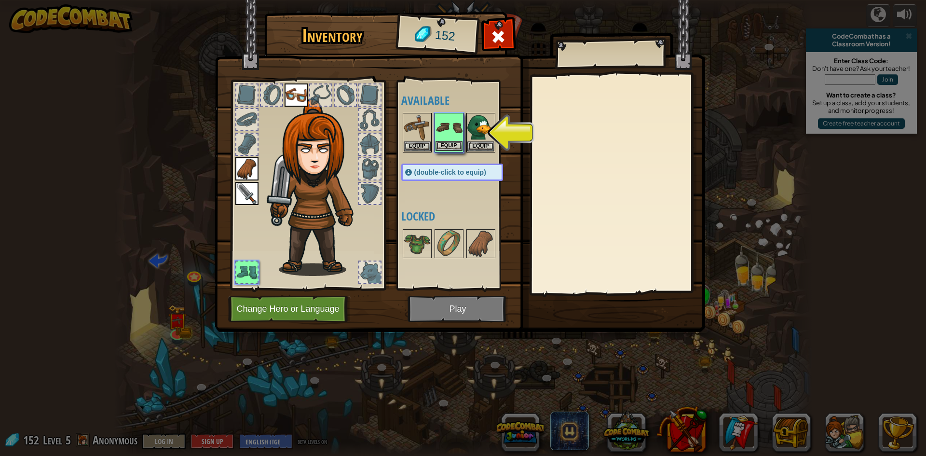
click at [456, 136] on img at bounding box center [449, 127] width 27 height 27
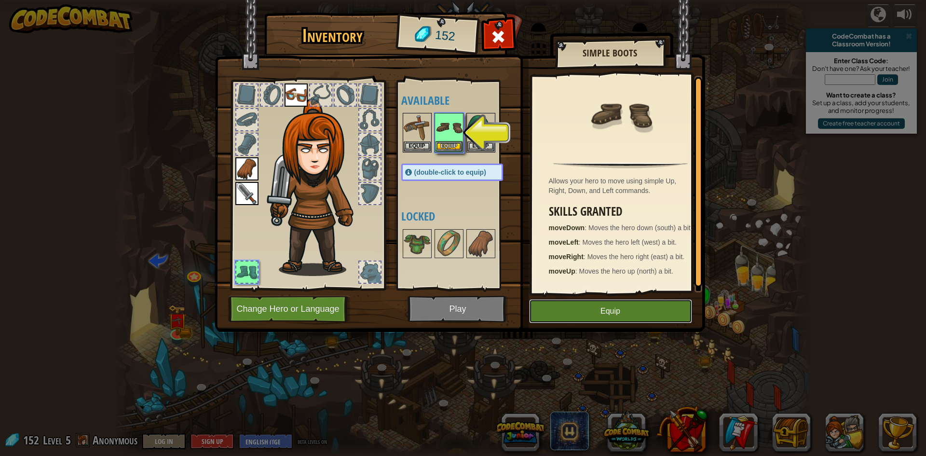
click at [550, 310] on button "Equip" at bounding box center [610, 311] width 163 height 24
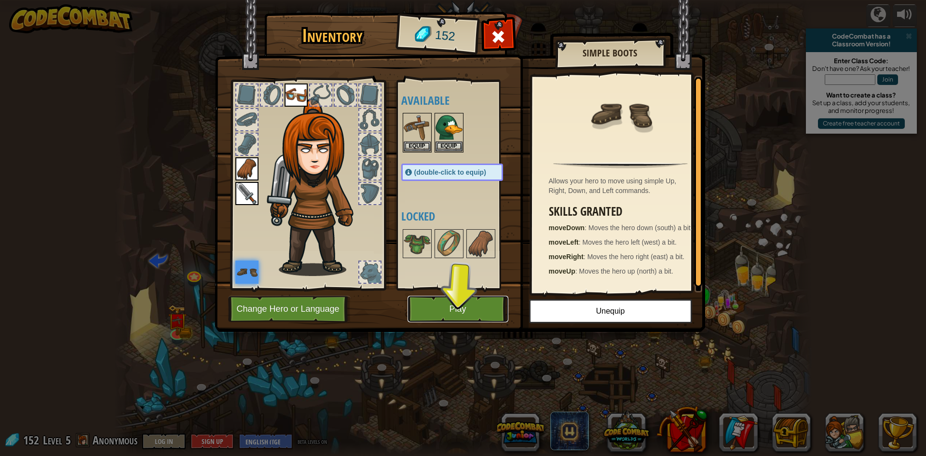
click at [476, 308] on button "Play" at bounding box center [458, 309] width 101 height 27
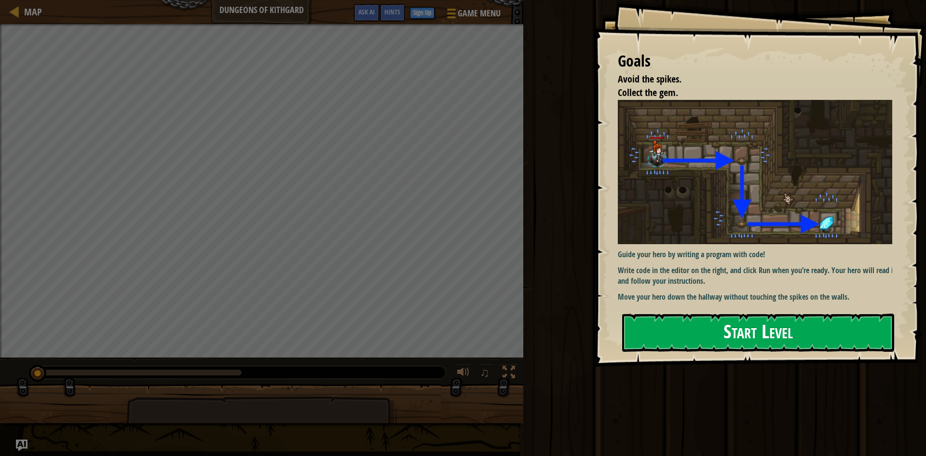
click at [715, 330] on button "Start Level" at bounding box center [758, 333] width 272 height 38
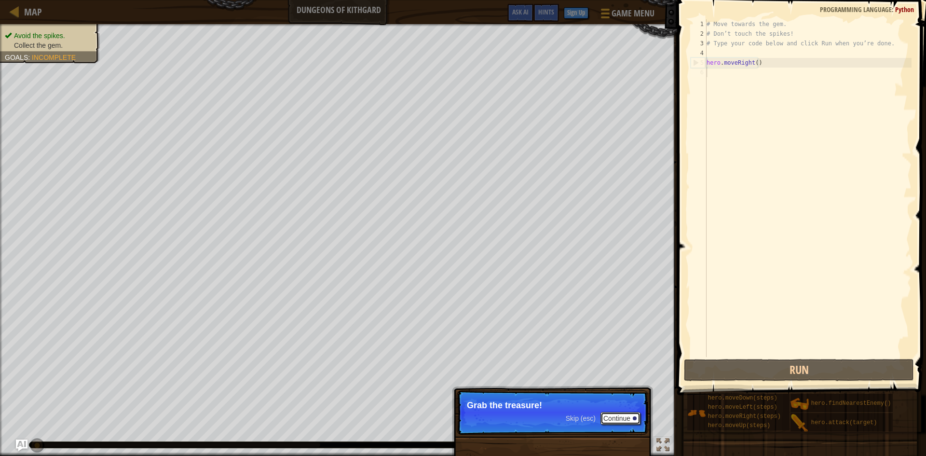
click at [609, 417] on button "Continue" at bounding box center [621, 418] width 40 height 13
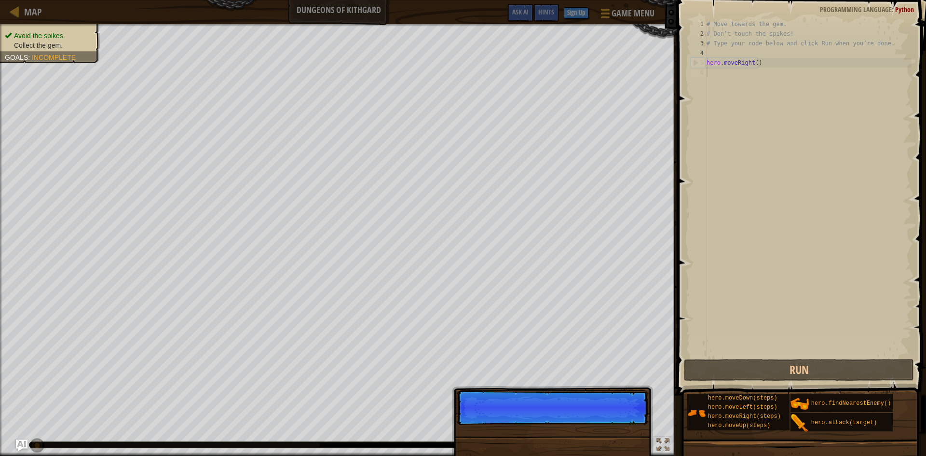
scroll to position [4, 0]
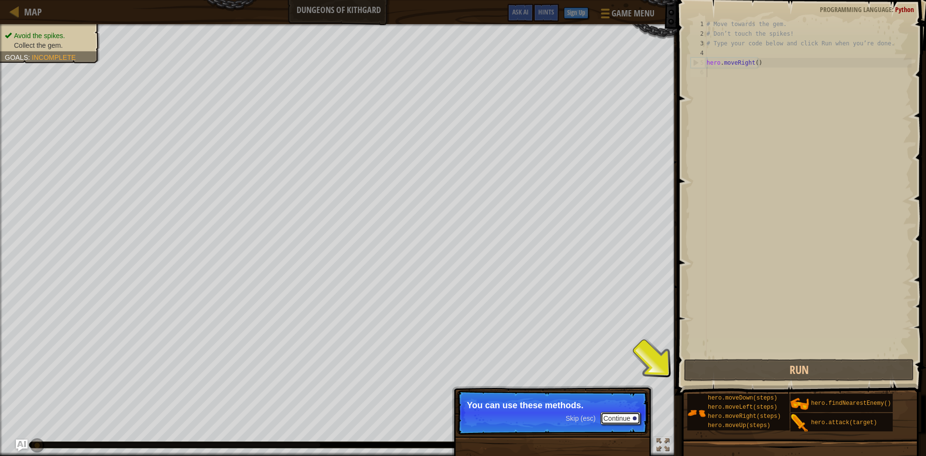
click at [613, 416] on button "Continue" at bounding box center [621, 418] width 40 height 13
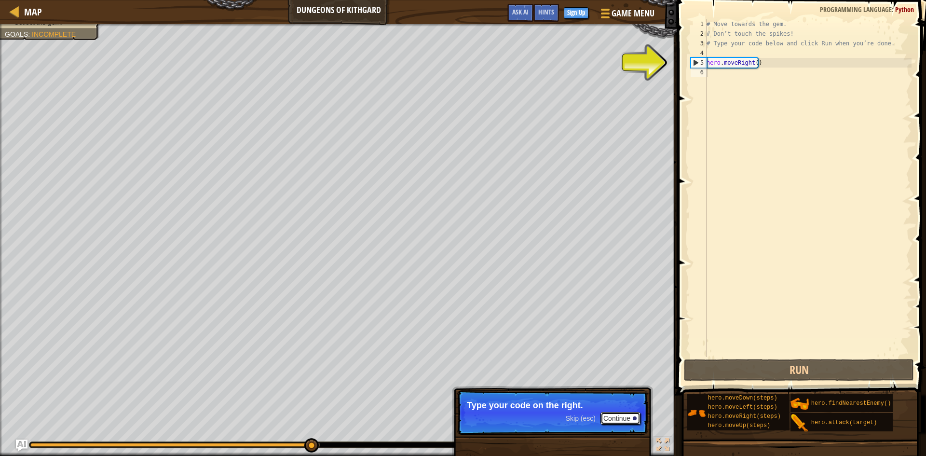
click at [616, 419] on button "Continue" at bounding box center [621, 418] width 40 height 13
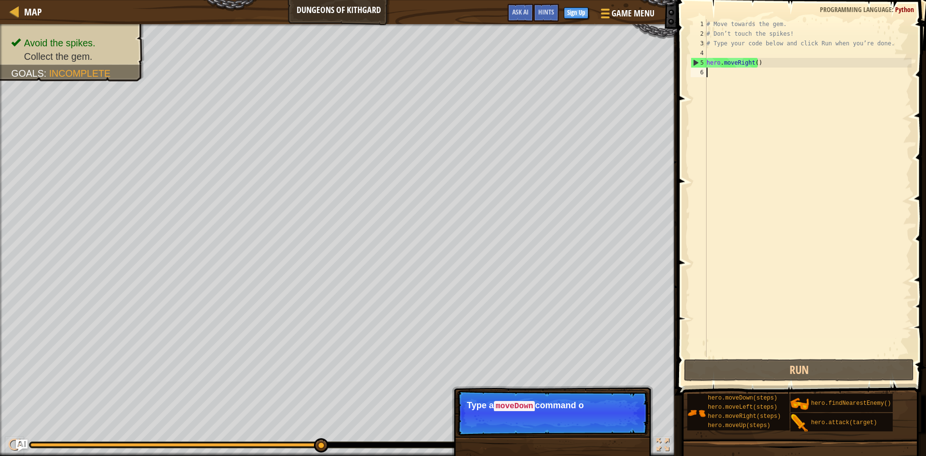
click at [768, 52] on div "# Move towards the gem. # Don’t touch the spikes! # Type your code below and cl…" at bounding box center [808, 197] width 207 height 357
click at [777, 70] on div "# Move towards the gem. # Don’t touch the spikes! # Type your code below and cl…" at bounding box center [808, 197] width 207 height 357
click at [672, 64] on div "Map Dungeons of Kithgard Game Menu Done Sign Up Hints Ask AI 1 הההההההההההההההה…" at bounding box center [463, 228] width 926 height 456
type textarea "hero.moveRight()"
click at [608, 415] on button "Continue" at bounding box center [621, 419] width 40 height 13
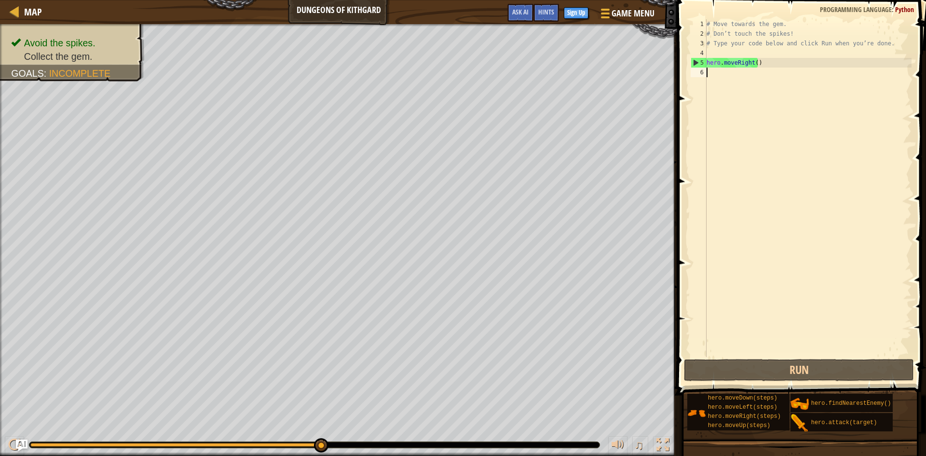
drag, startPoint x: 699, startPoint y: 303, endPoint x: 710, endPoint y: 280, distance: 25.2
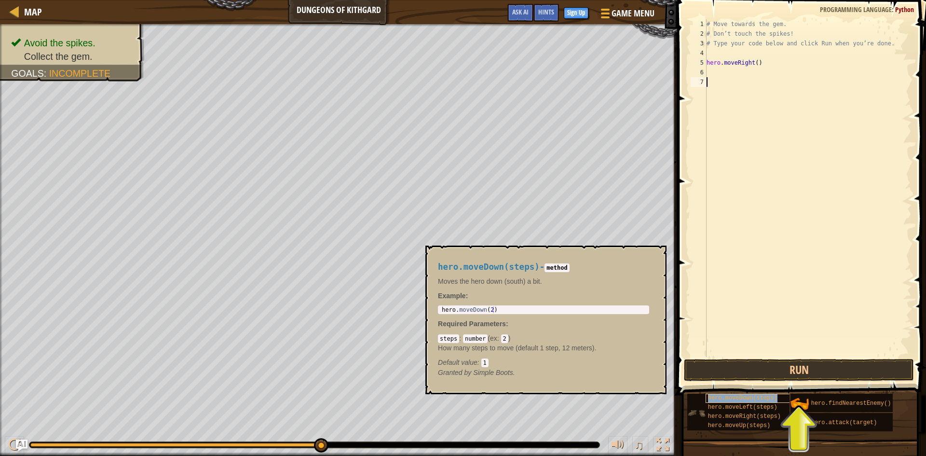
click at [738, 401] on span "hero.moveDown(steps)" at bounding box center [742, 398] width 69 height 7
click at [518, 303] on div "hero.moveDown(steps) - method Moves the hero down (south) a bit. Example : 1 he…" at bounding box center [543, 319] width 225 height 133
type textarea "hero.moveDown(2)"
click at [422, 33] on body "Map Dungeons of Kithgard Game Menu Done Sign Up Hints Ask AI 1 הההההההההההההההה…" at bounding box center [463, 16] width 926 height 33
click at [815, 57] on div "# Move towards the gem. # Don’t touch the spikes! # Type your code below and cl…" at bounding box center [808, 197] width 207 height 357
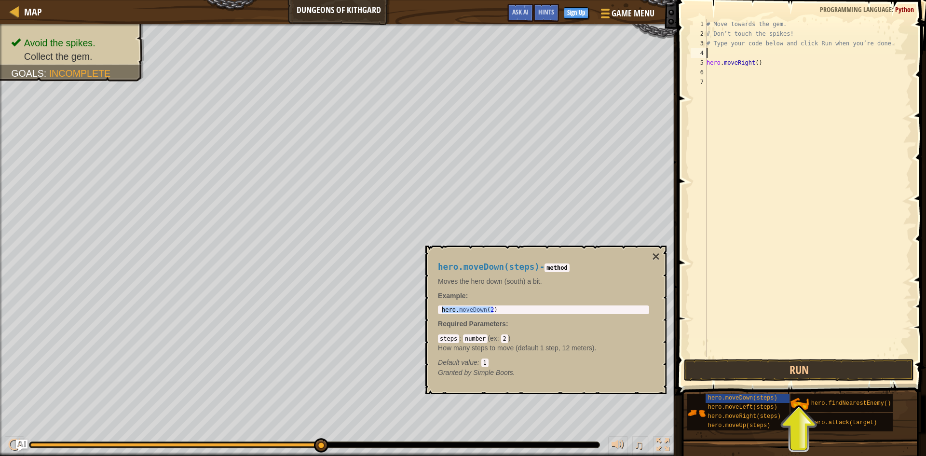
click at [769, 82] on div "# Move towards the gem. # Don’t touch the spikes! # Type your code below and cl…" at bounding box center [808, 197] width 207 height 357
click at [765, 371] on button "Run" at bounding box center [799, 370] width 230 height 22
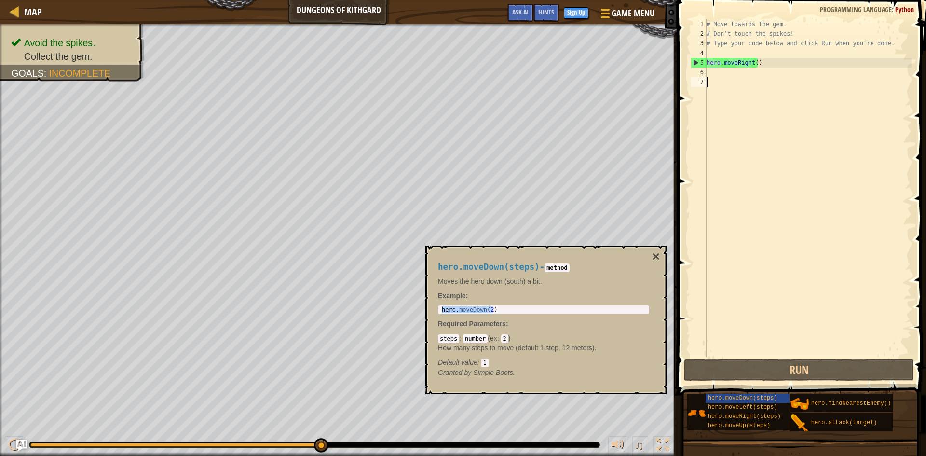
click at [750, 99] on div "# Move towards the gem. # Don’t touch the spikes! # Type your code below and cl…" at bounding box center [808, 197] width 207 height 357
click at [662, 250] on div "hero.moveDown(steps) - method Moves the hero down (south) a bit. Example : hero…" at bounding box center [545, 320] width 241 height 149
click at [655, 259] on button "×" at bounding box center [656, 257] width 8 height 14
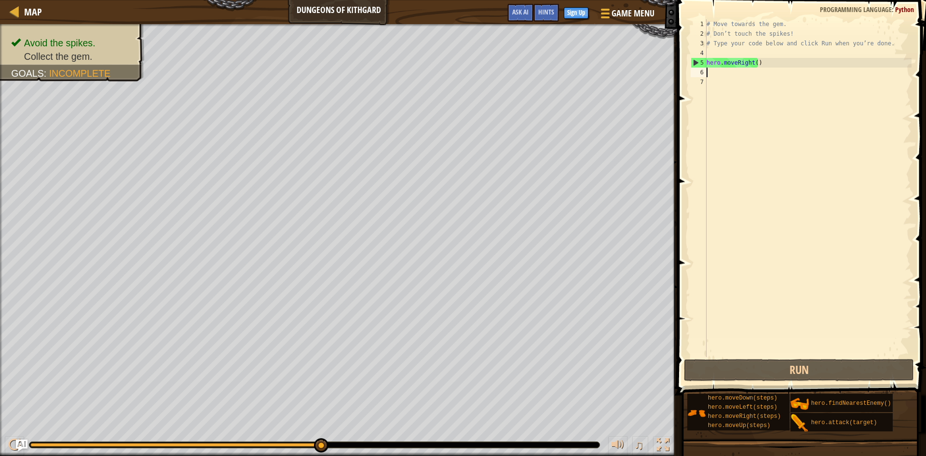
click at [772, 69] on div "# Move towards the gem. # Don’t touch the spikes! # Type your code below and cl…" at bounding box center [808, 197] width 207 height 357
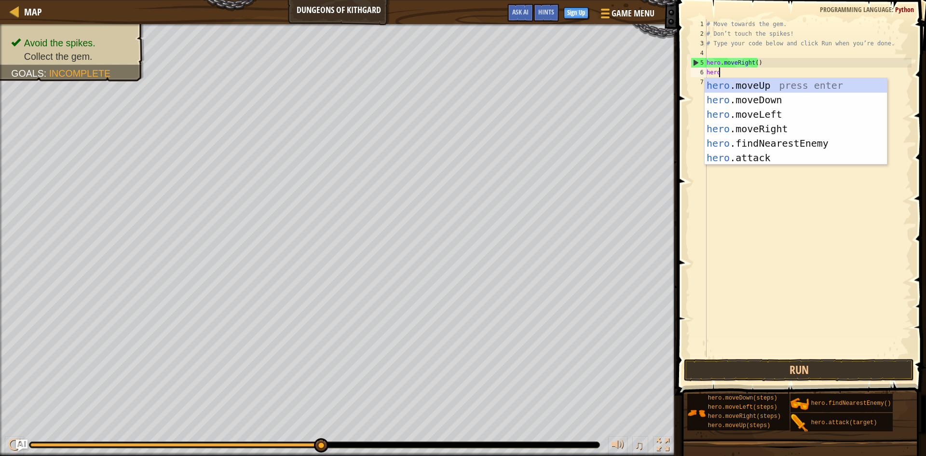
scroll to position [4, 1]
type textarea "hero.m"
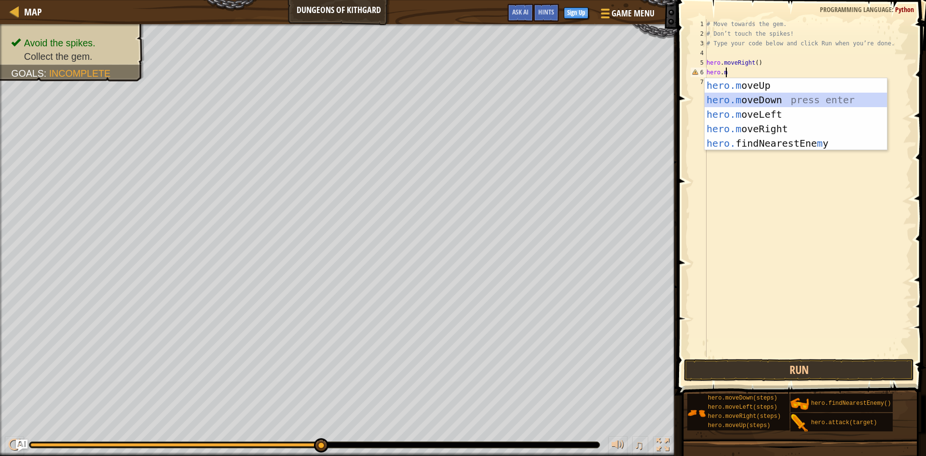
click at [741, 94] on div "hero.m oveUp press enter hero.m oveDown press enter hero.m oveLeft press enter …" at bounding box center [796, 128] width 182 height 101
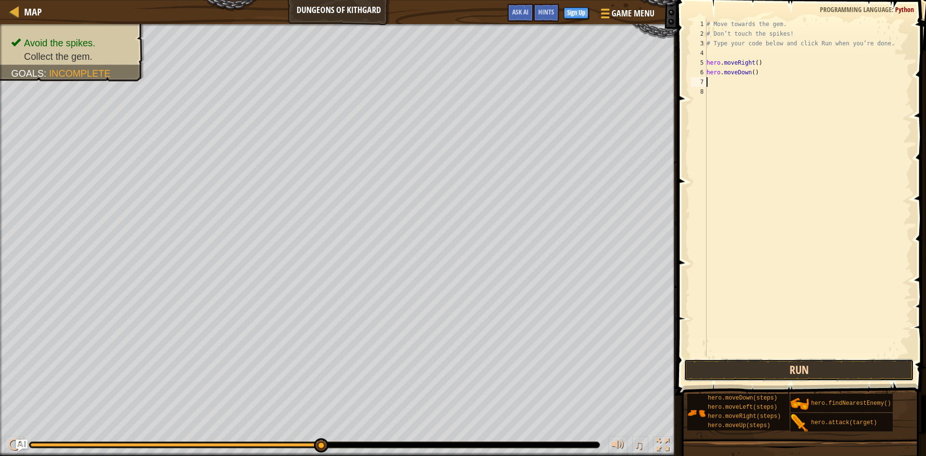
click at [728, 375] on button "Run" at bounding box center [799, 370] width 230 height 22
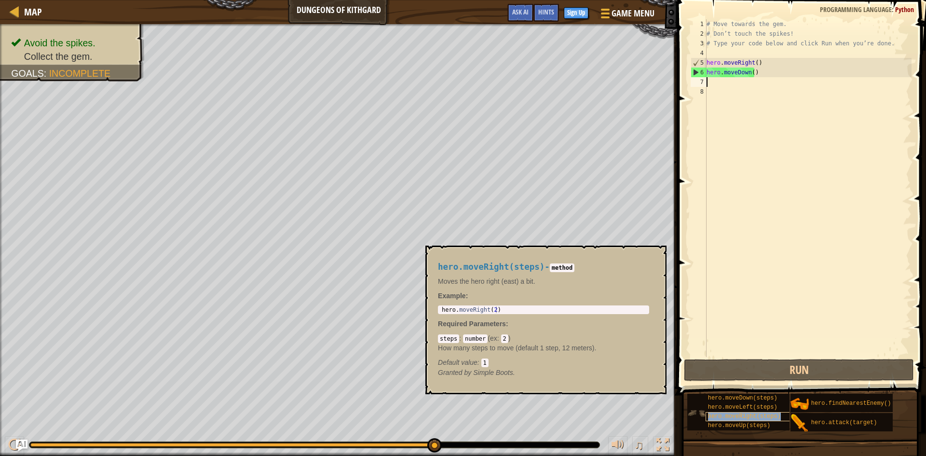
click at [720, 416] on span "hero.moveRight(steps)" at bounding box center [744, 416] width 73 height 7
click at [735, 90] on div "# Move towards the gem. # Don’t touch the spikes! # Type your code below and cl…" at bounding box center [808, 197] width 207 height 357
click at [734, 81] on div "# Move towards the gem. # Don’t touch the spikes! # Type your code below and cl…" at bounding box center [808, 197] width 207 height 357
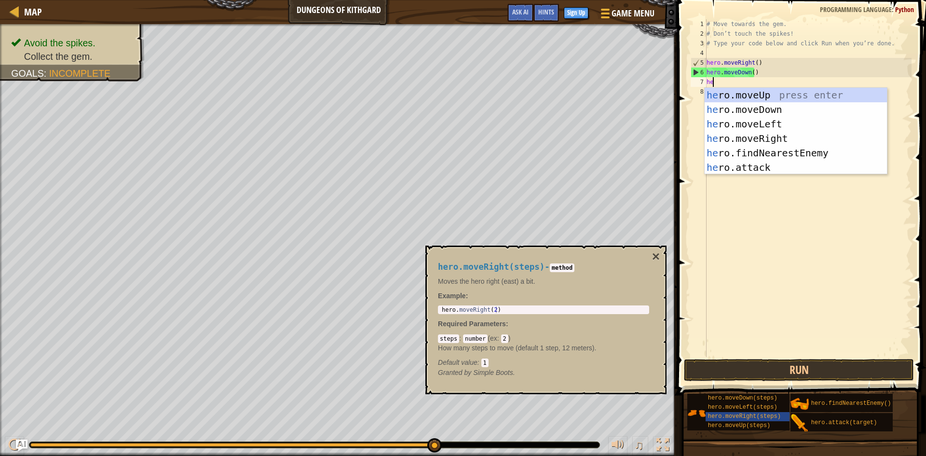
type textarea "her"
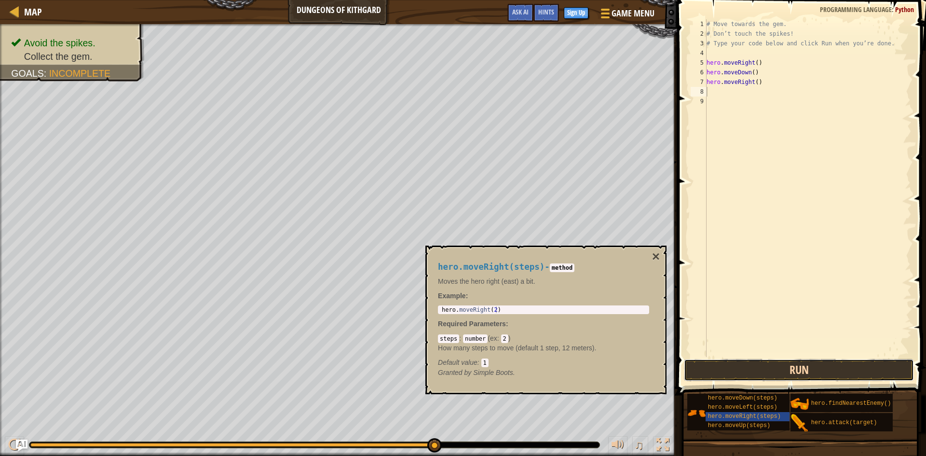
click at [772, 374] on button "Run" at bounding box center [799, 370] width 230 height 22
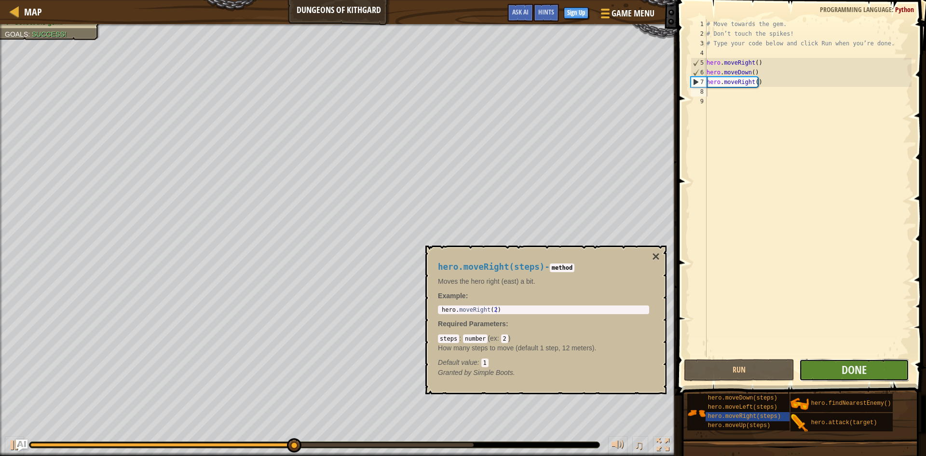
click at [825, 369] on button "Done" at bounding box center [854, 370] width 110 height 22
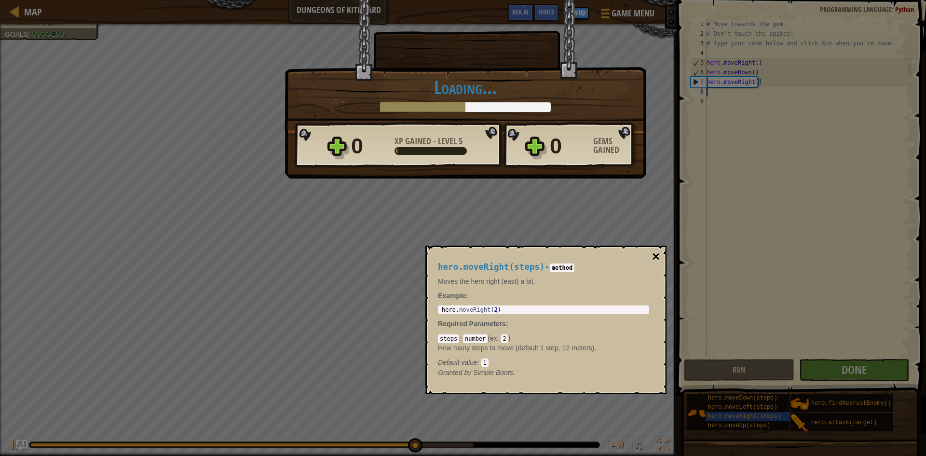
click at [655, 255] on button "×" at bounding box center [656, 257] width 8 height 14
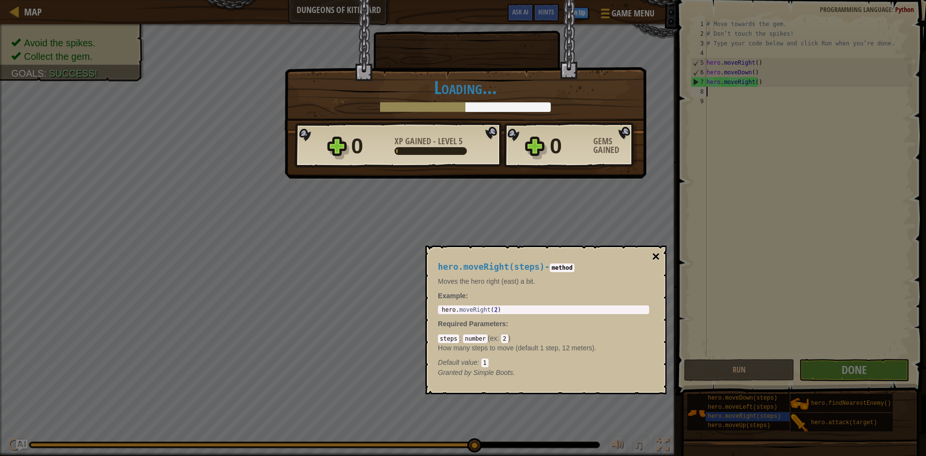
click at [655, 254] on button "×" at bounding box center [656, 257] width 8 height 14
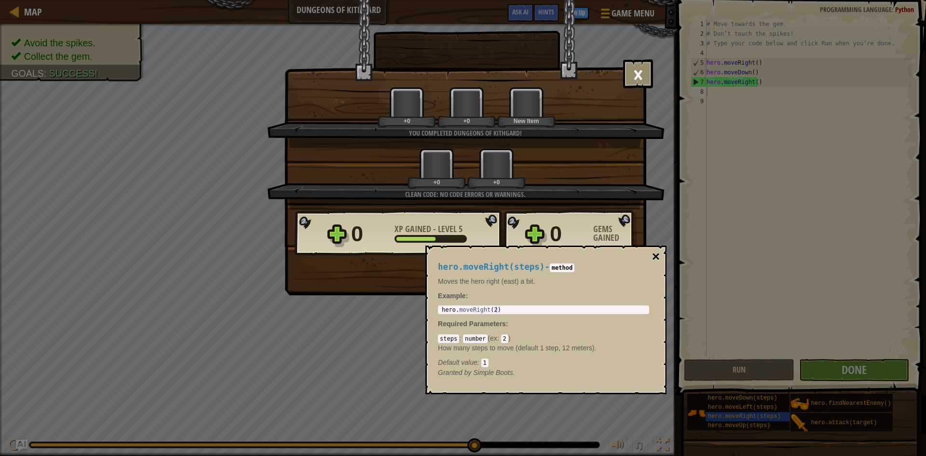
click at [657, 255] on button "×" at bounding box center [656, 257] width 8 height 14
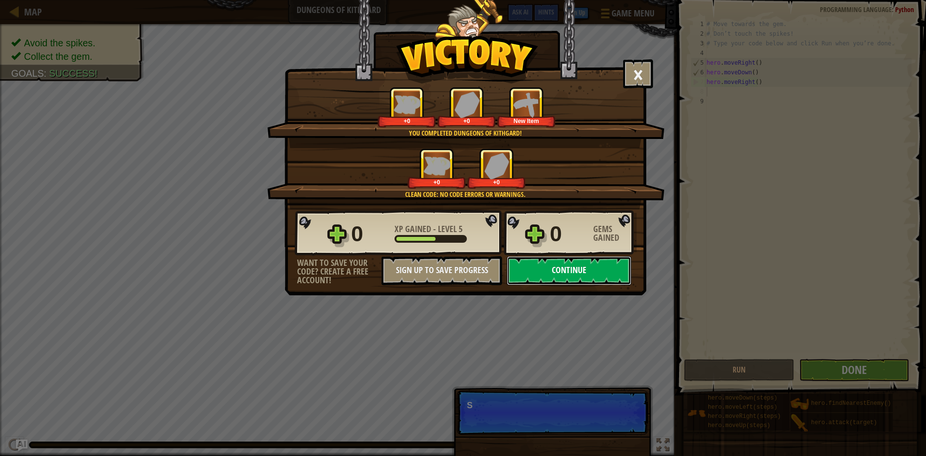
click at [571, 273] on button "Continue" at bounding box center [569, 270] width 124 height 29
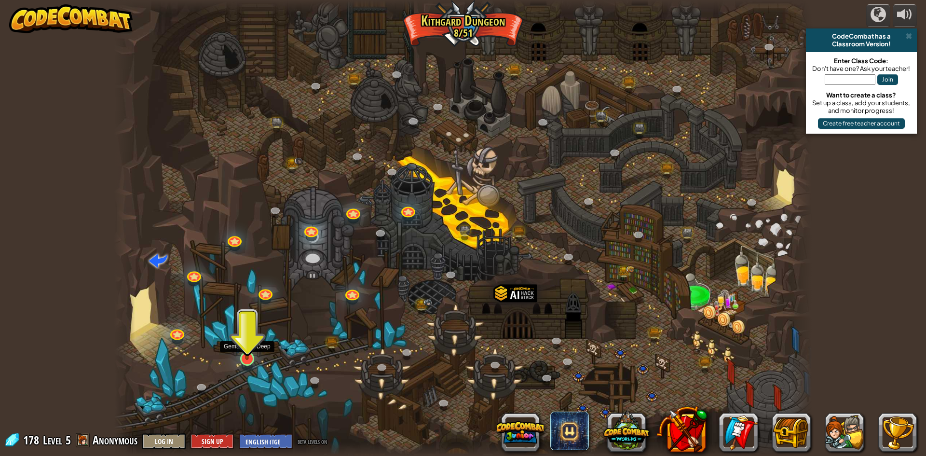
click at [245, 357] on img at bounding box center [247, 338] width 19 height 43
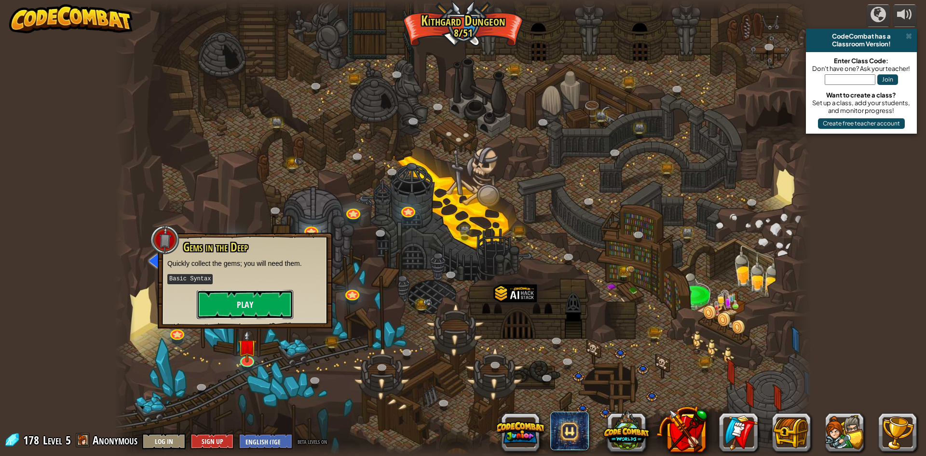
click at [240, 307] on button "Play" at bounding box center [245, 304] width 96 height 29
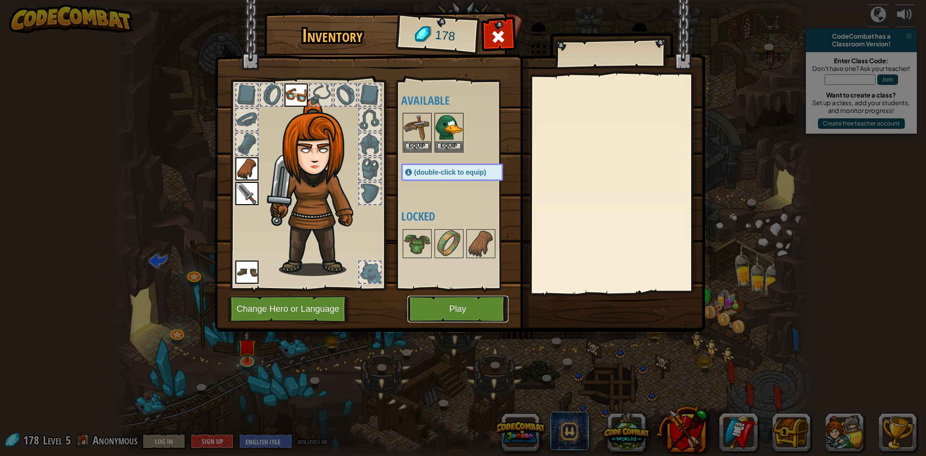
click at [427, 304] on button "Play" at bounding box center [458, 309] width 101 height 27
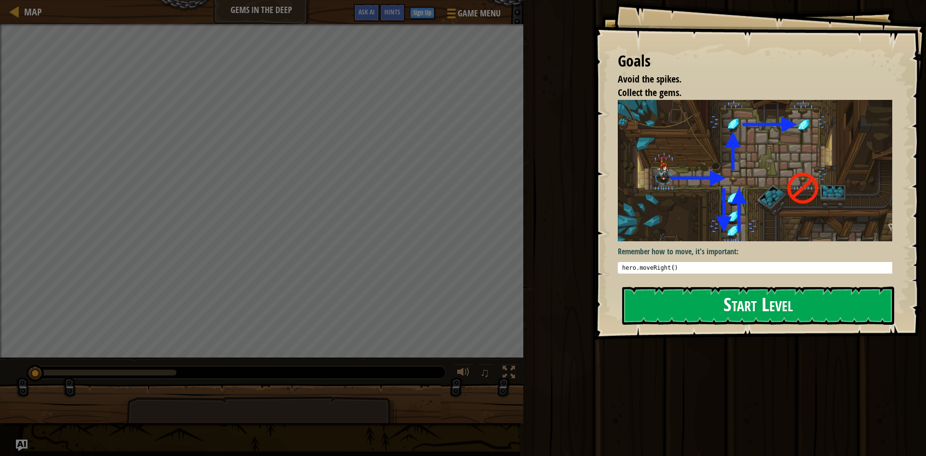
click at [684, 307] on button "Start Level" at bounding box center [758, 306] width 272 height 38
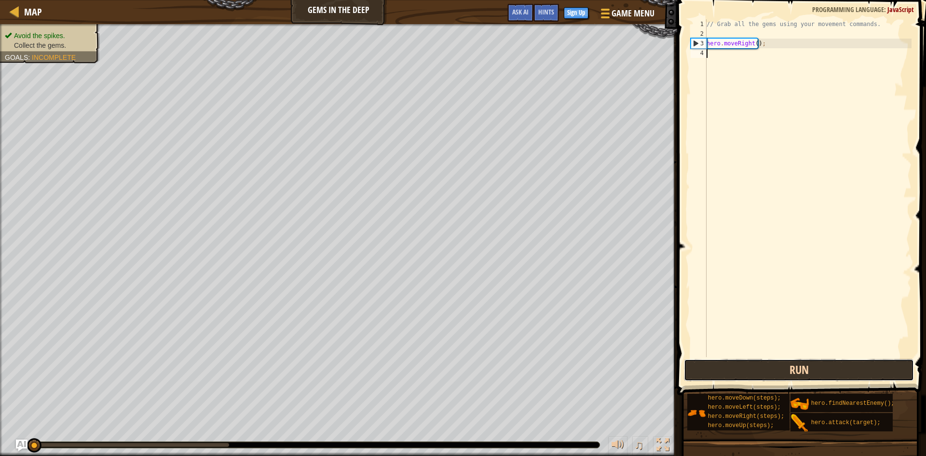
click at [766, 377] on button "Run" at bounding box center [799, 370] width 230 height 22
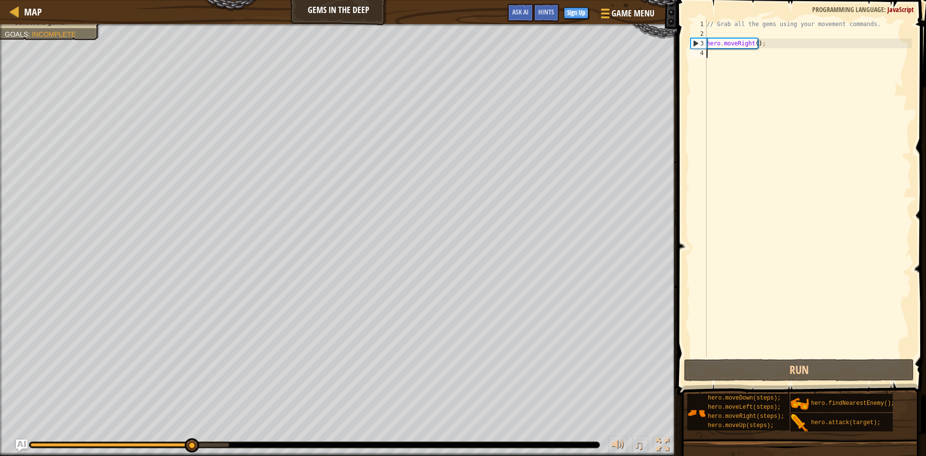
scroll to position [4, 0]
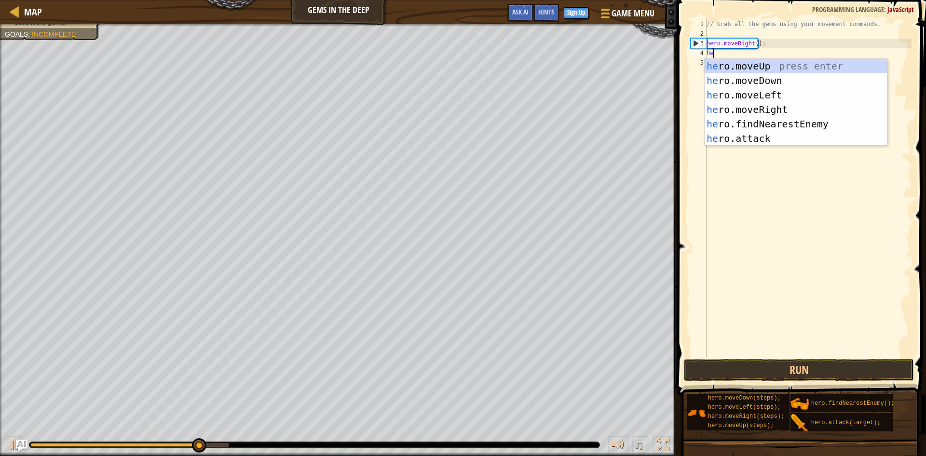
type textarea "her"
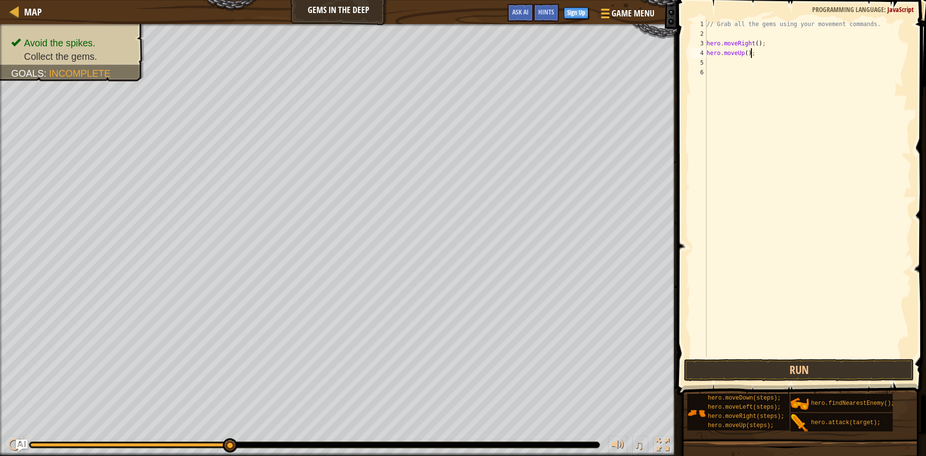
click at [759, 53] on div "// Grab all the gems using your movement commands. hero . moveRight ( ) ; hero …" at bounding box center [808, 197] width 207 height 357
type textarea "hero.moveUp();"
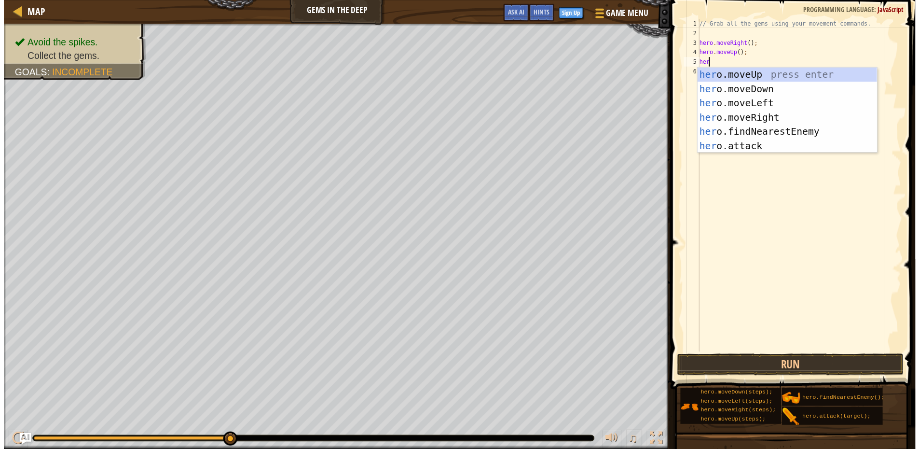
scroll to position [4, 0]
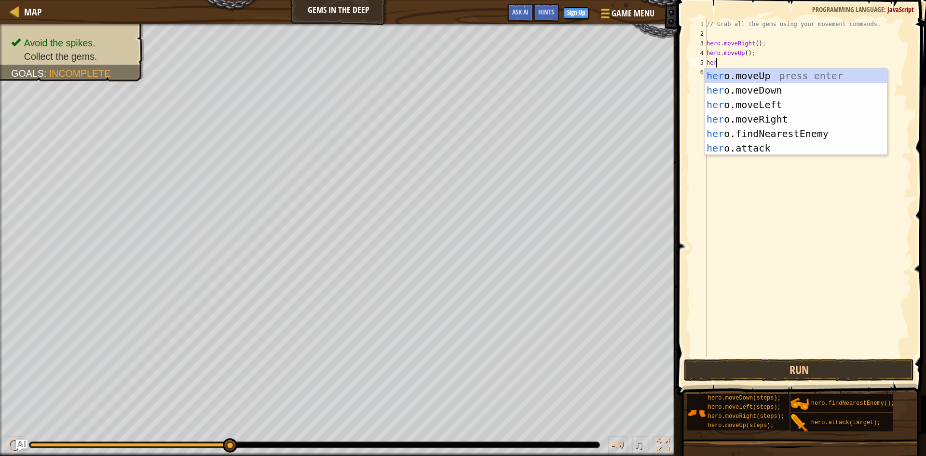
type textarea "hero"
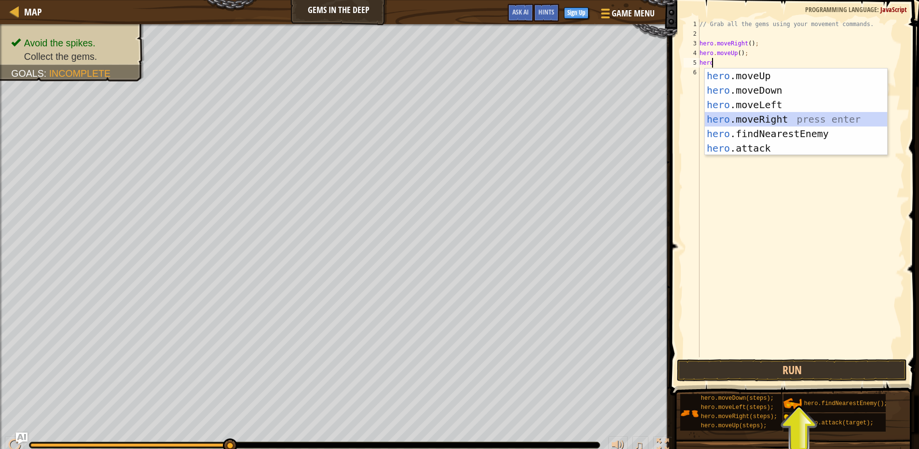
click at [740, 114] on div "hero .moveUp press enter hero .moveDown press enter hero .moveLeft press enter …" at bounding box center [796, 126] width 182 height 116
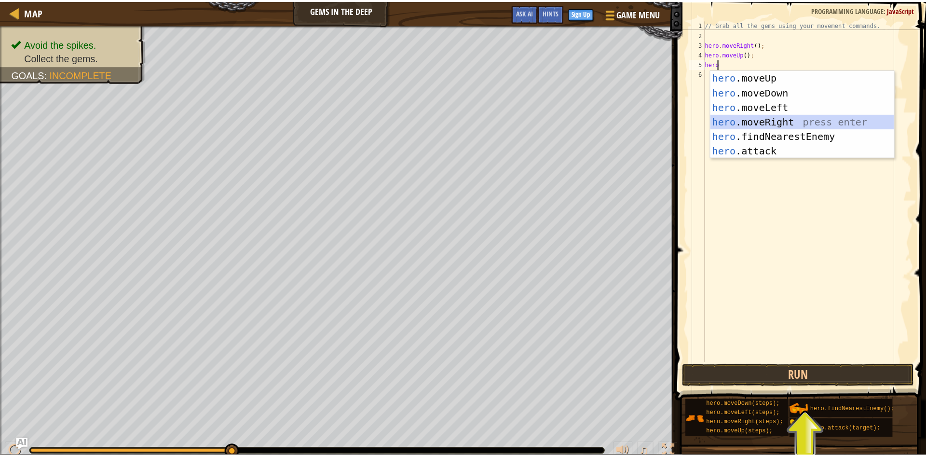
scroll to position [4, 0]
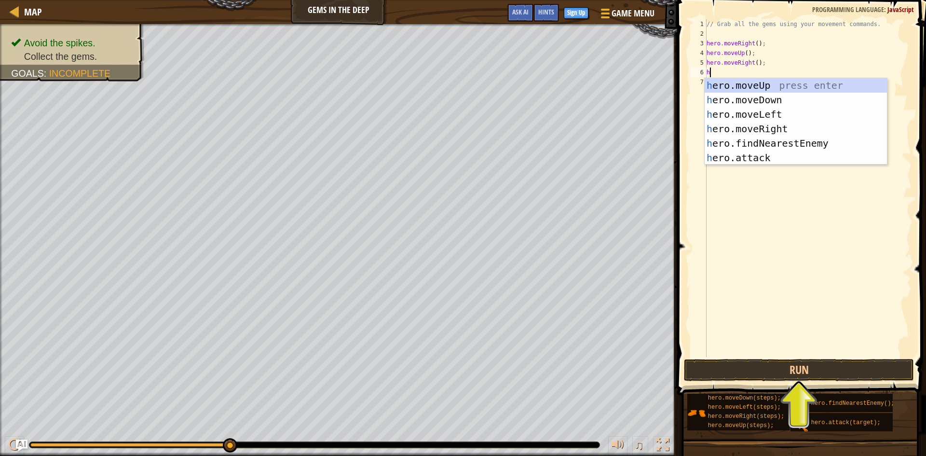
type textarea "her"
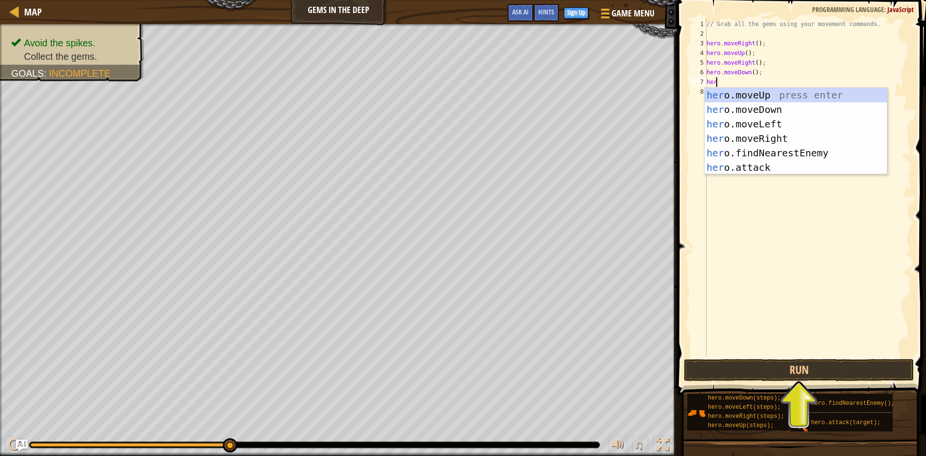
scroll to position [4, 0]
type textarea "hero"
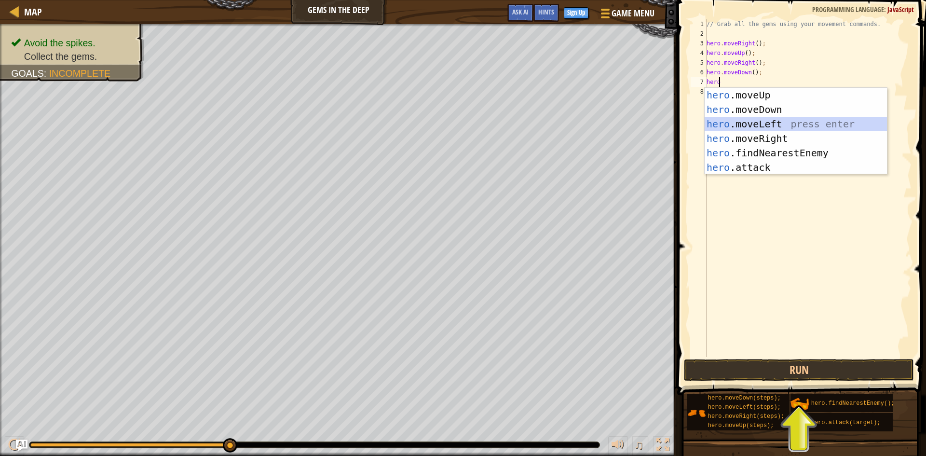
scroll to position [4, 0]
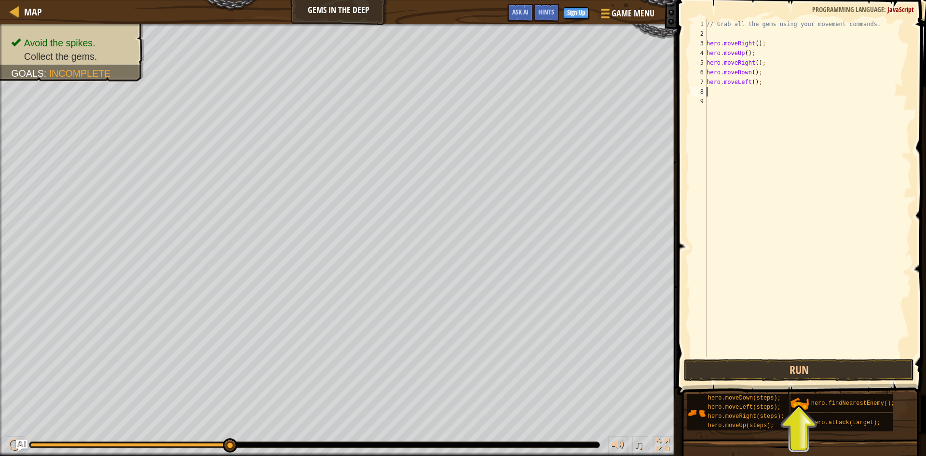
type textarea "e"
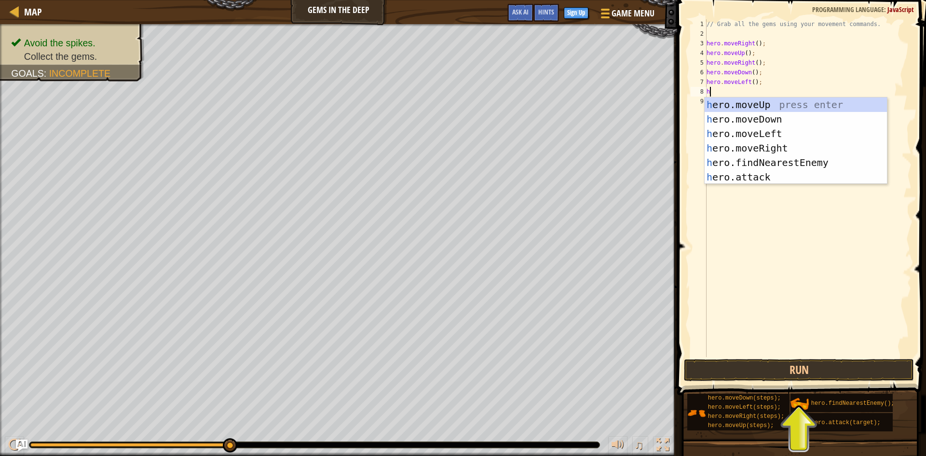
type textarea "her"
click at [756, 115] on div "her o.moveUp press enter her o.moveDown press enter her o.moveLeft press enter …" at bounding box center [796, 155] width 182 height 116
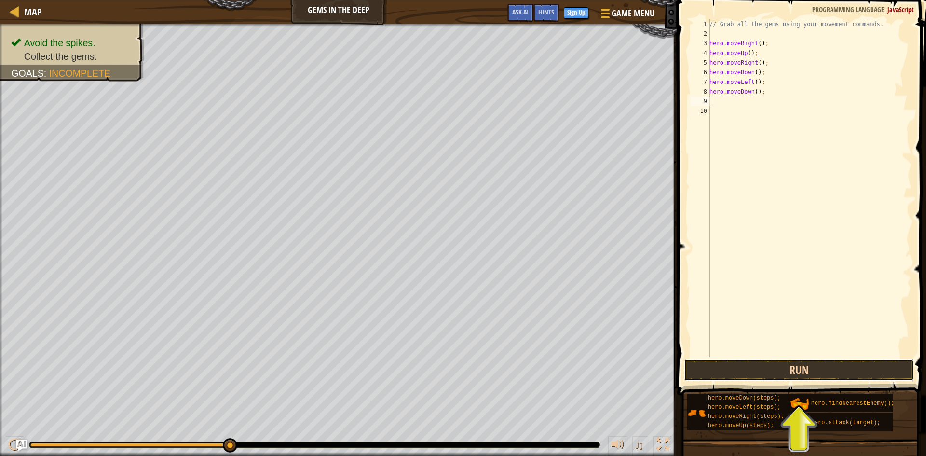
click at [764, 374] on button "Run" at bounding box center [799, 370] width 230 height 22
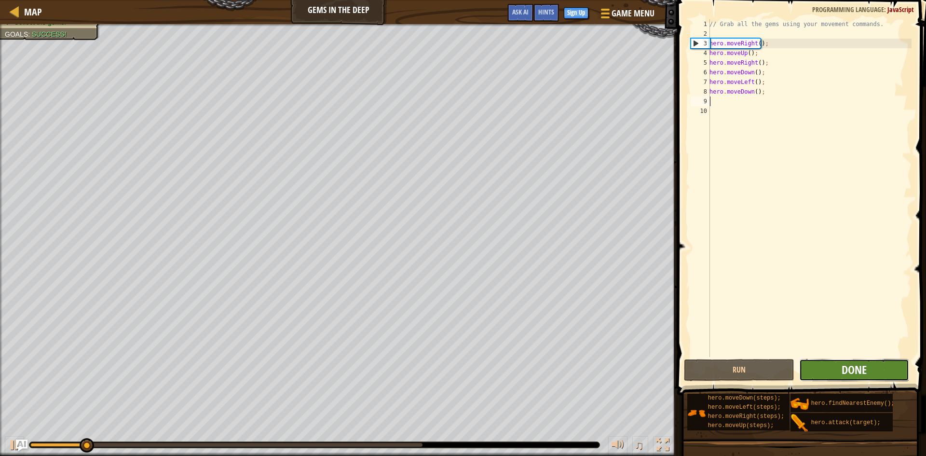
click at [842, 368] on span "Done" at bounding box center [854, 369] width 25 height 15
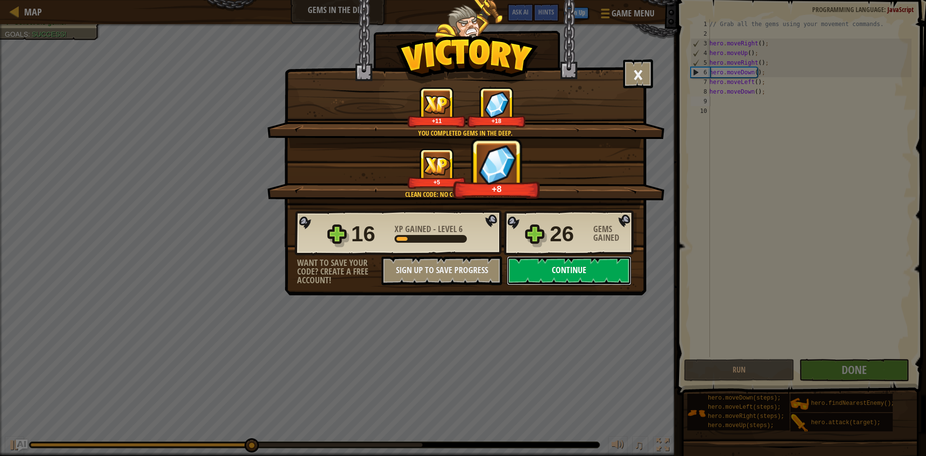
click at [587, 271] on button "Continue" at bounding box center [569, 270] width 124 height 29
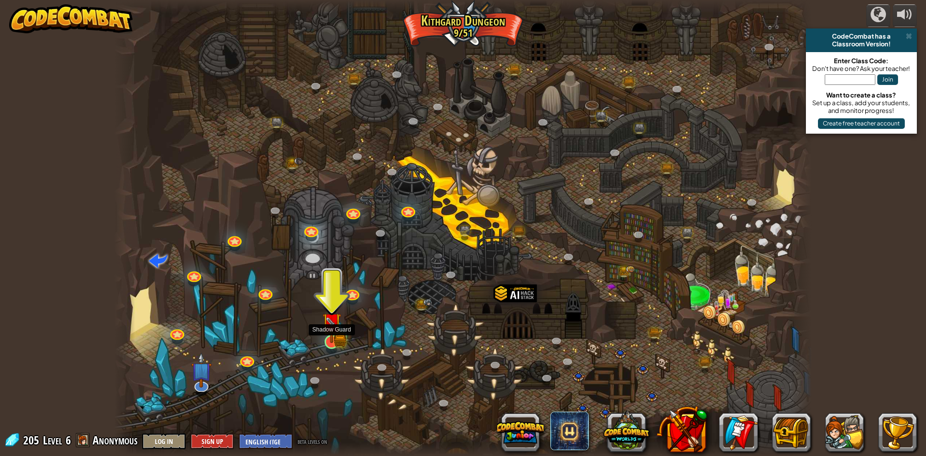
click at [340, 342] on img at bounding box center [331, 321] width 19 height 41
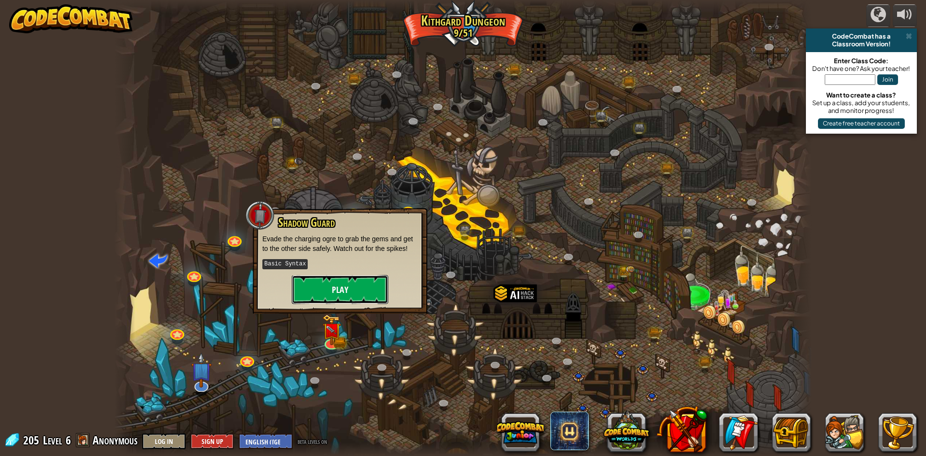
click at [360, 289] on button "Play" at bounding box center [340, 289] width 96 height 29
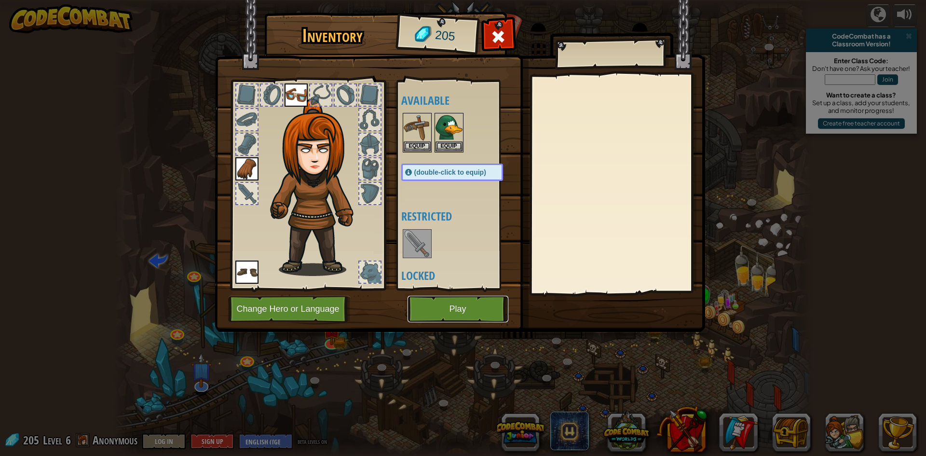
click at [450, 312] on button "Play" at bounding box center [458, 309] width 101 height 27
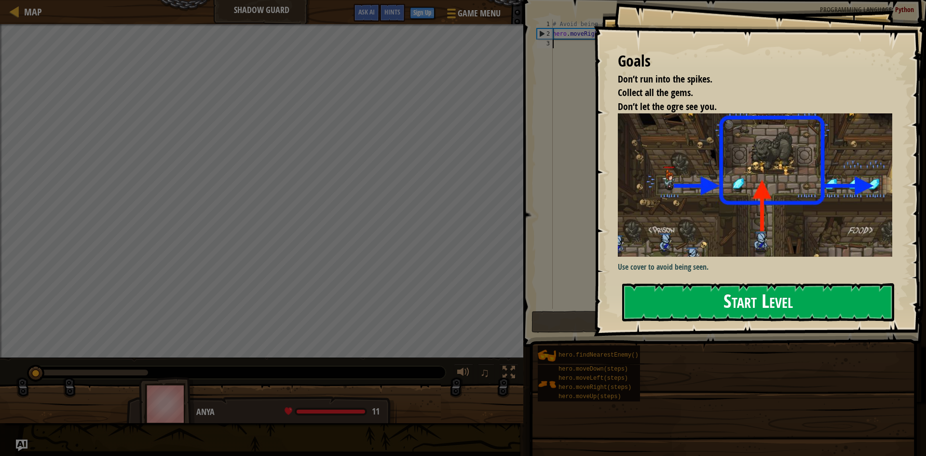
click at [682, 301] on button "Start Level" at bounding box center [758, 302] width 272 height 38
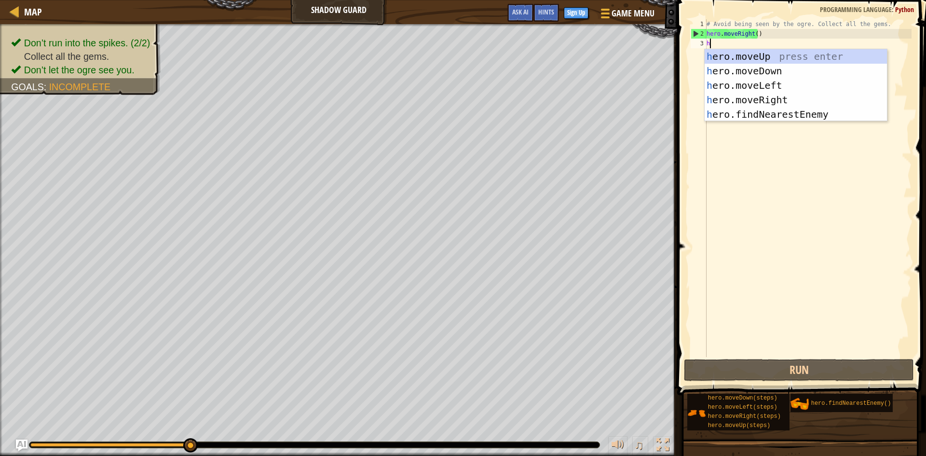
scroll to position [4, 0]
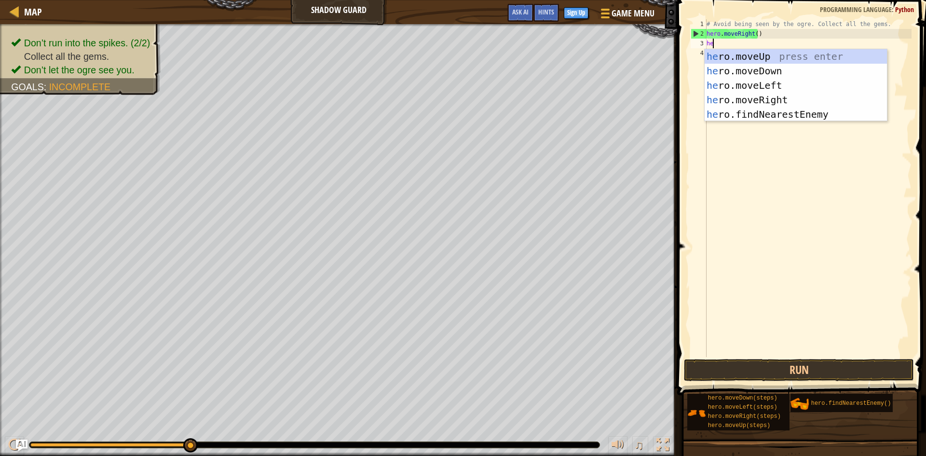
type textarea "her"
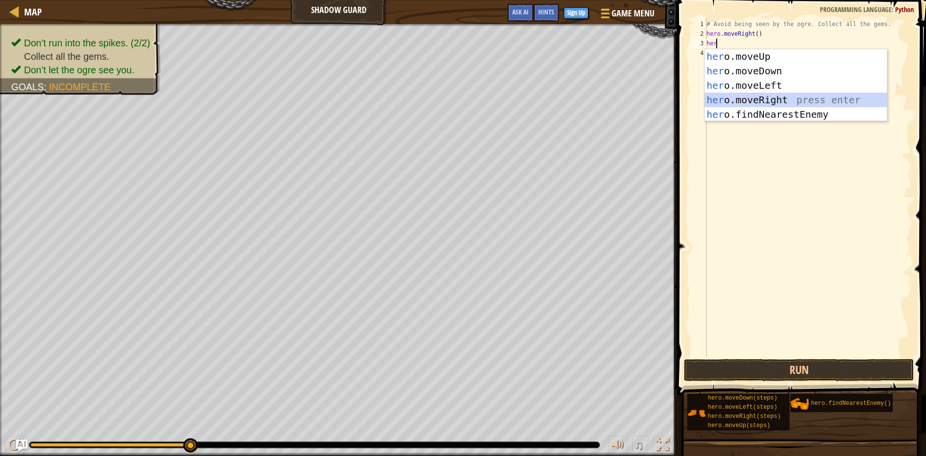
click at [741, 96] on div "her o.moveUp press enter her o.moveDown press enter her o.moveLeft press enter …" at bounding box center [796, 99] width 182 height 101
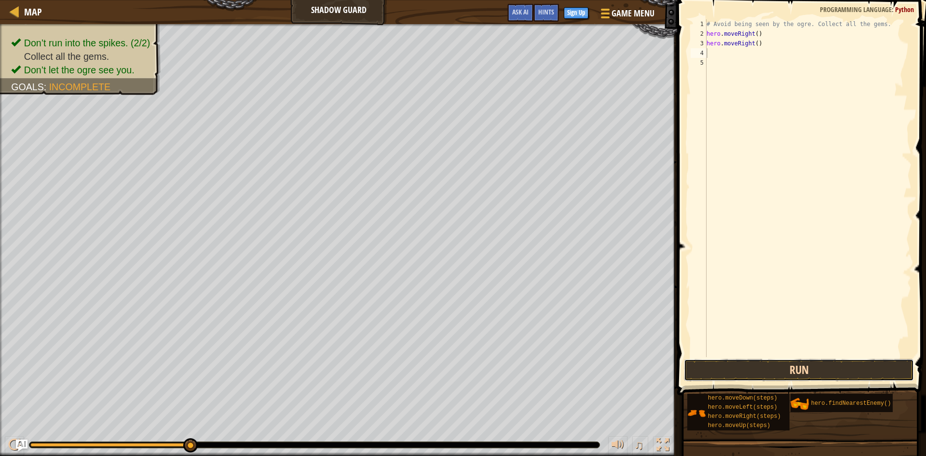
click at [760, 369] on button "Run" at bounding box center [799, 370] width 230 height 22
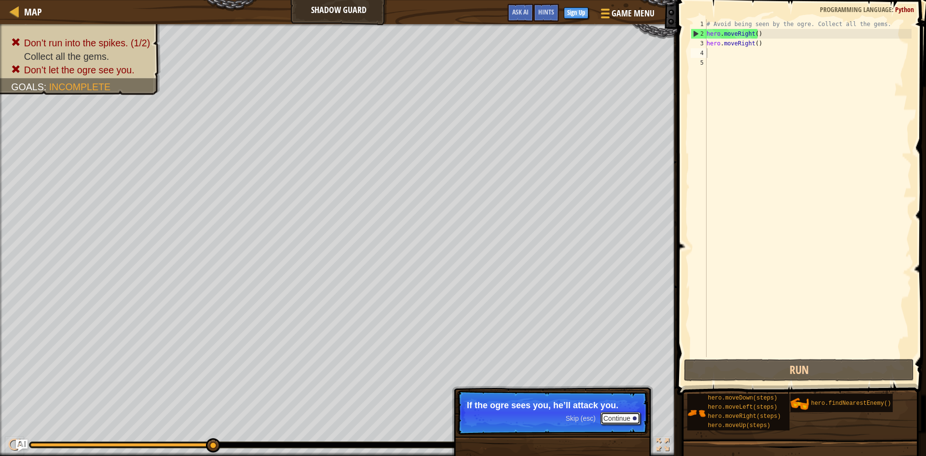
click at [628, 419] on button "Continue" at bounding box center [621, 418] width 40 height 13
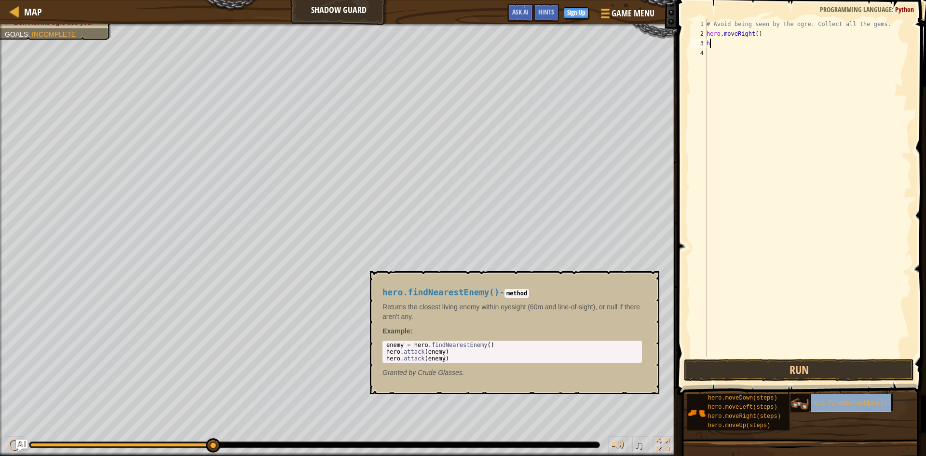
click at [825, 404] on span "hero.findNearestEnemy()" at bounding box center [851, 403] width 80 height 7
drag, startPoint x: 729, startPoint y: 38, endPoint x: 731, endPoint y: 44, distance: 7.0
click at [731, 44] on div "# Avoid being seen by the ogre. Collect all the gems. hero . moveRight ( ) h" at bounding box center [808, 197] width 207 height 357
type textarea "hero.moveRight() h"
click at [731, 55] on div "# Avoid being seen by the ogre. Collect all the gems. hero . moveRight ( ) h" at bounding box center [808, 197] width 207 height 357
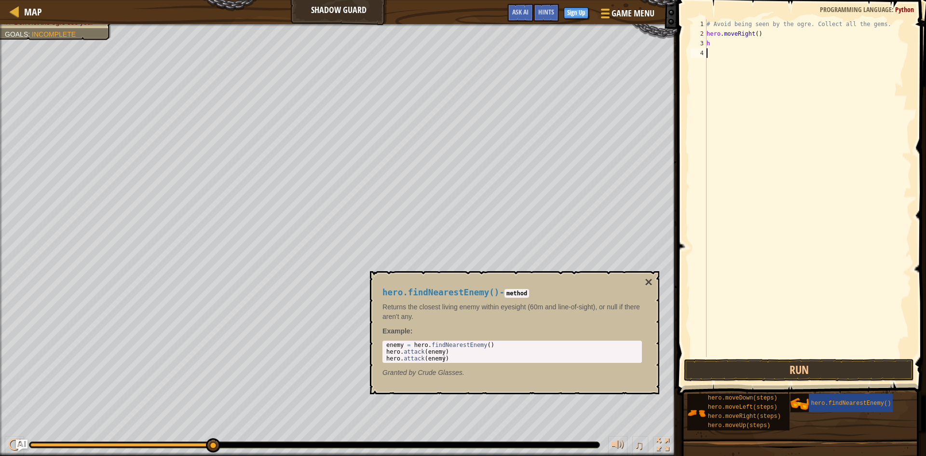
click at [731, 50] on div "# Avoid being seen by the ogre. Collect all the gems. hero . moveRight ( ) h" at bounding box center [808, 197] width 207 height 357
click at [732, 48] on div "# Avoid being seen by the ogre. Collect all the gems. hero . moveRight ( ) h" at bounding box center [808, 197] width 207 height 357
click at [732, 43] on div "# Avoid being seen by the ogre. Collect all the gems. hero . moveRight ( ) h" at bounding box center [808, 197] width 207 height 357
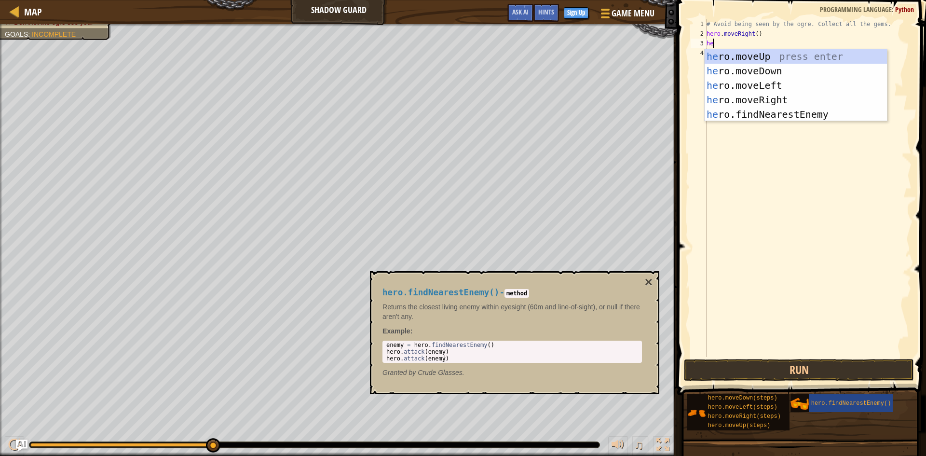
type textarea "her"
click at [735, 110] on div "her o.moveUp press enter her o.moveDown press enter her o.moveLeft press enter …" at bounding box center [796, 99] width 182 height 101
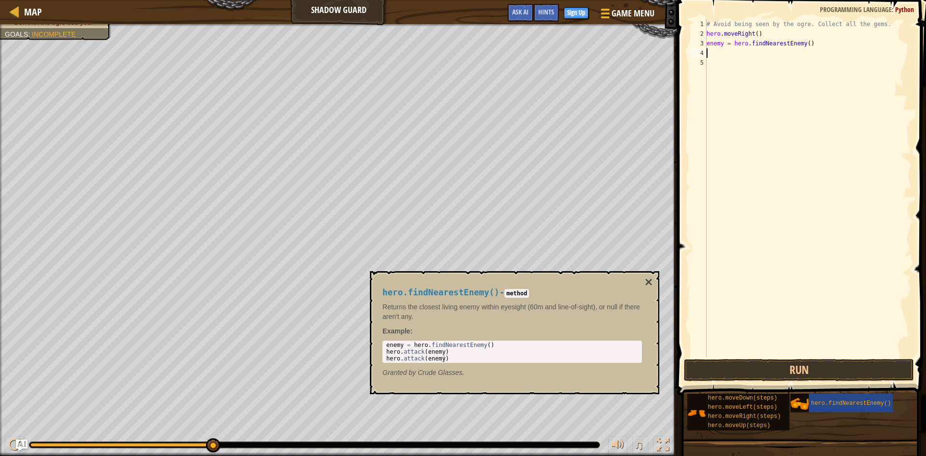
scroll to position [4, 0]
click at [721, 44] on div "# Avoid being seen by the ogre. Collect all the gems. hero . moveRight ( ) enem…" at bounding box center [808, 197] width 207 height 357
type textarea "enemy1 = hero.findNearestEnemy()"
click at [831, 46] on div "# Avoid being seen by the ogre. Collect all the gems. hero . moveRight ( ) enem…" at bounding box center [808, 197] width 207 height 357
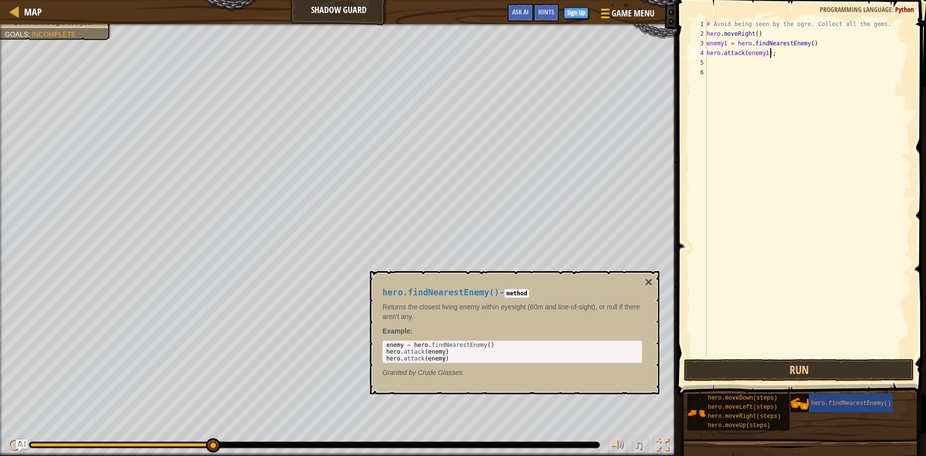
scroll to position [4, 5]
drag, startPoint x: 821, startPoint y: 42, endPoint x: 819, endPoint y: 48, distance: 6.5
click at [819, 48] on div "# Avoid being seen by the ogre. Collect all the gems. hero . moveRight ( ) enem…" at bounding box center [808, 197] width 207 height 357
click at [797, 369] on button "Run" at bounding box center [799, 370] width 230 height 22
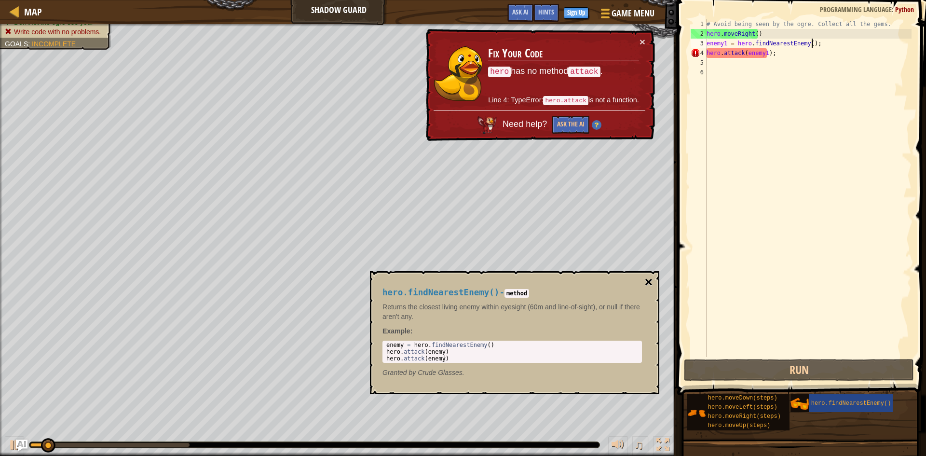
click at [646, 280] on button "×" at bounding box center [649, 282] width 8 height 14
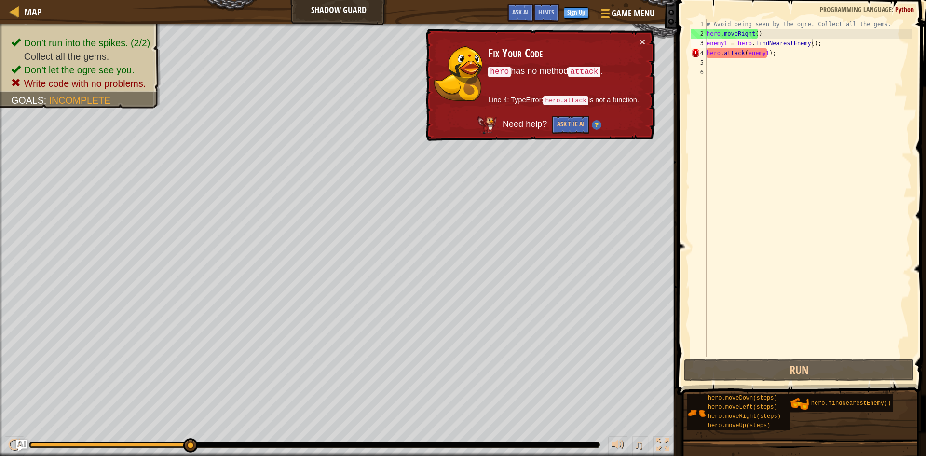
type textarea "hero.attack(enemy1);"
click at [781, 51] on div "# Avoid being seen by the ogre. Collect all the gems. hero . moveRight ( ) enem…" at bounding box center [808, 197] width 207 height 357
drag, startPoint x: 779, startPoint y: 56, endPoint x: 684, endPoint y: 53, distance: 94.6
click at [684, 53] on div "hero.attack(enemy1); 1 2 3 4 5 6 # Avoid being seen by the ogre. Collect all th…" at bounding box center [800, 217] width 252 height 424
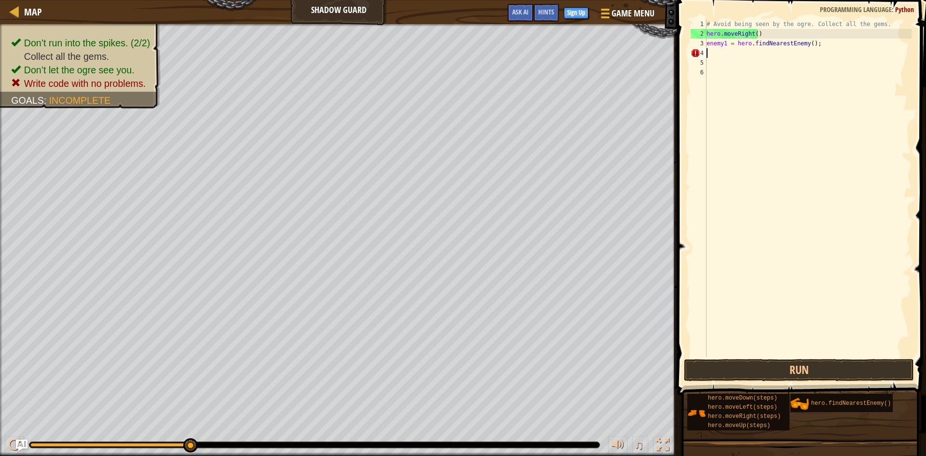
scroll to position [4, 0]
type textarea "enemy1 = hero.findNearestEnemy()"
click at [789, 363] on button "Run" at bounding box center [799, 370] width 230 height 22
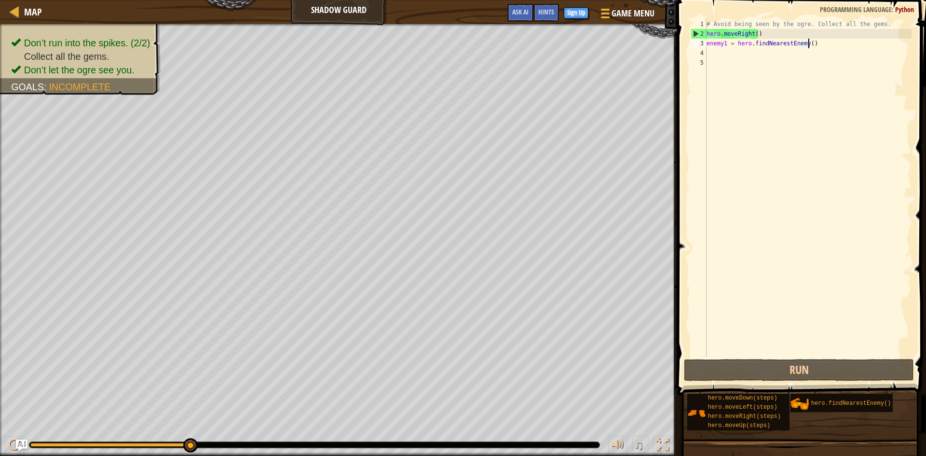
click at [820, 45] on div "# Avoid being seen by the ogre. Collect all the gems. hero . moveRight ( ) enem…" at bounding box center [808, 197] width 207 height 357
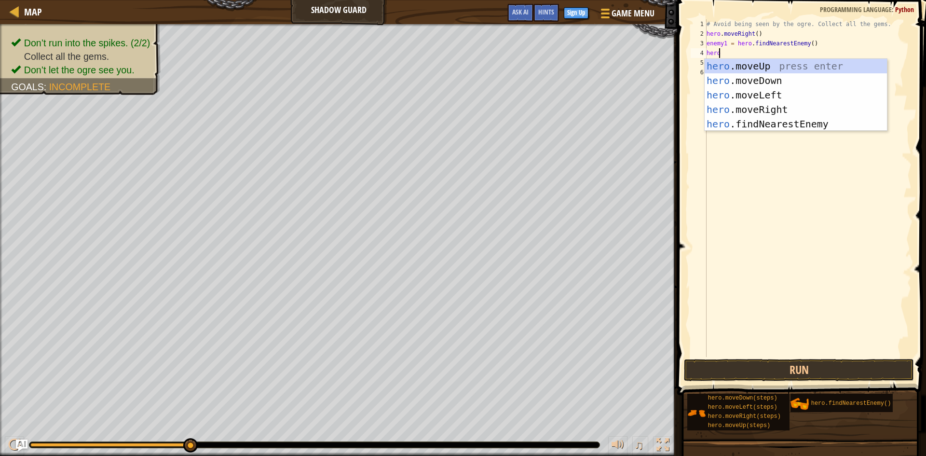
type textarea "hero."
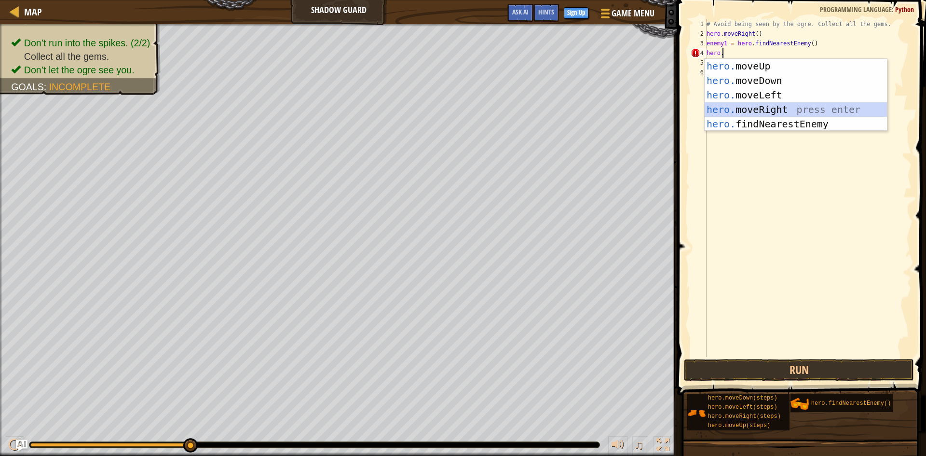
click at [756, 103] on div "hero. moveUp press enter hero. moveDown press enter hero. moveLeft press enter …" at bounding box center [796, 109] width 182 height 101
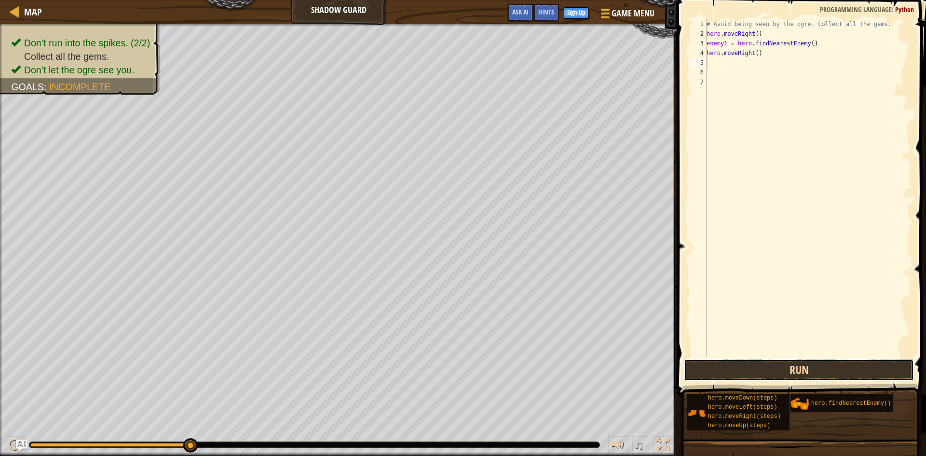
click at [729, 369] on button "Run" at bounding box center [799, 370] width 230 height 22
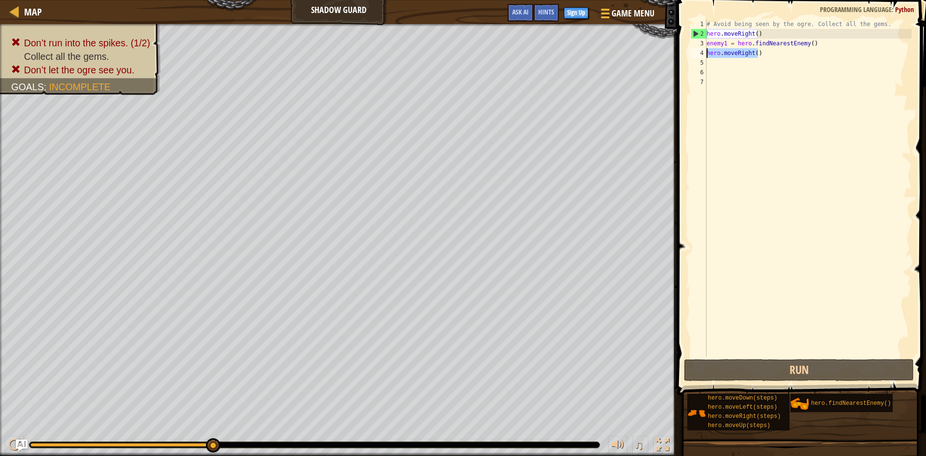
drag, startPoint x: 775, startPoint y: 56, endPoint x: 704, endPoint y: 54, distance: 71.0
click at [704, 54] on div "1 2 3 4 5 6 7 # Avoid being seen by the ogre. Collect all the gems. hero . move…" at bounding box center [800, 188] width 223 height 338
type textarea "hero.moveRight()"
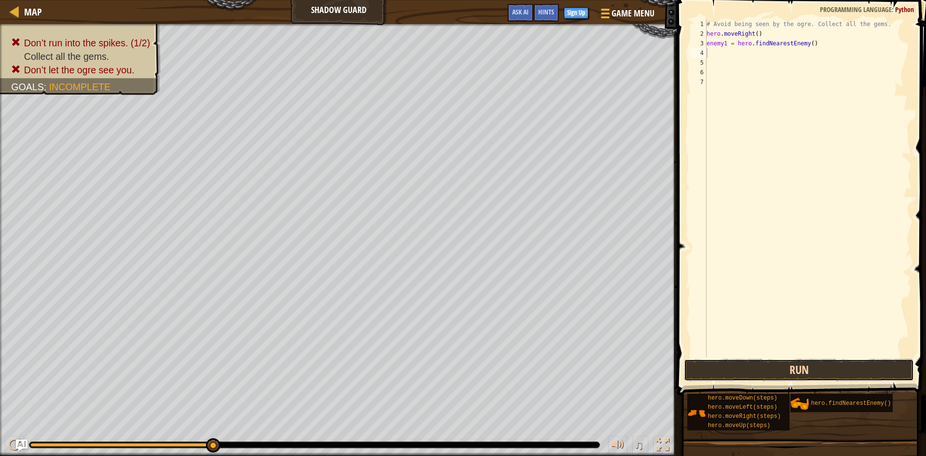
click at [746, 369] on button "Run" at bounding box center [799, 370] width 230 height 22
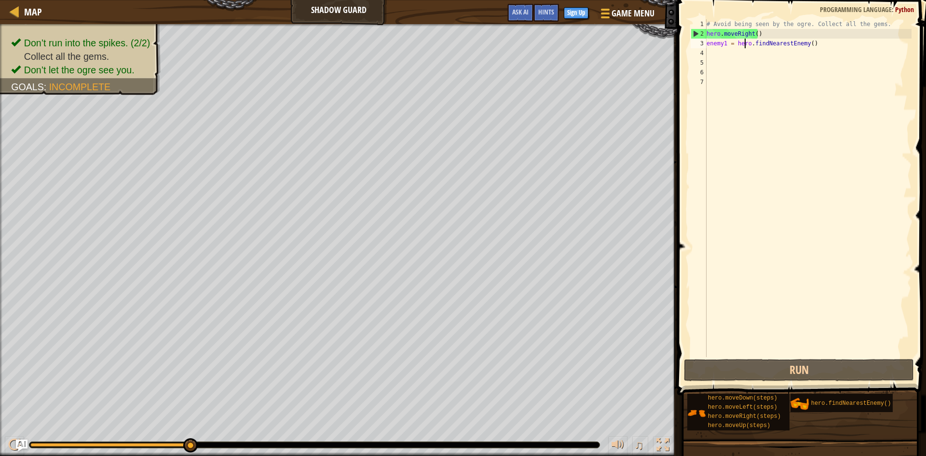
click at [744, 45] on div "# Avoid being seen by the ogre. Collect all the gems. hero . moveRight ( ) enem…" at bounding box center [808, 197] width 207 height 357
type textarea "enemy1 = hero.findNearestEnemy()"
click at [828, 41] on div "# Avoid being seen by the ogre. Collect all the gems. hero . moveRight ( ) enem…" at bounding box center [808, 197] width 207 height 357
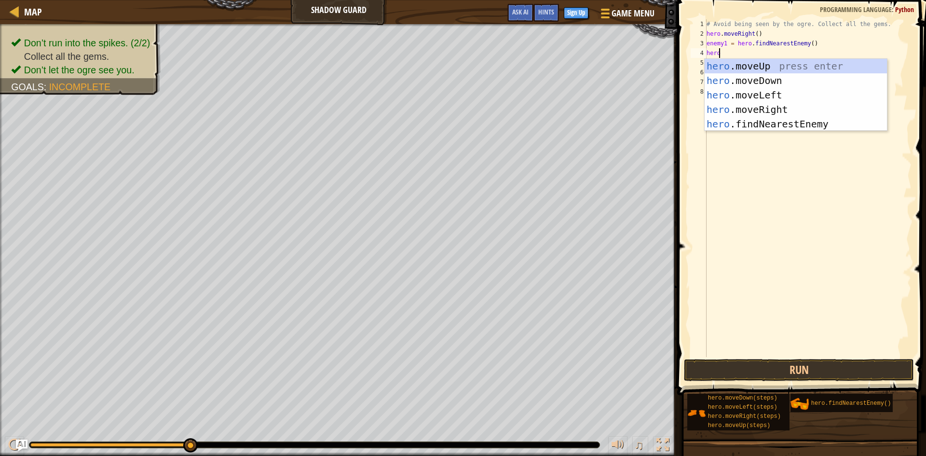
type textarea "hero."
click at [738, 68] on div "hero. moveUp press enter hero. moveDown press enter hero. moveLeft press enter …" at bounding box center [796, 109] width 182 height 101
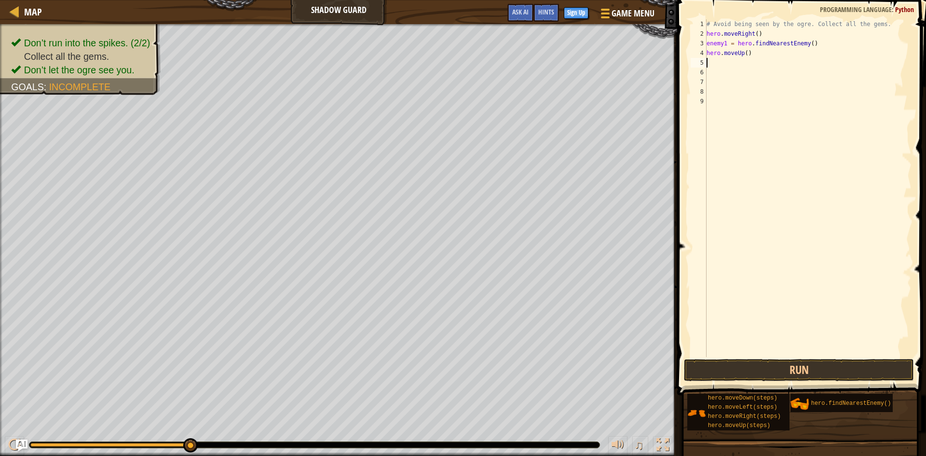
scroll to position [4, 0]
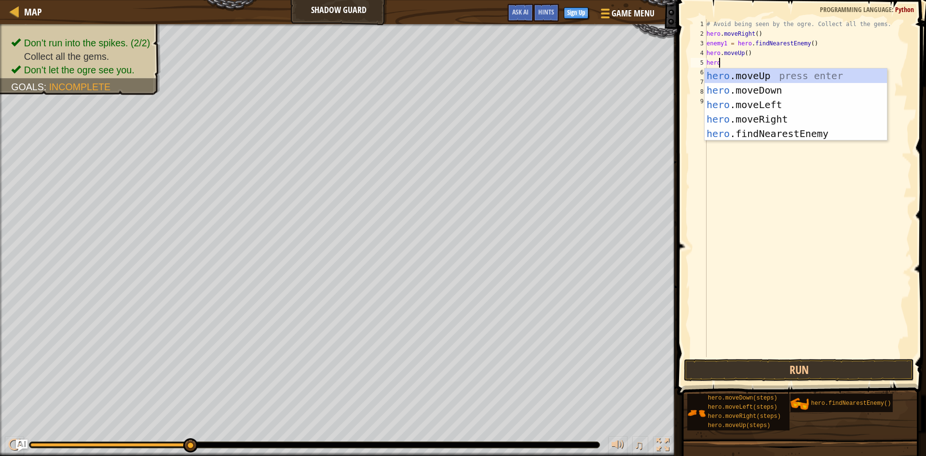
type textarea "hero."
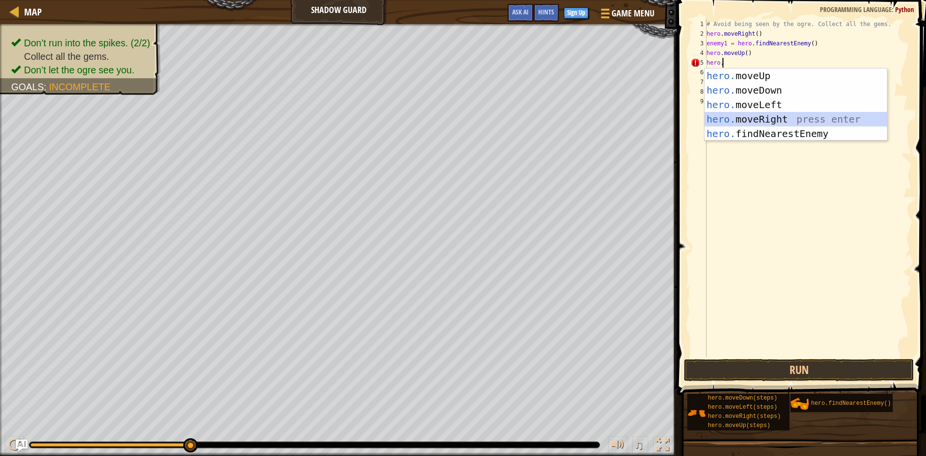
click at [741, 114] on div "hero. moveUp press enter hero. moveDown press enter hero. moveLeft press enter …" at bounding box center [796, 118] width 182 height 101
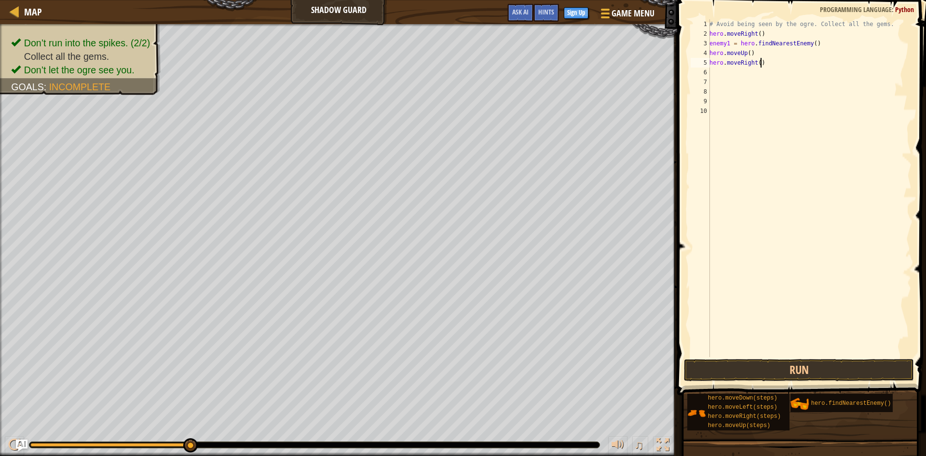
click at [769, 63] on div "# Avoid being seen by the ogre. Collect all the gems. hero . moveRight ( ) enem…" at bounding box center [810, 197] width 204 height 357
type textarea "hero.moveRight()"
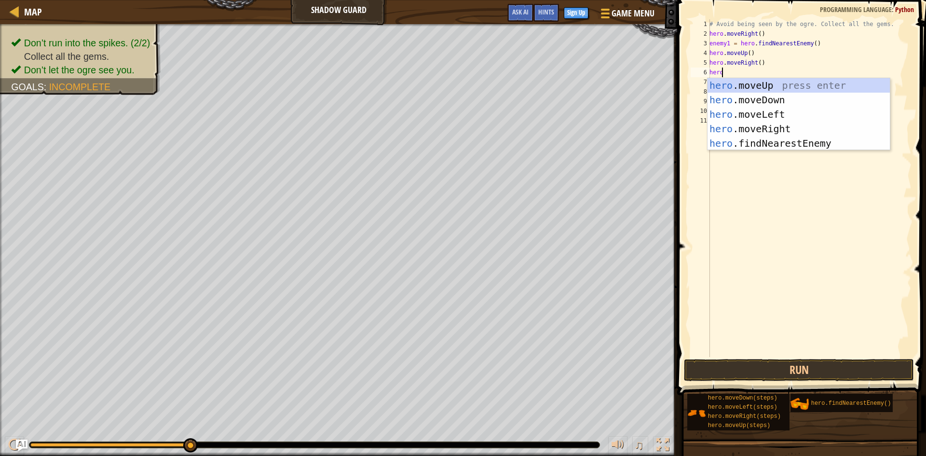
type textarea "hero."
click at [739, 101] on div "hero. moveUp press enter hero. moveDown press enter hero. moveLeft press enter …" at bounding box center [799, 128] width 182 height 101
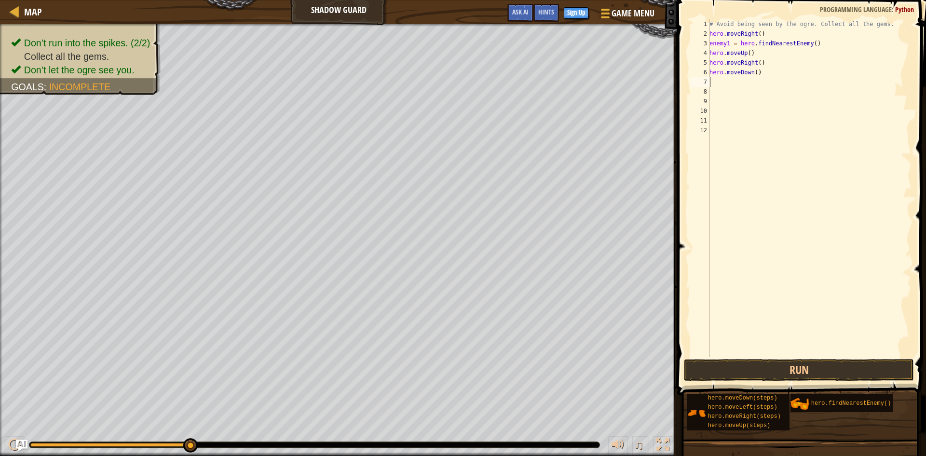
scroll to position [4, 0]
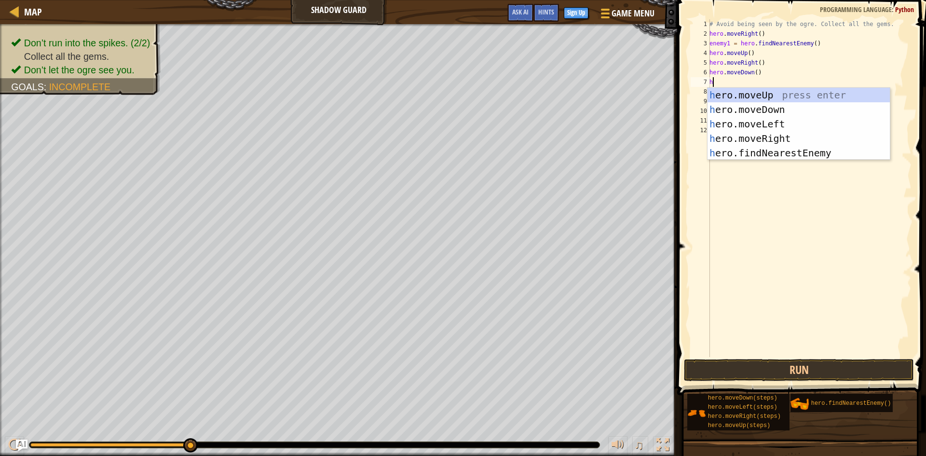
type textarea "her"
click at [748, 140] on div "her o.moveUp press enter her o.moveDown press enter her o.moveLeft press enter …" at bounding box center [799, 138] width 182 height 101
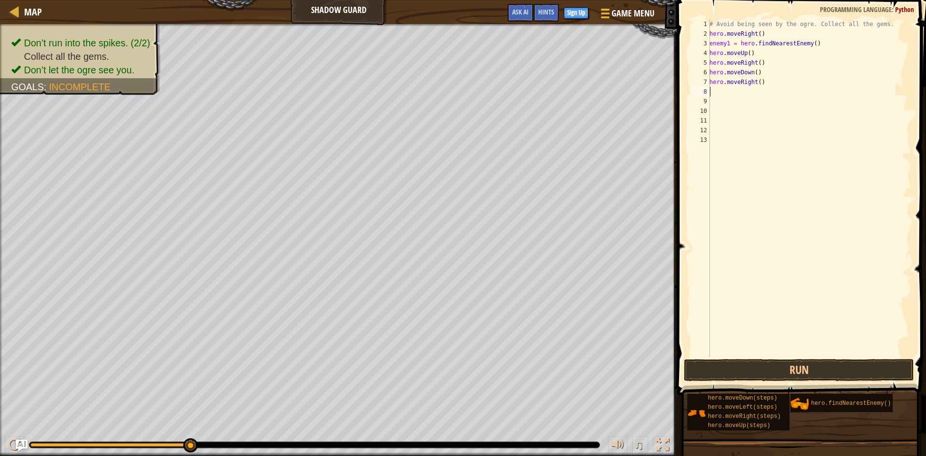
scroll to position [4, 0]
click at [722, 370] on button "Run" at bounding box center [799, 370] width 230 height 22
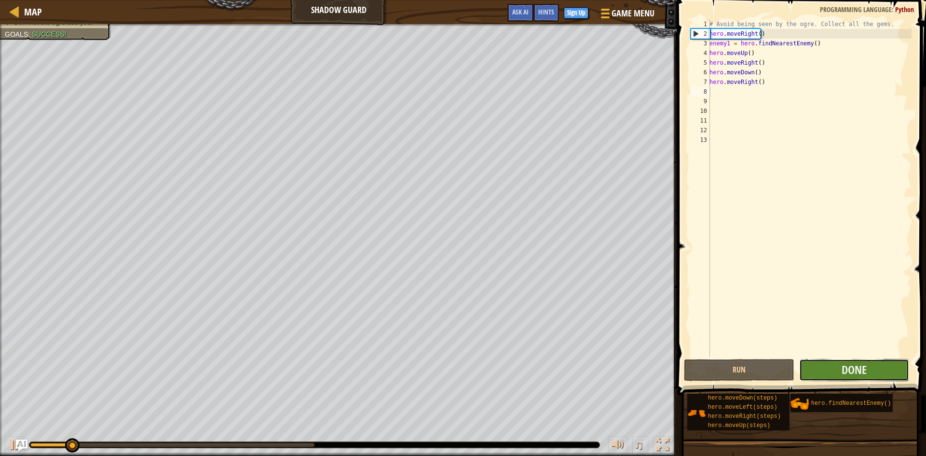
click at [829, 373] on button "Done" at bounding box center [854, 370] width 110 height 22
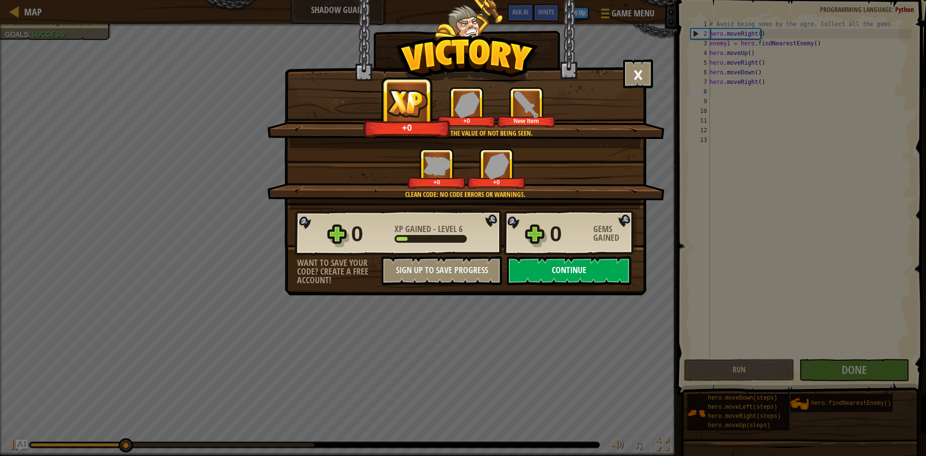
click at [536, 268] on button "Continue" at bounding box center [569, 270] width 124 height 29
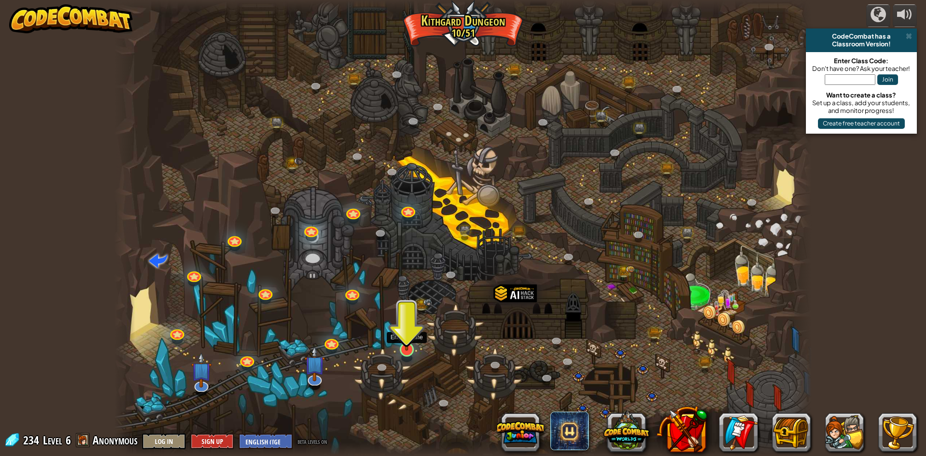
click at [401, 348] on img at bounding box center [406, 329] width 19 height 43
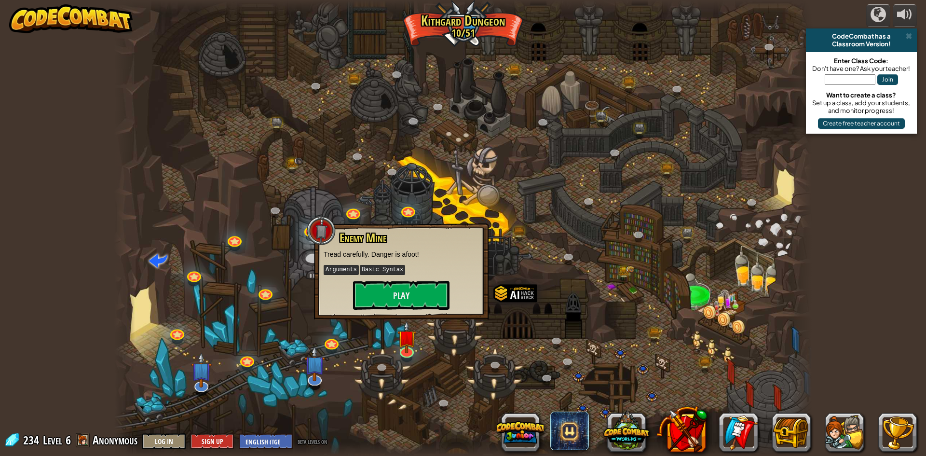
click at [311, 322] on div at bounding box center [462, 228] width 697 height 456
